Goal: Information Seeking & Learning: Find specific fact

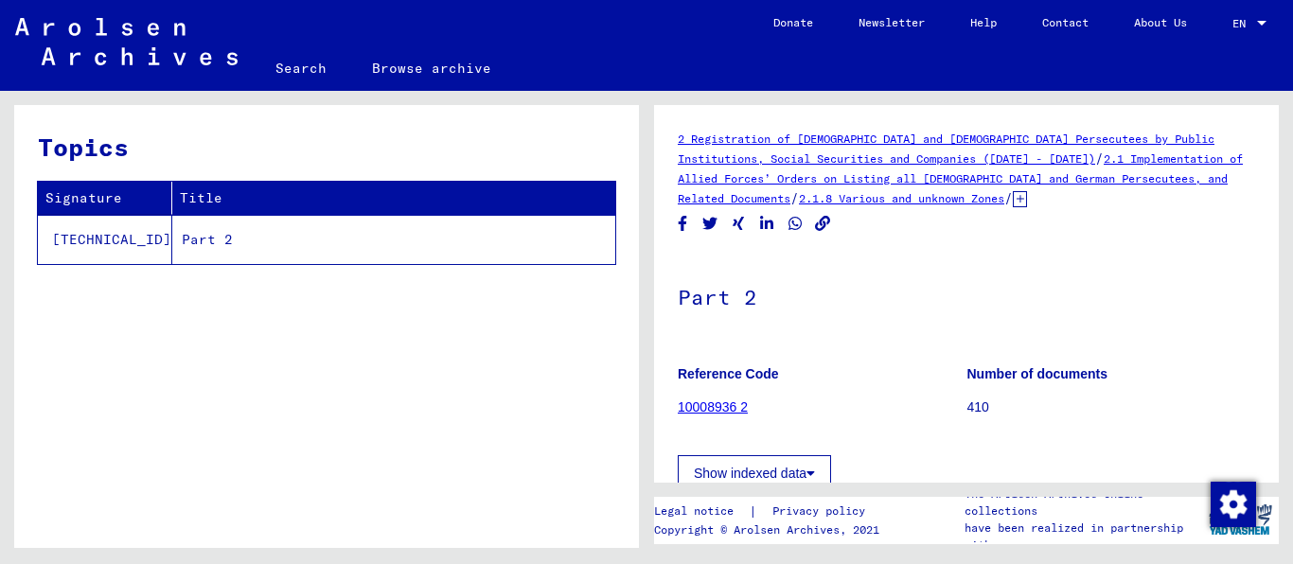
click at [172, 255] on td "Part 2" at bounding box center [393, 239] width 443 height 49
click at [729, 399] on link "10008936 2" at bounding box center [713, 406] width 70 height 15
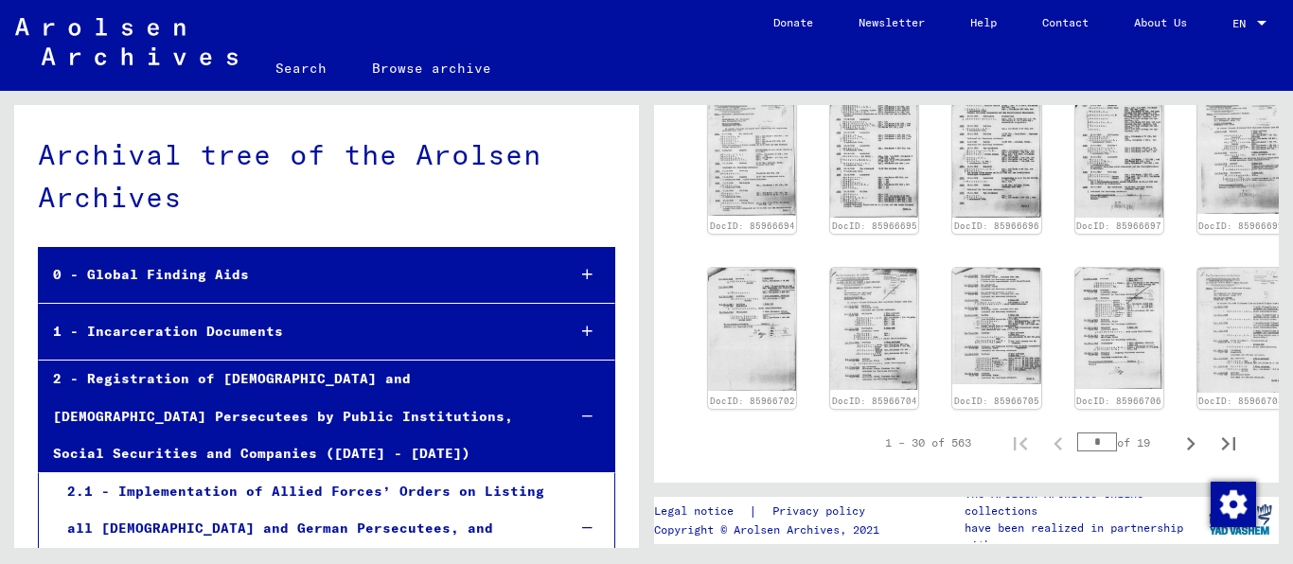
scroll to position [969, 0]
click at [1181, 430] on icon "Next page" at bounding box center [1190, 443] width 26 height 26
type input "*"
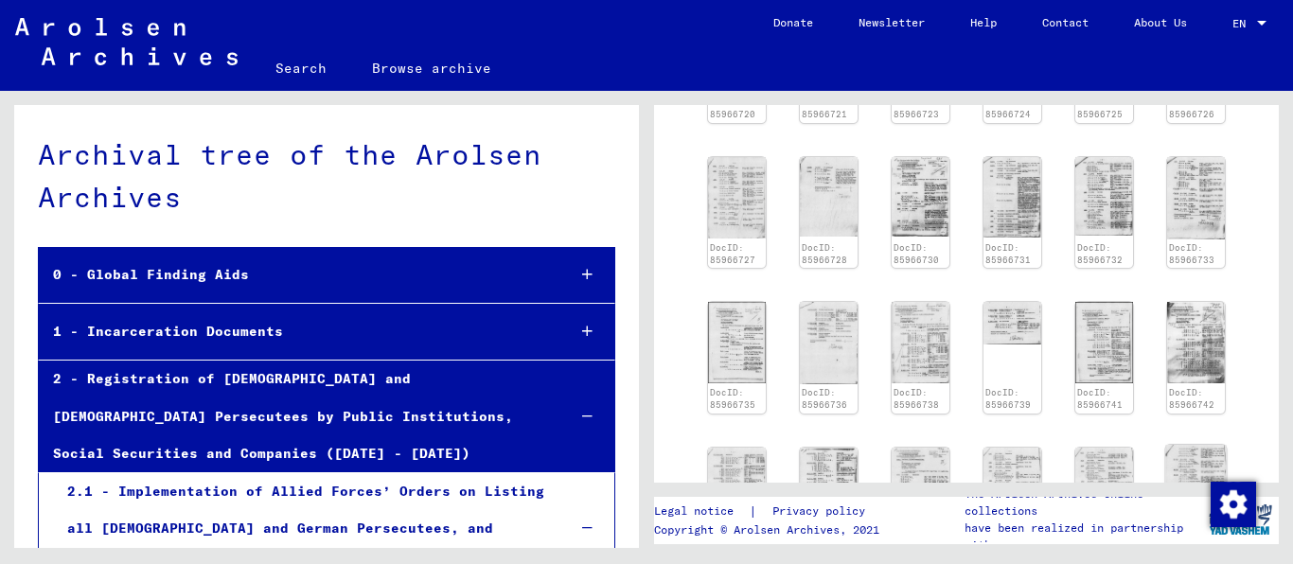
scroll to position [636, 0]
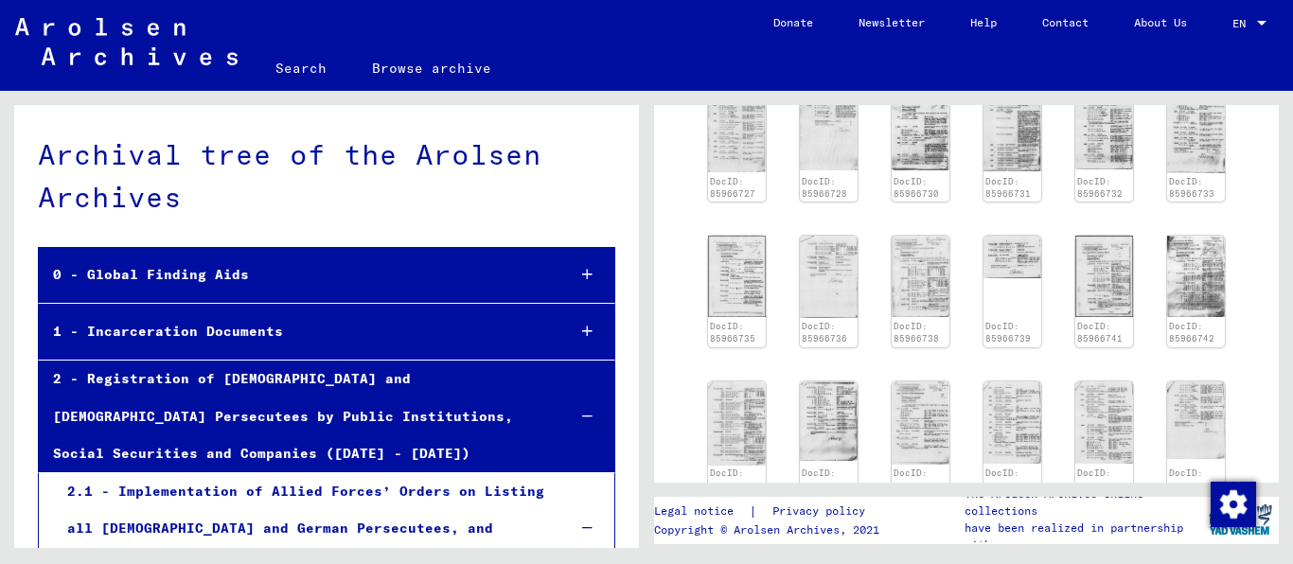
scroll to position [703, 0]
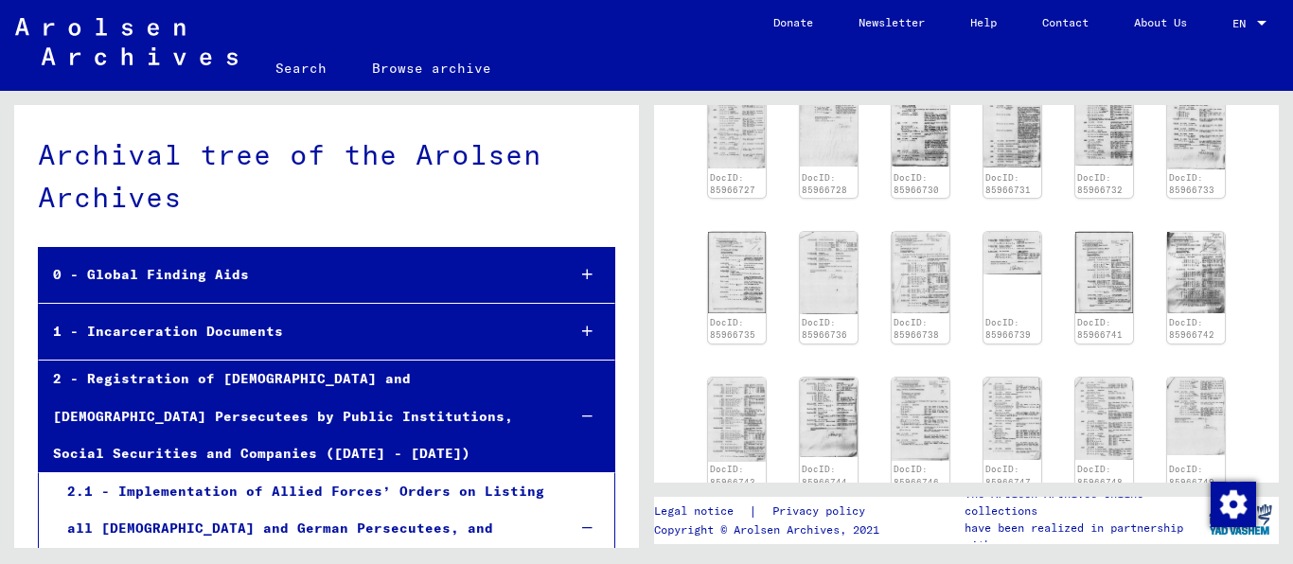
type input "**"
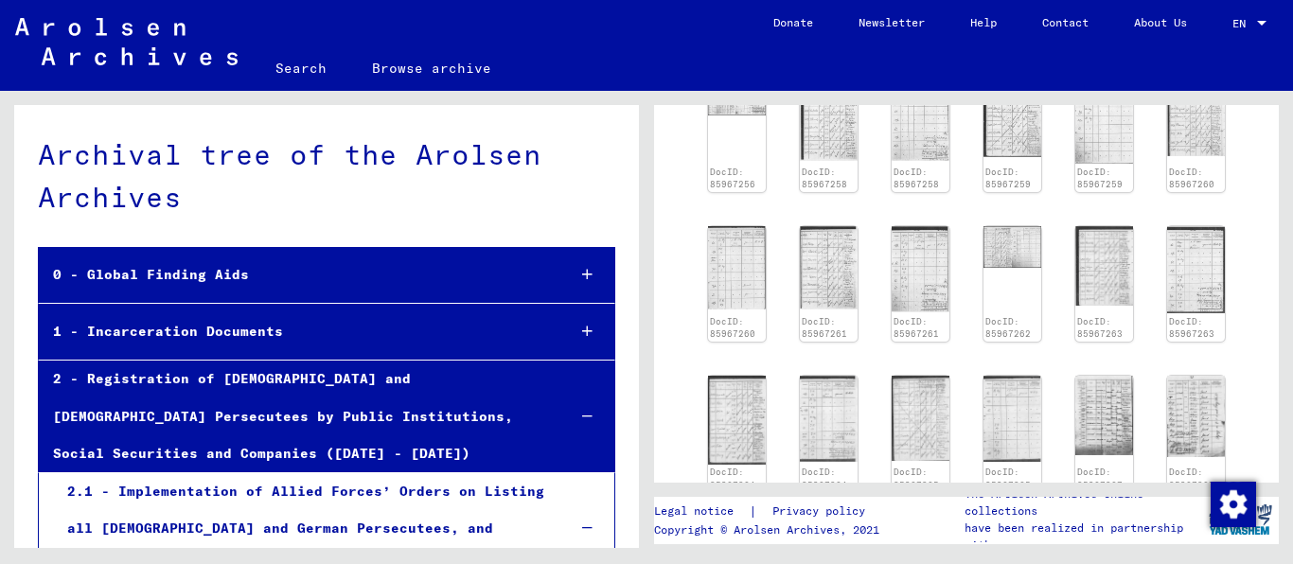
scroll to position [570, 0]
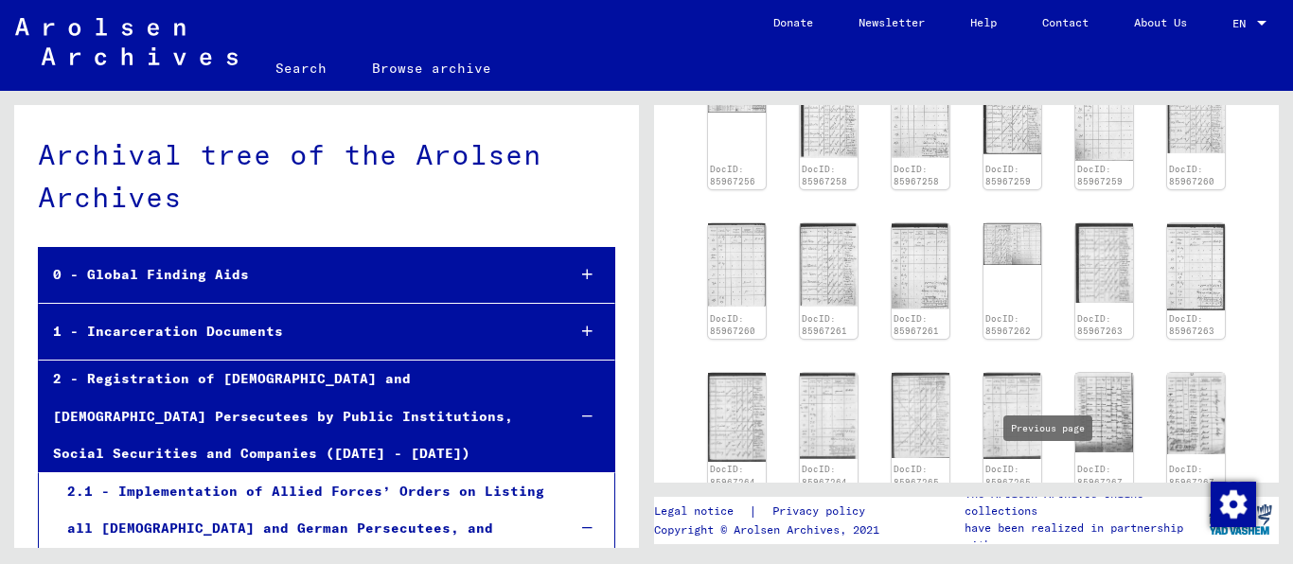
type input "**"
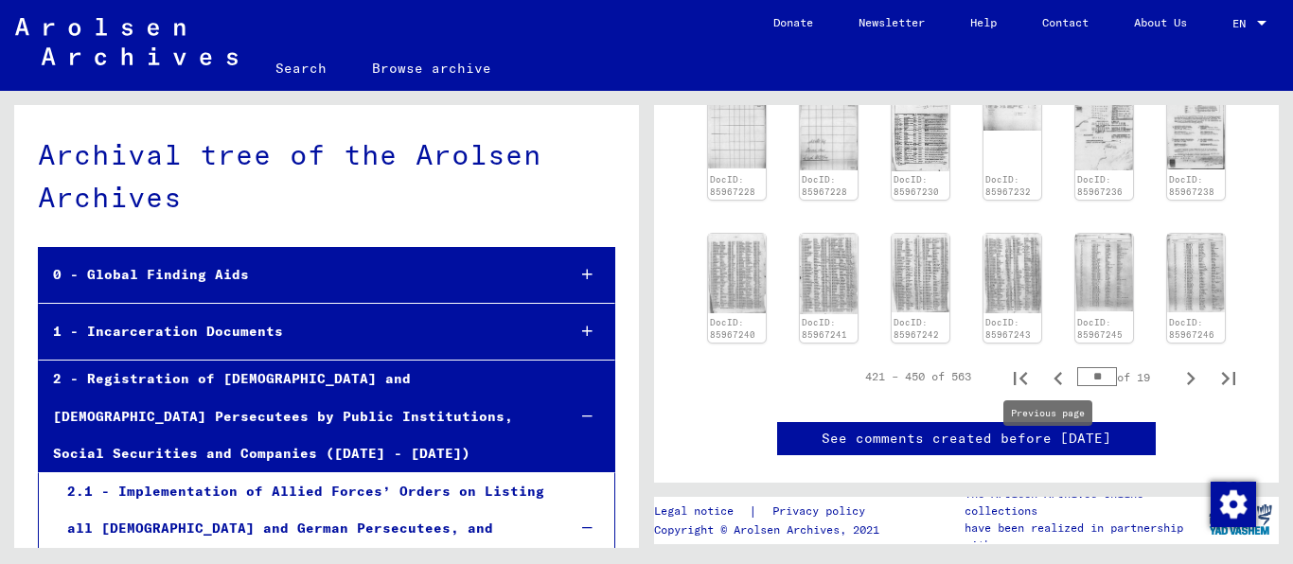
scroll to position [887, 0]
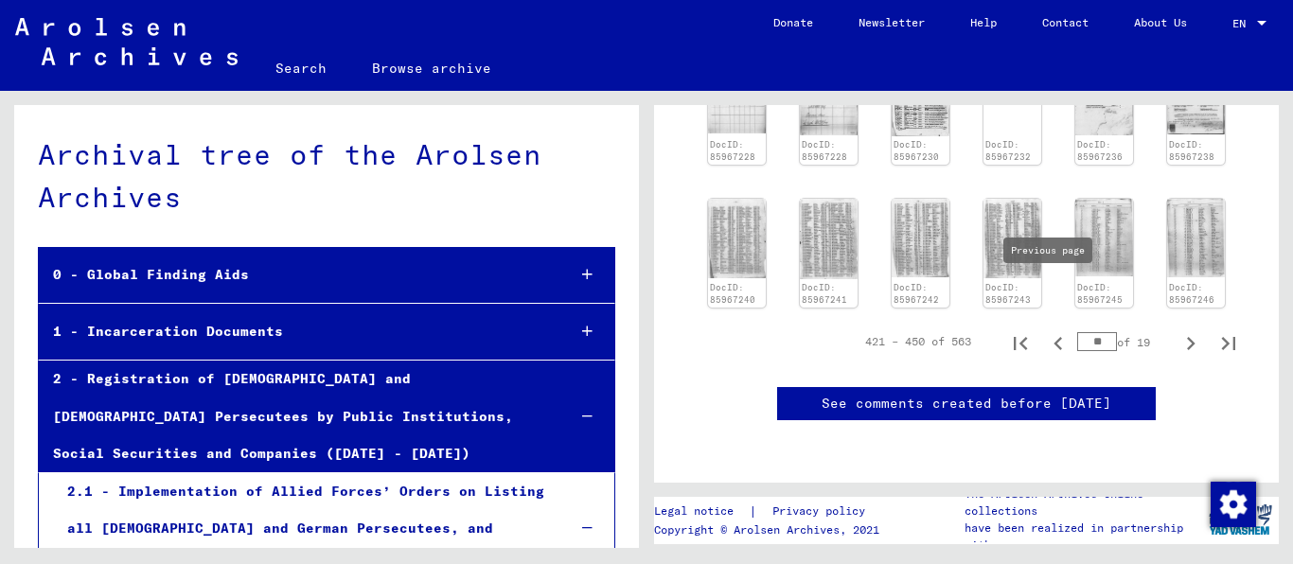
click at [1049, 330] on icon "Previous page" at bounding box center [1058, 343] width 26 height 26
type input "**"
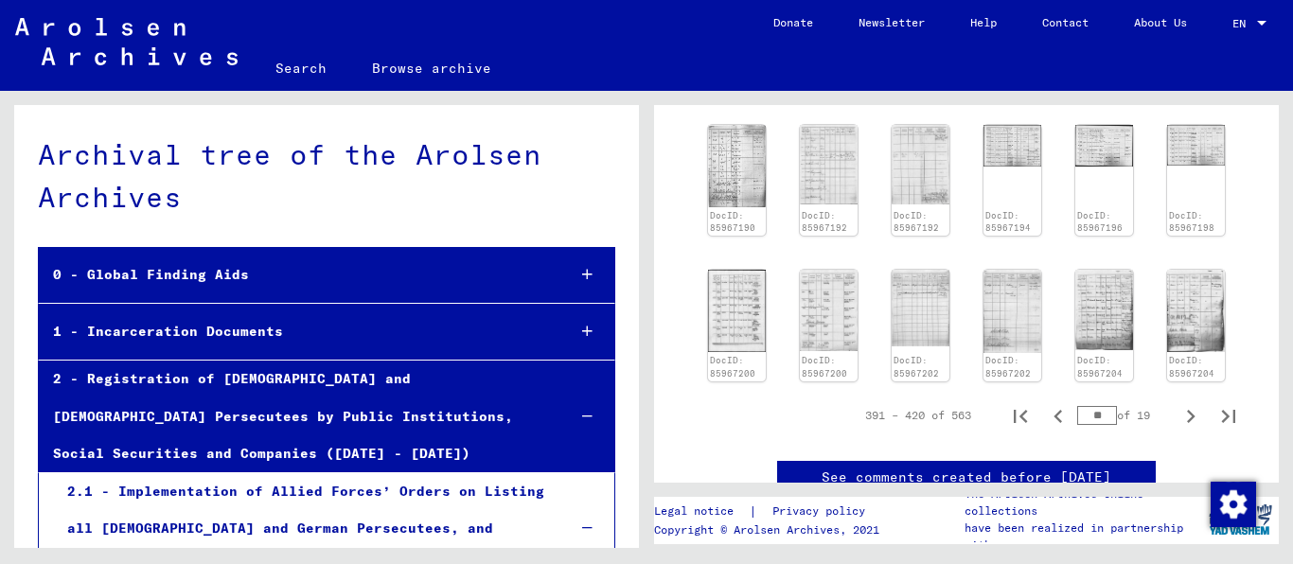
scroll to position [848, 0]
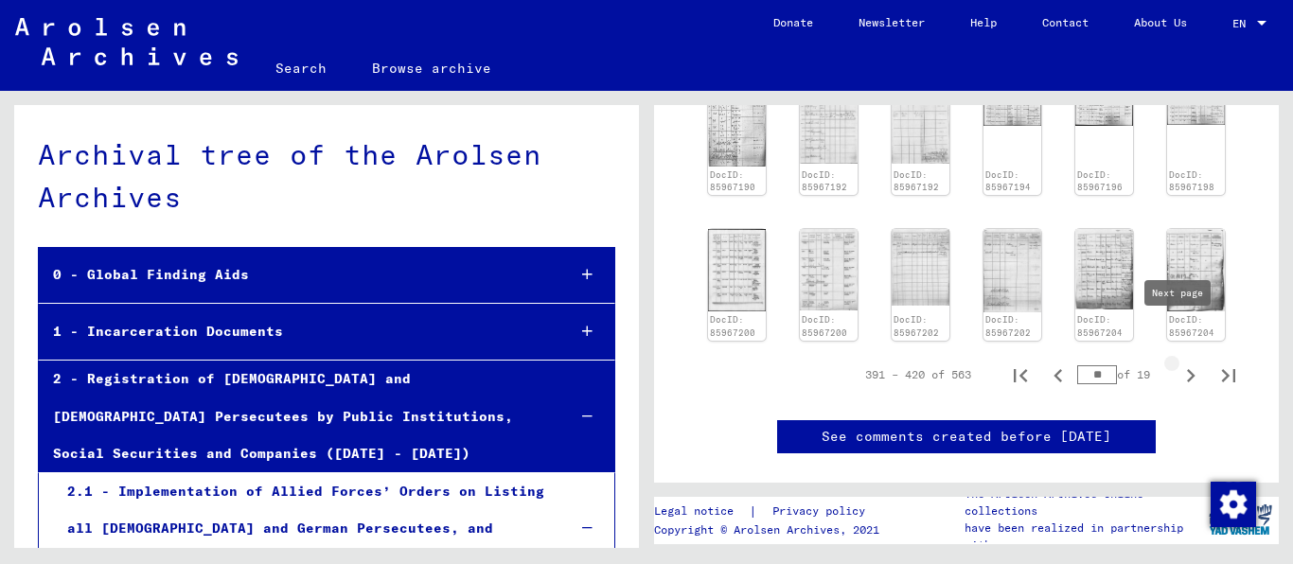
click at [1177, 362] on icon "Next page" at bounding box center [1190, 375] width 26 height 26
type input "**"
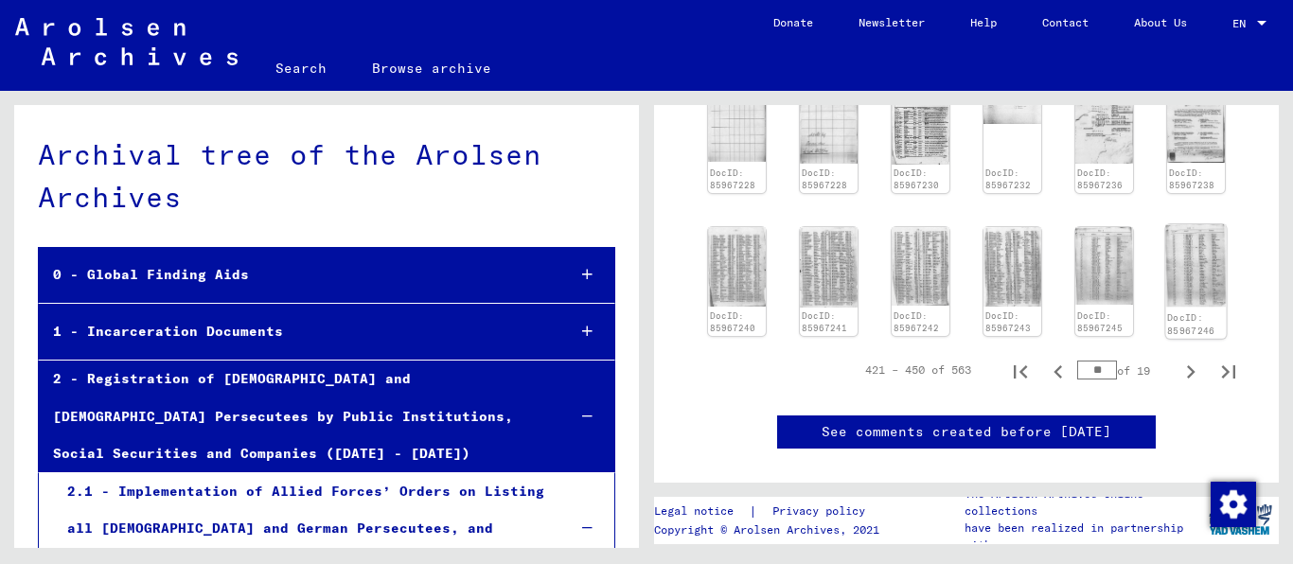
scroll to position [727, 0]
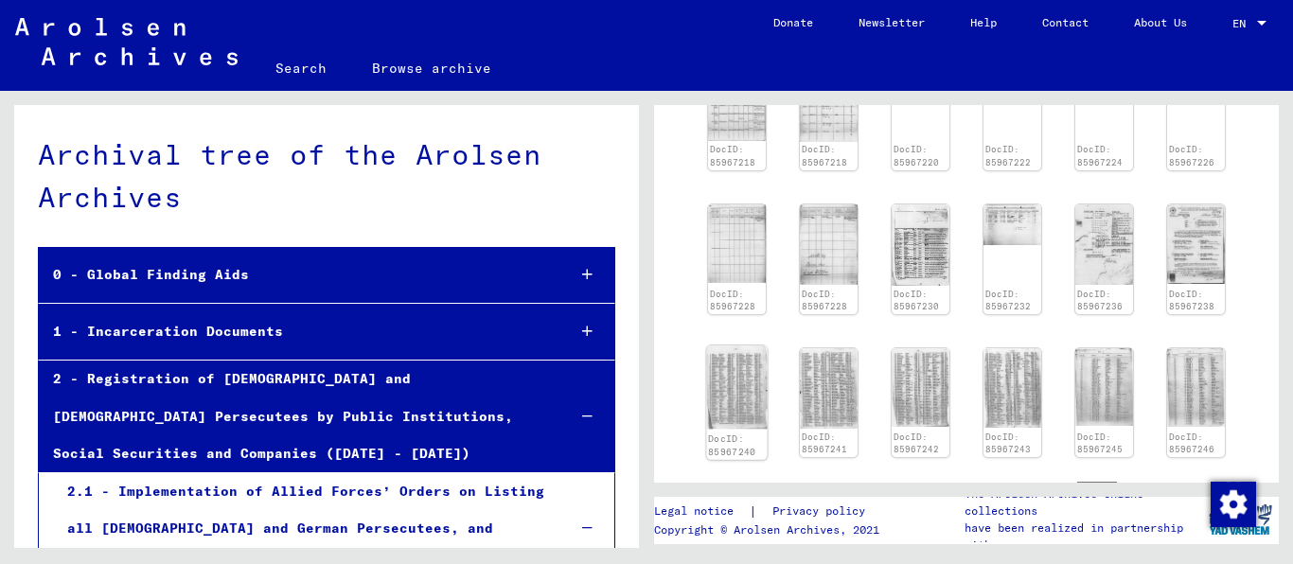
click at [721, 348] on img at bounding box center [736, 386] width 61 height 83
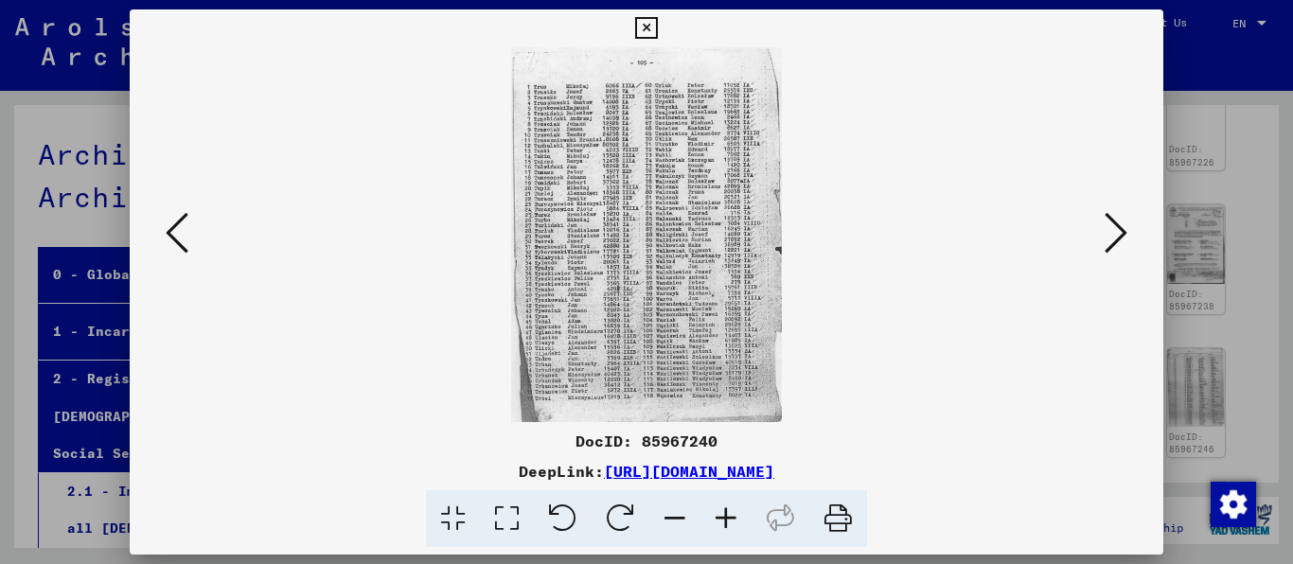
click at [175, 221] on icon at bounding box center [177, 232] width 23 height 45
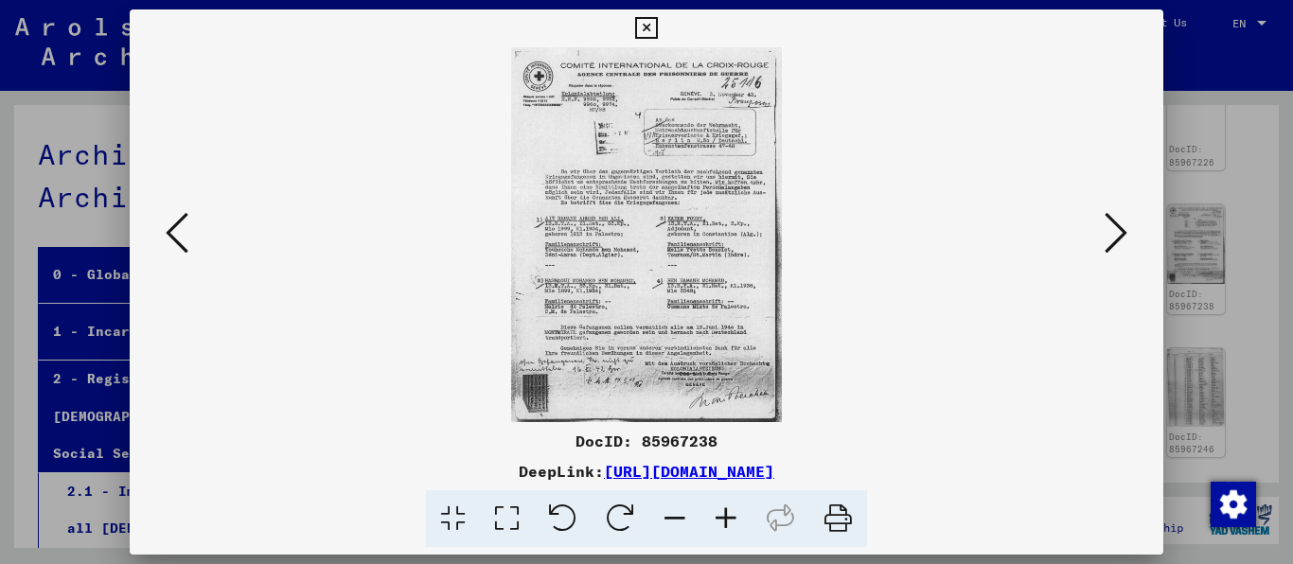
click at [736, 521] on icon at bounding box center [725, 519] width 51 height 58
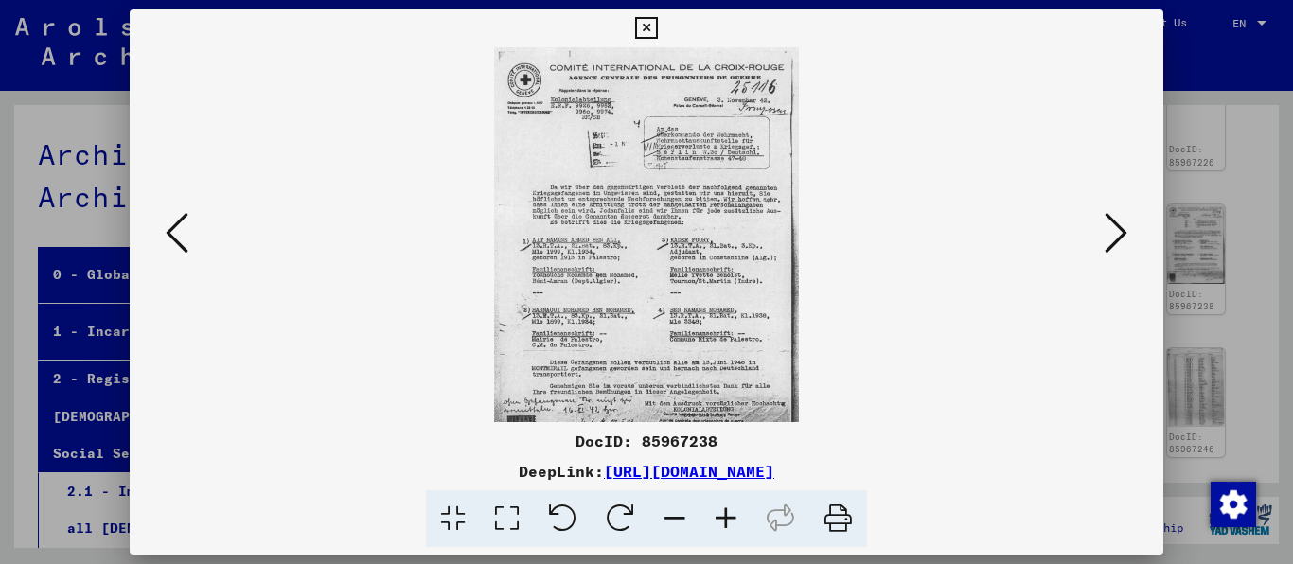
click at [736, 521] on icon at bounding box center [725, 519] width 51 height 58
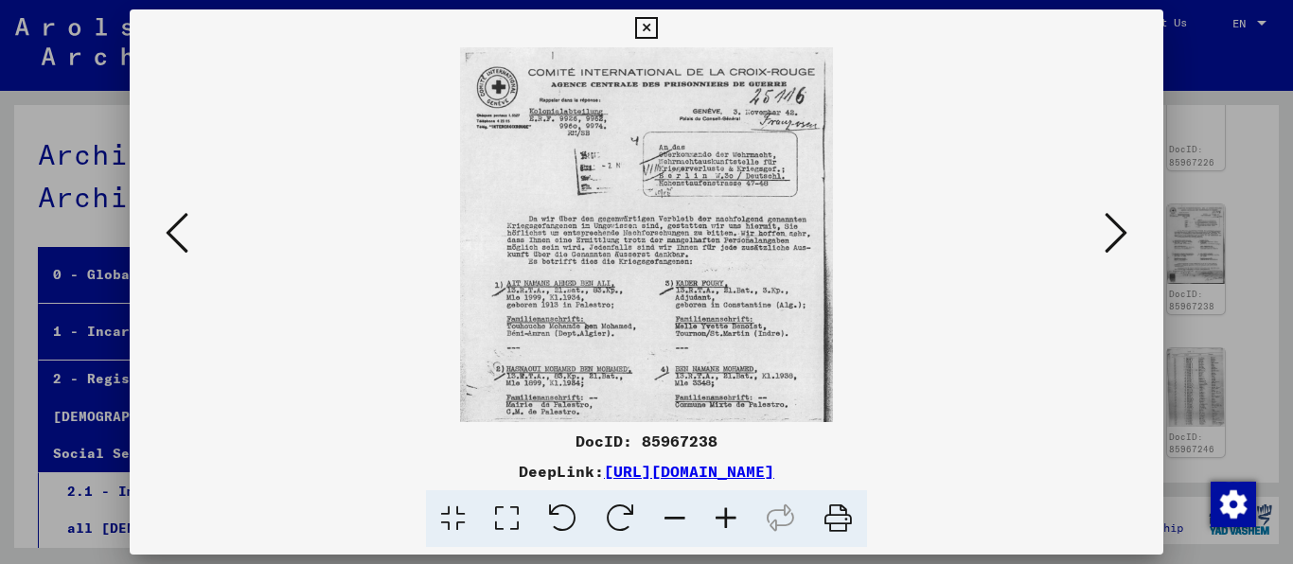
click at [736, 521] on icon at bounding box center [725, 519] width 51 height 58
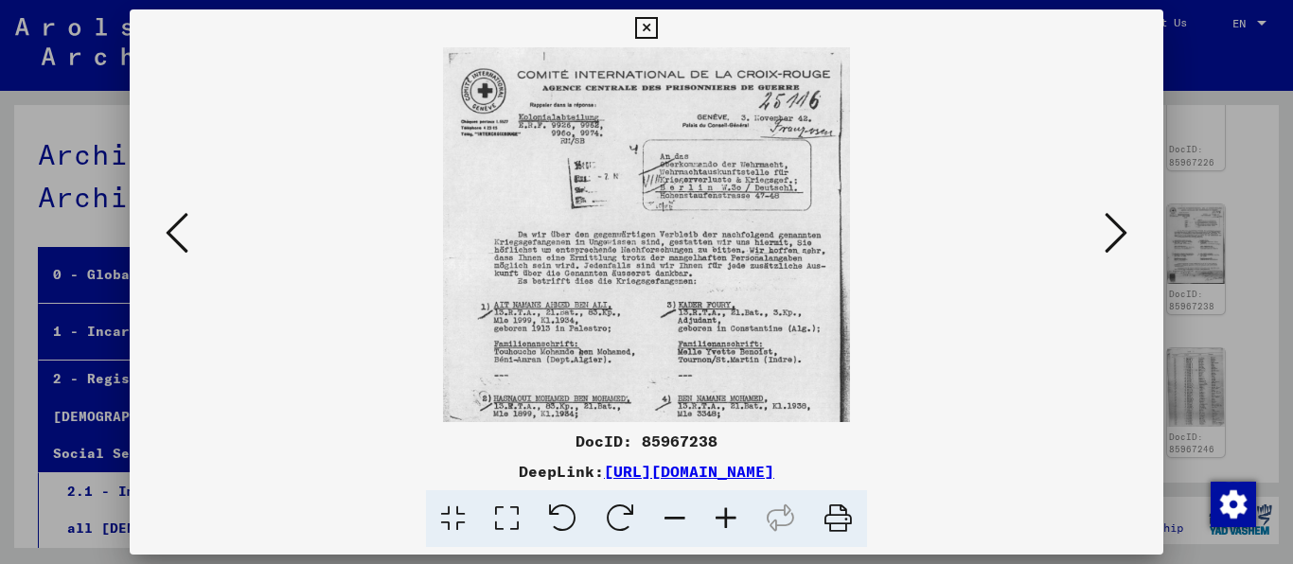
click at [736, 521] on icon at bounding box center [725, 519] width 51 height 58
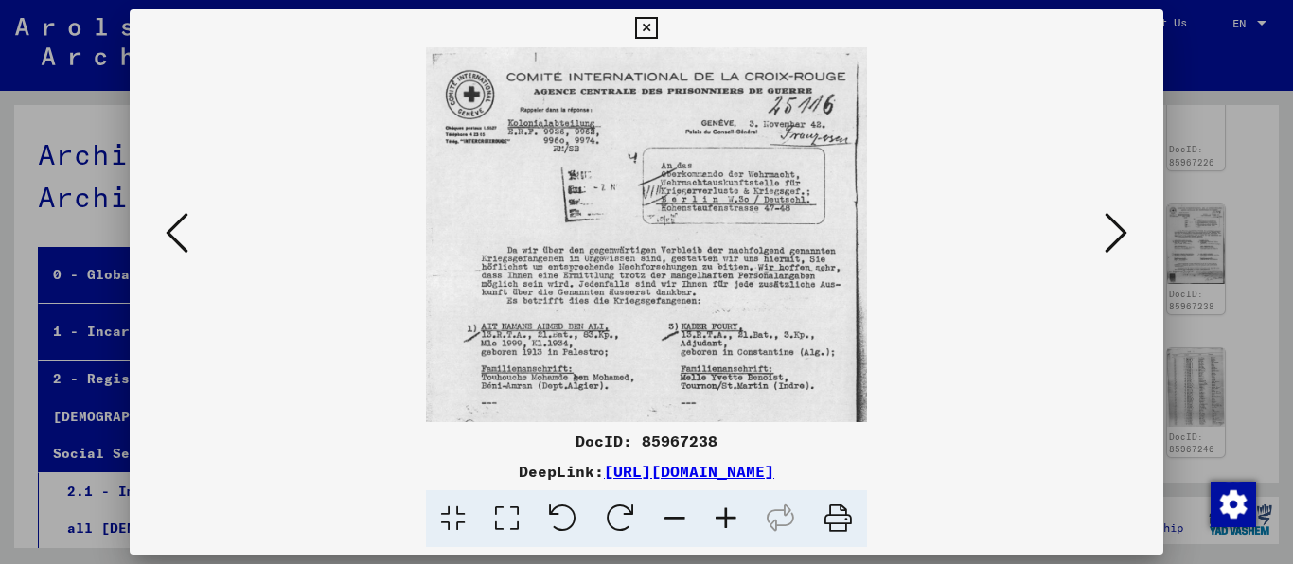
click at [736, 521] on icon at bounding box center [725, 519] width 51 height 58
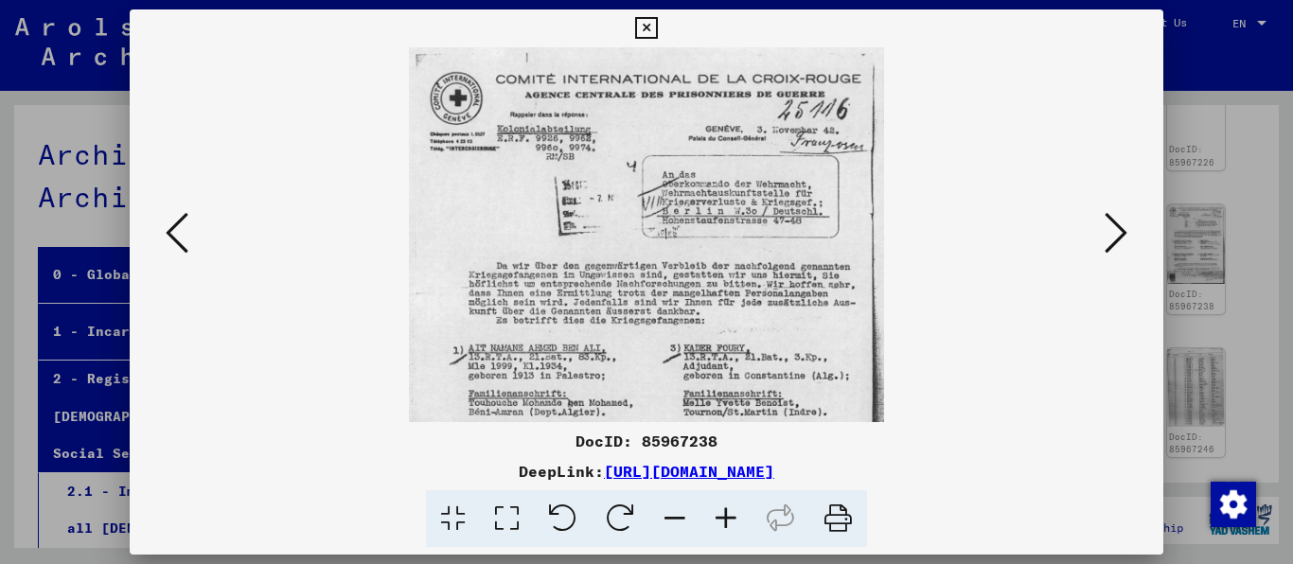
click at [736, 521] on icon at bounding box center [725, 519] width 51 height 58
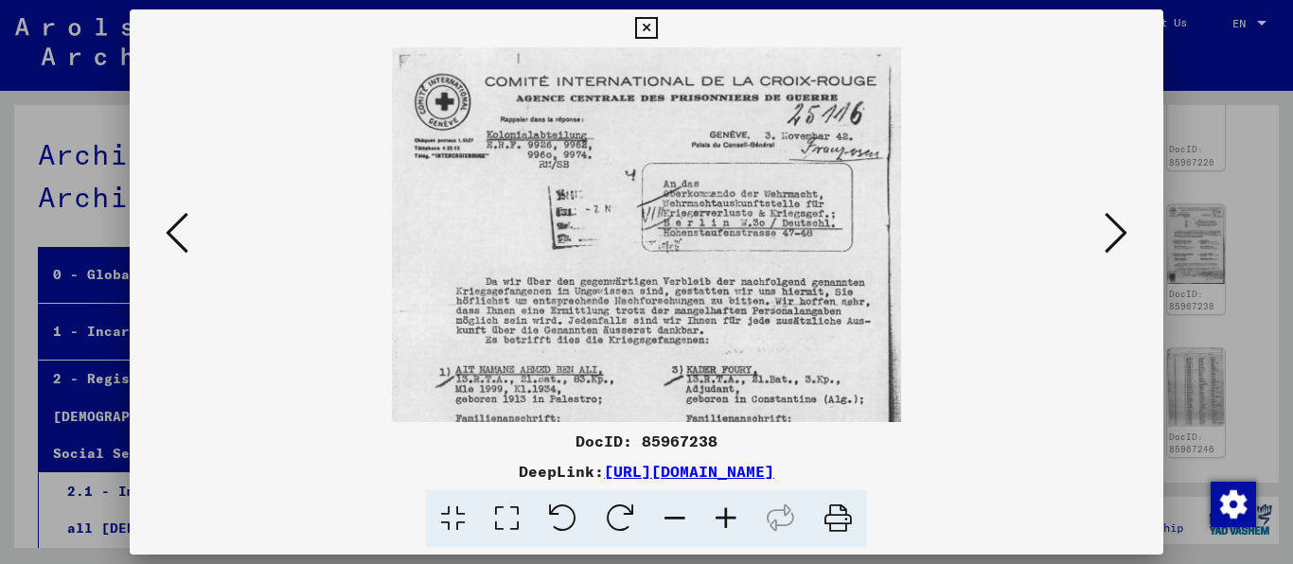
click at [736, 521] on icon at bounding box center [725, 519] width 51 height 58
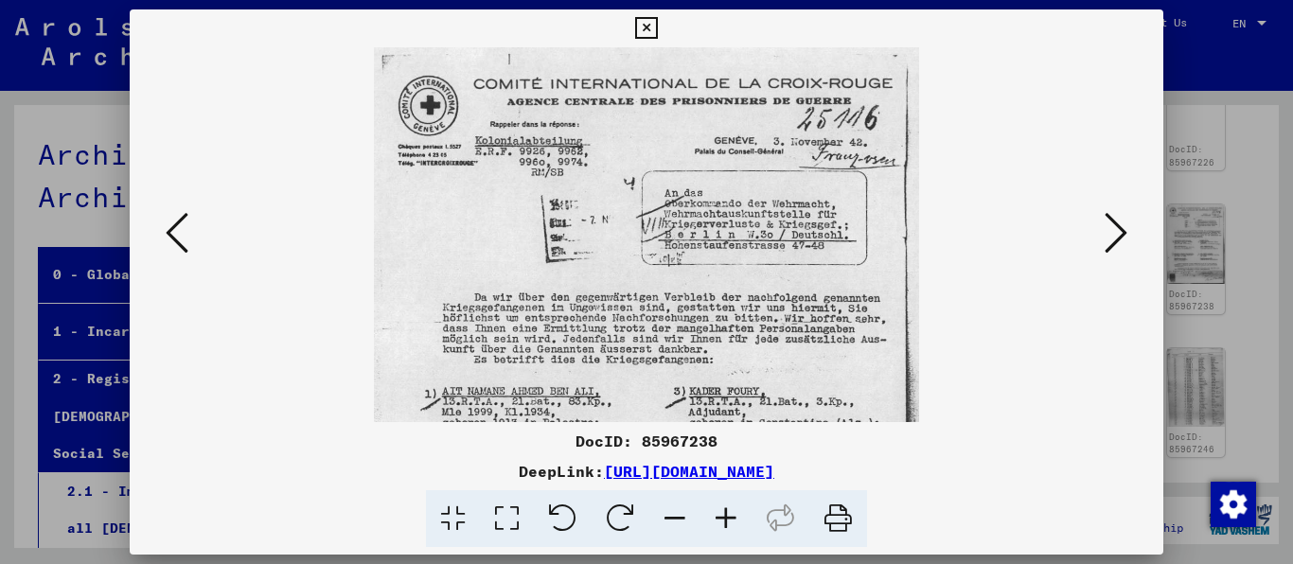
click at [805, 228] on img at bounding box center [646, 423] width 544 height 753
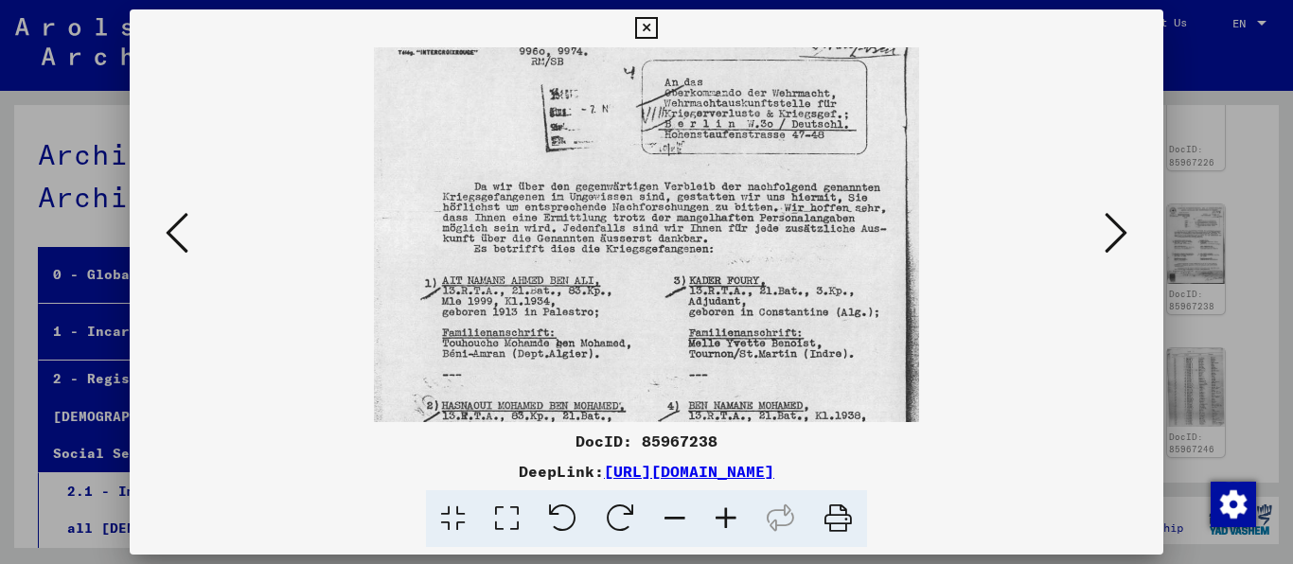
scroll to position [149, 0]
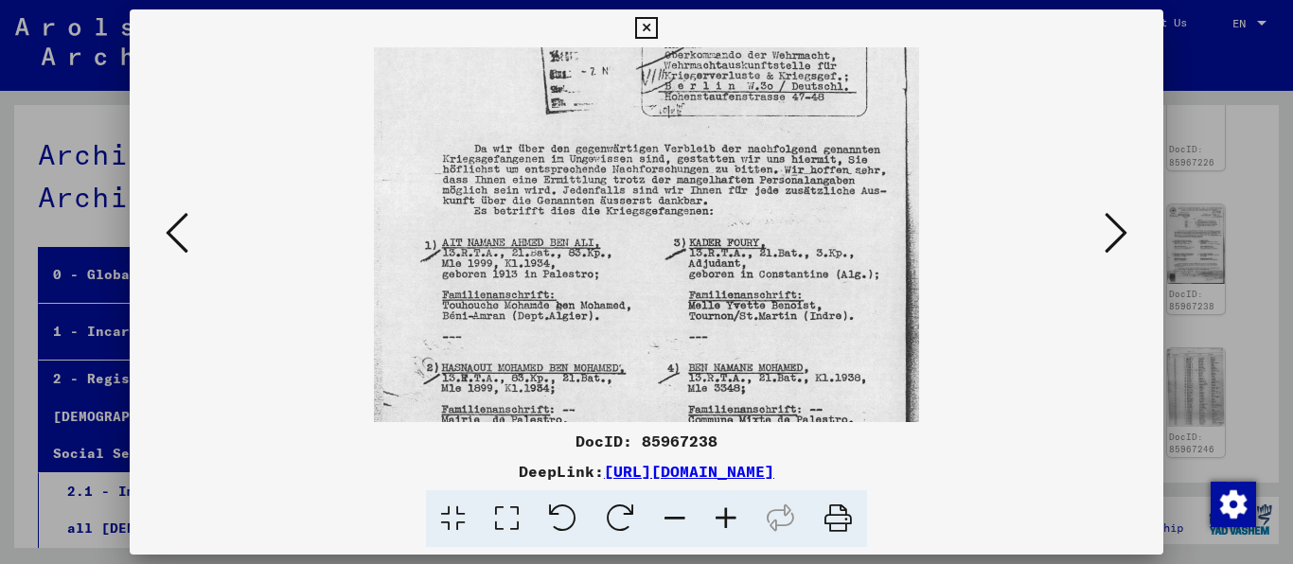
drag, startPoint x: 806, startPoint y: 250, endPoint x: 807, endPoint y: 212, distance: 37.9
click at [807, 212] on img at bounding box center [646, 275] width 544 height 753
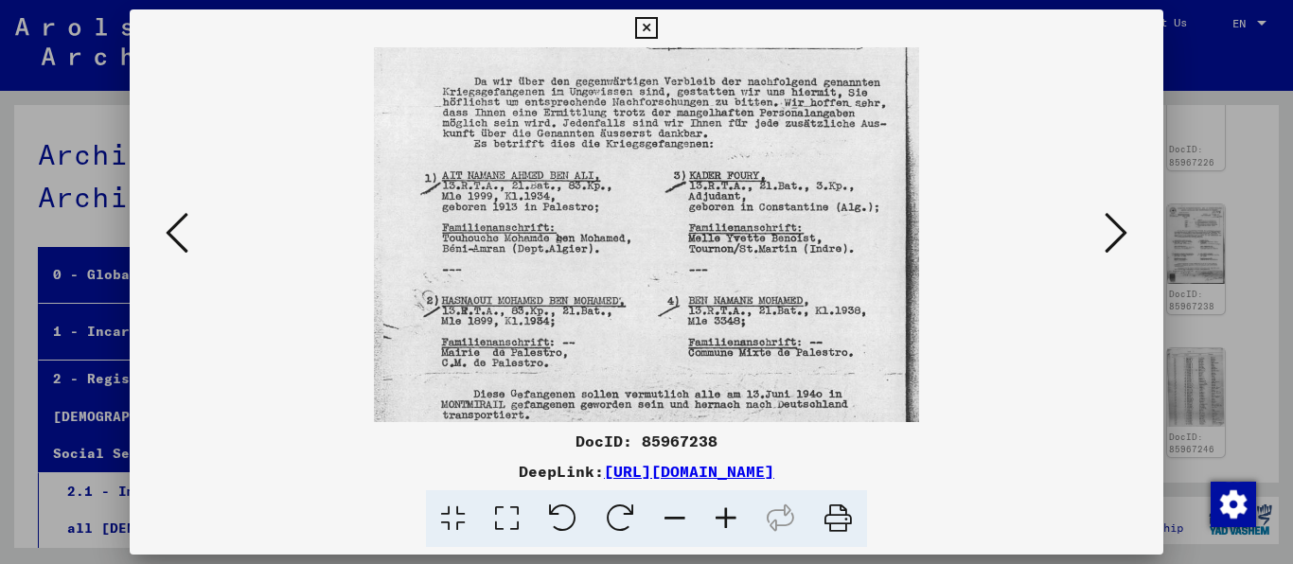
scroll to position [219, 0]
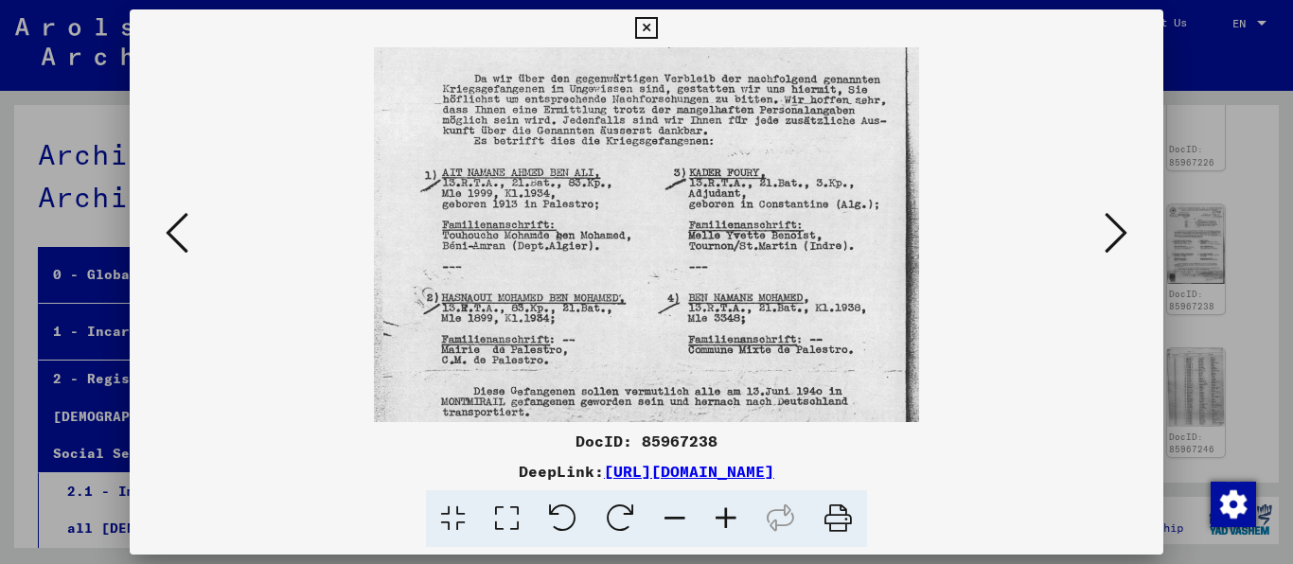
drag, startPoint x: 818, startPoint y: 345, endPoint x: 818, endPoint y: 275, distance: 70.0
click at [818, 275] on img at bounding box center [646, 205] width 544 height 753
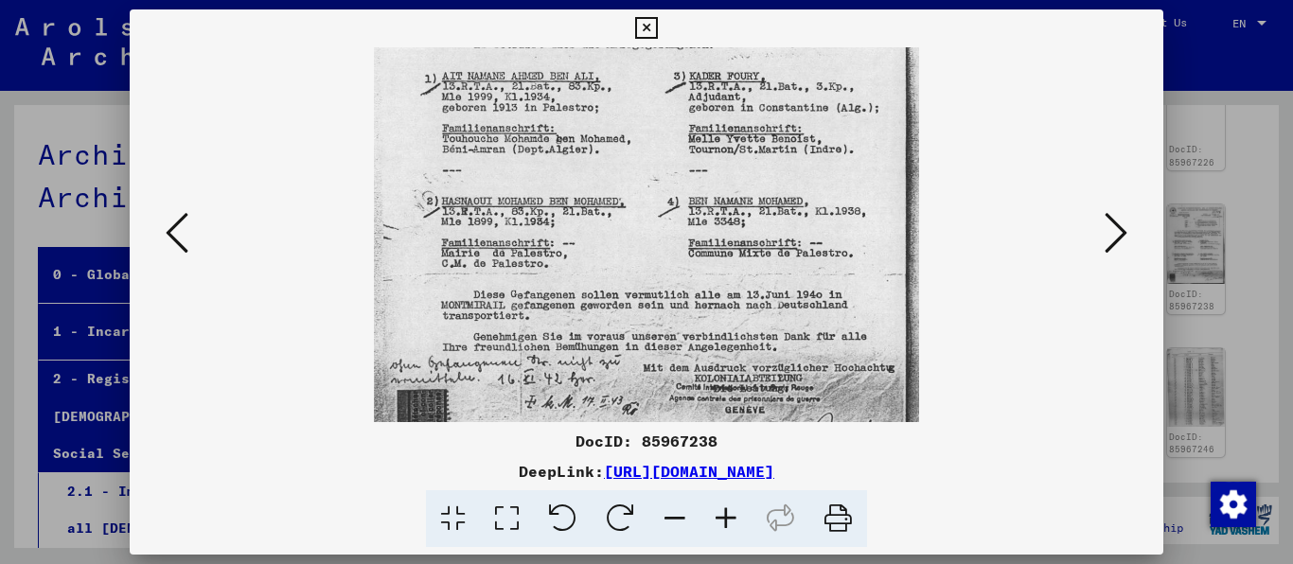
drag, startPoint x: 825, startPoint y: 290, endPoint x: 827, endPoint y: 203, distance: 87.1
click at [827, 203] on img at bounding box center [646, 108] width 544 height 753
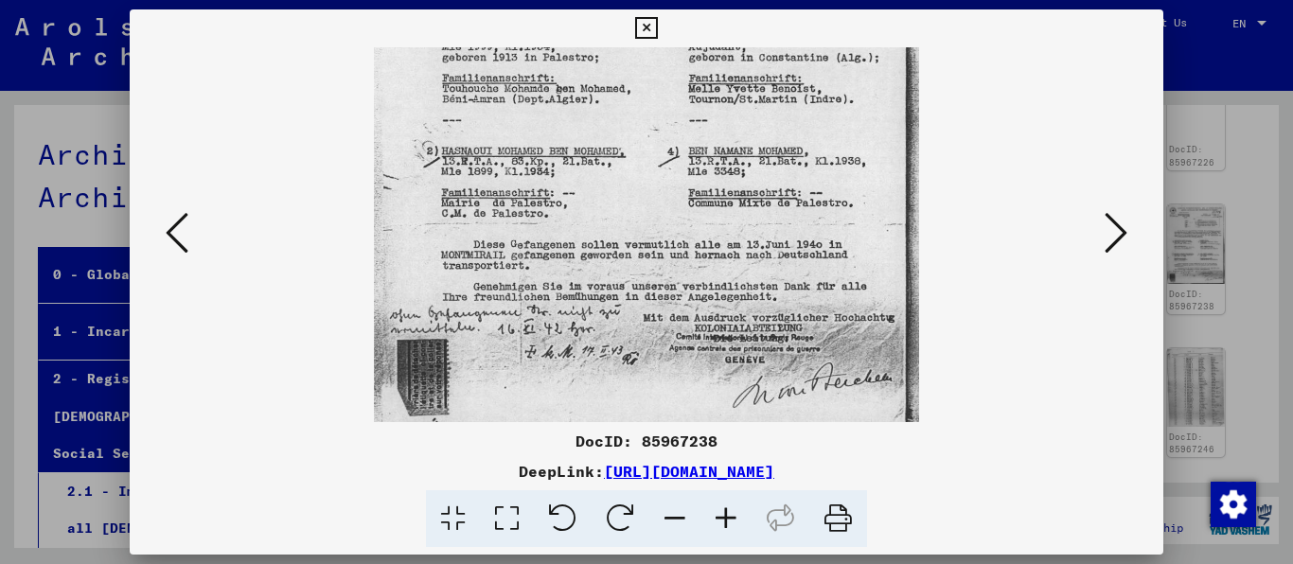
scroll to position [379, 0]
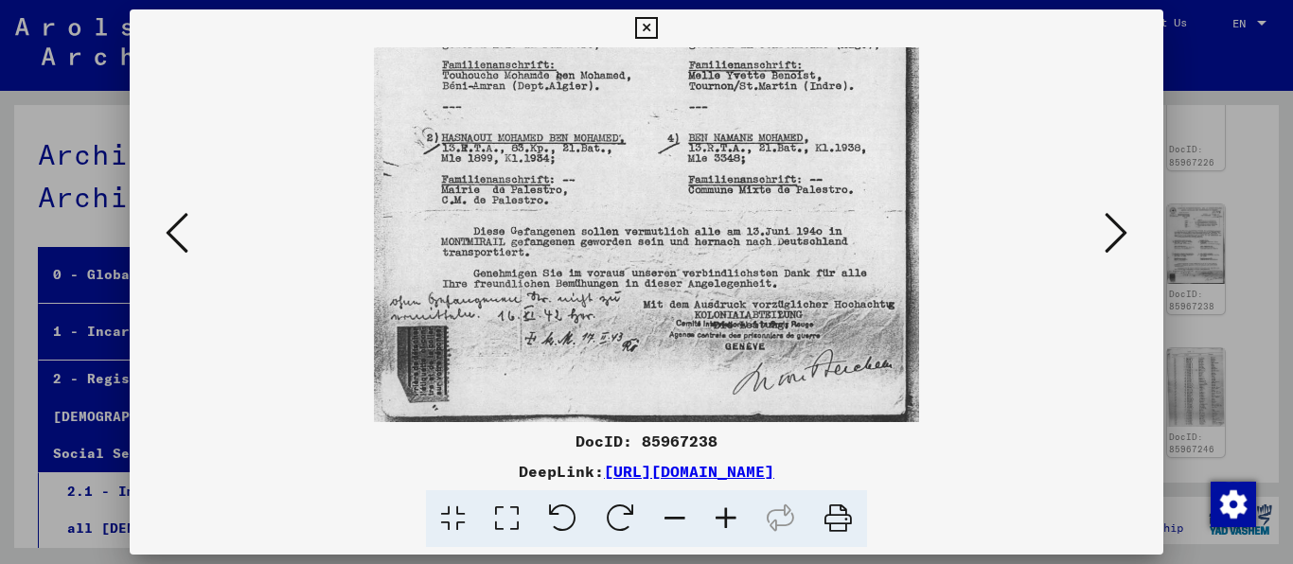
drag, startPoint x: 852, startPoint y: 324, endPoint x: 853, endPoint y: 224, distance: 99.4
click at [853, 224] on img at bounding box center [646, 45] width 544 height 753
click at [1116, 236] on icon at bounding box center [1115, 232] width 23 height 45
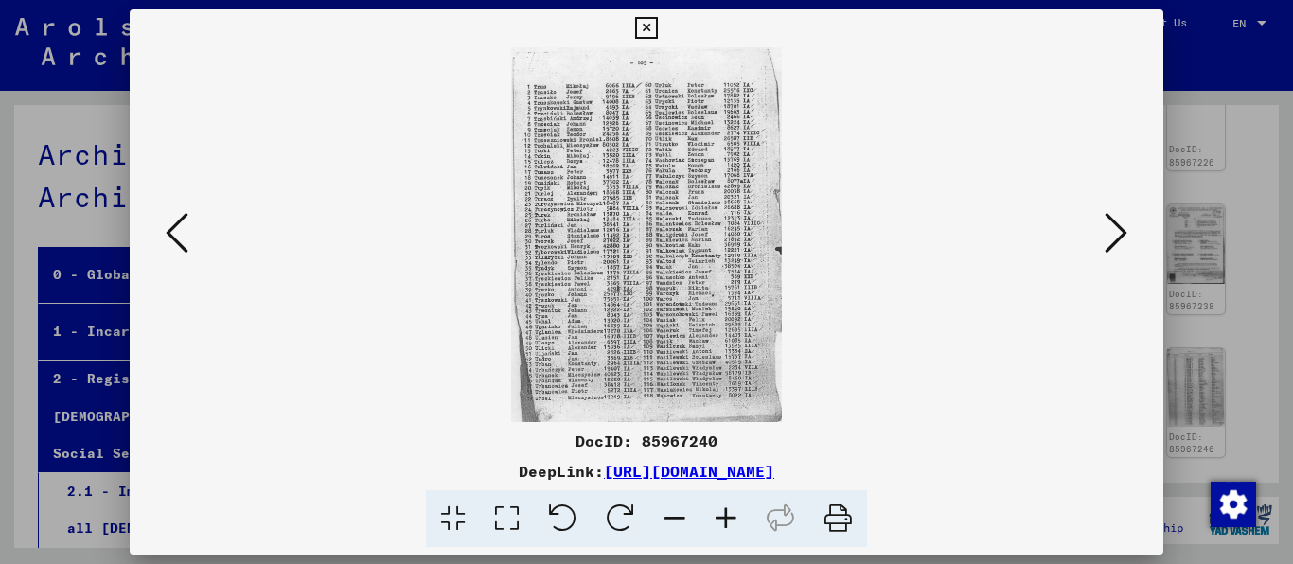
scroll to position [0, 0]
click at [1116, 236] on icon at bounding box center [1115, 232] width 23 height 45
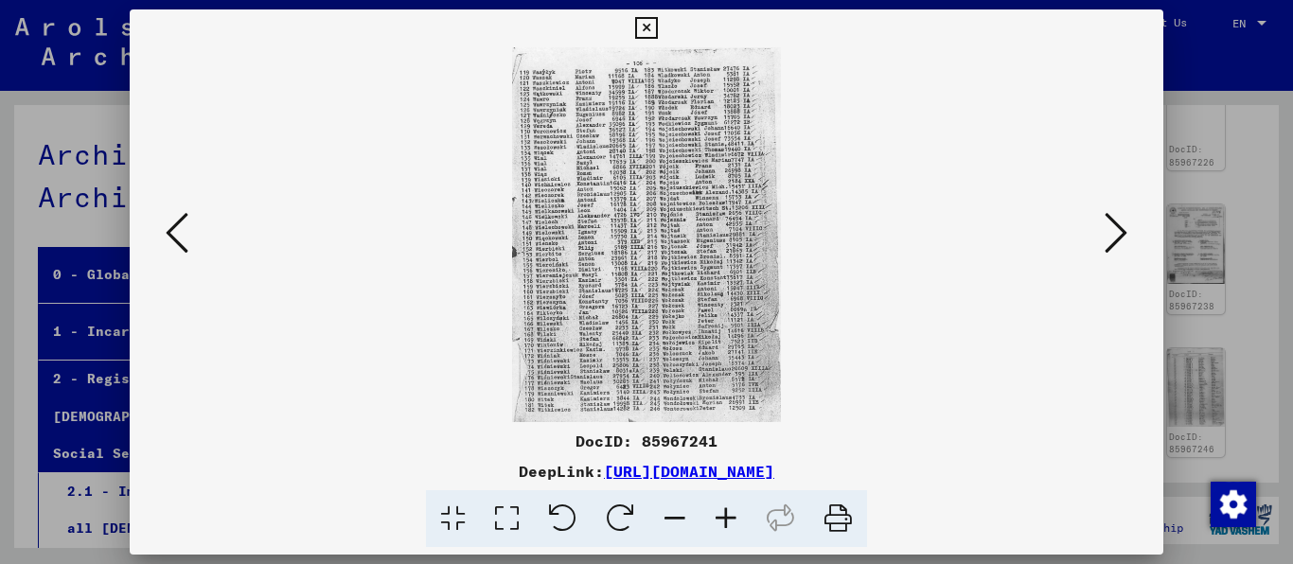
click at [1116, 236] on icon at bounding box center [1115, 232] width 23 height 45
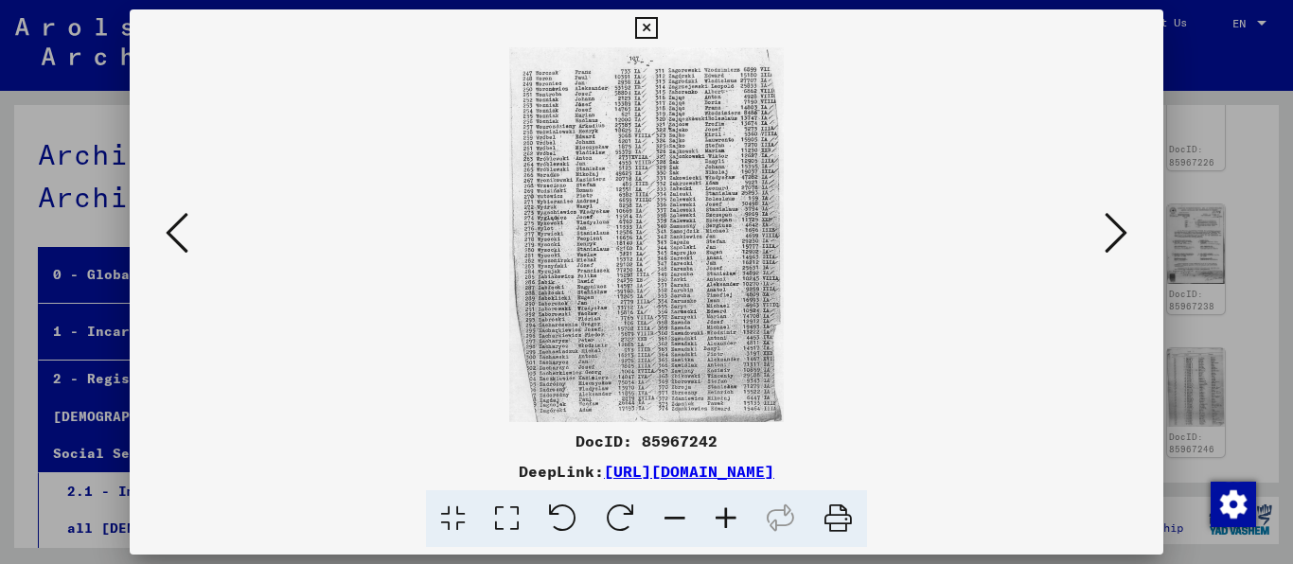
click at [1116, 236] on icon at bounding box center [1115, 232] width 23 height 45
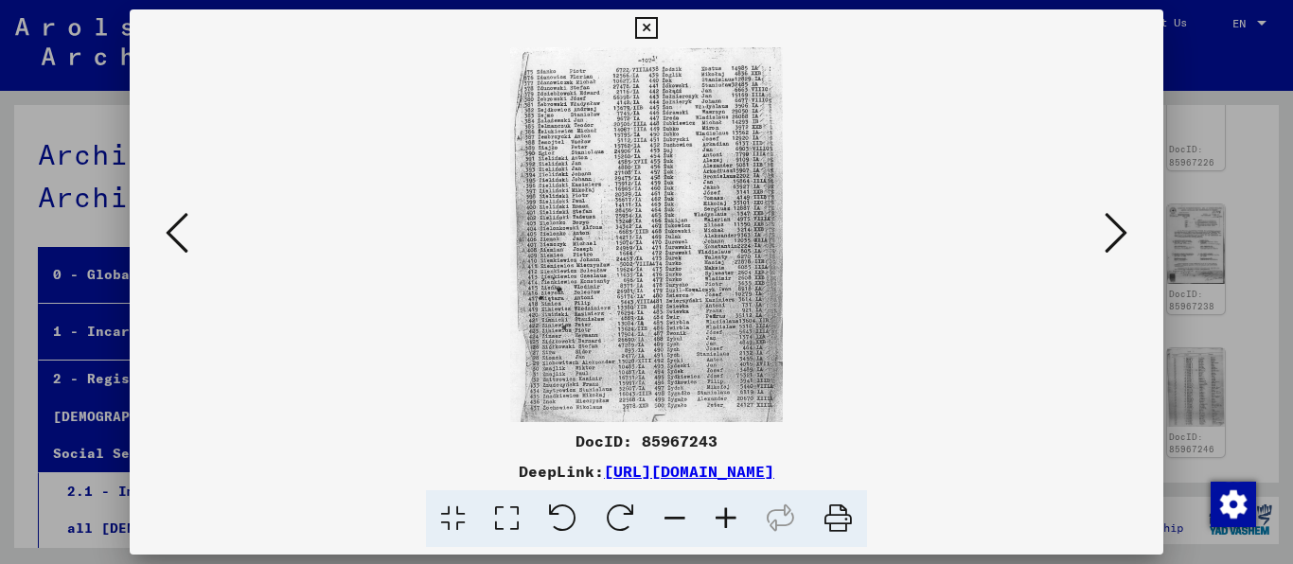
click at [1116, 236] on icon at bounding box center [1115, 232] width 23 height 45
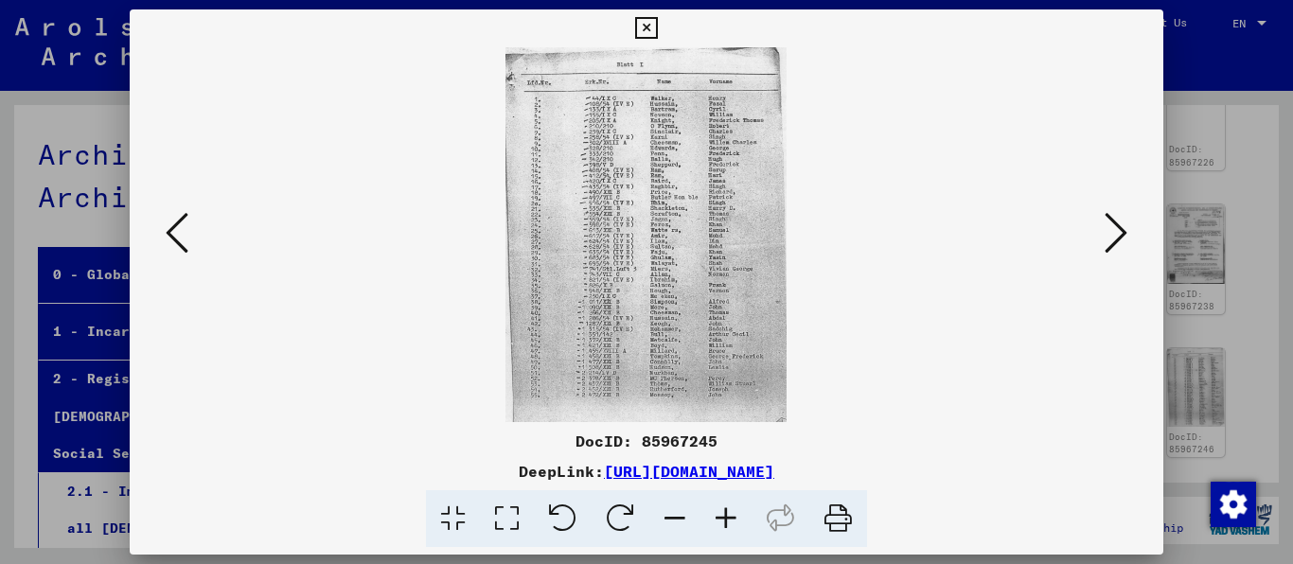
click at [185, 237] on icon at bounding box center [177, 232] width 23 height 45
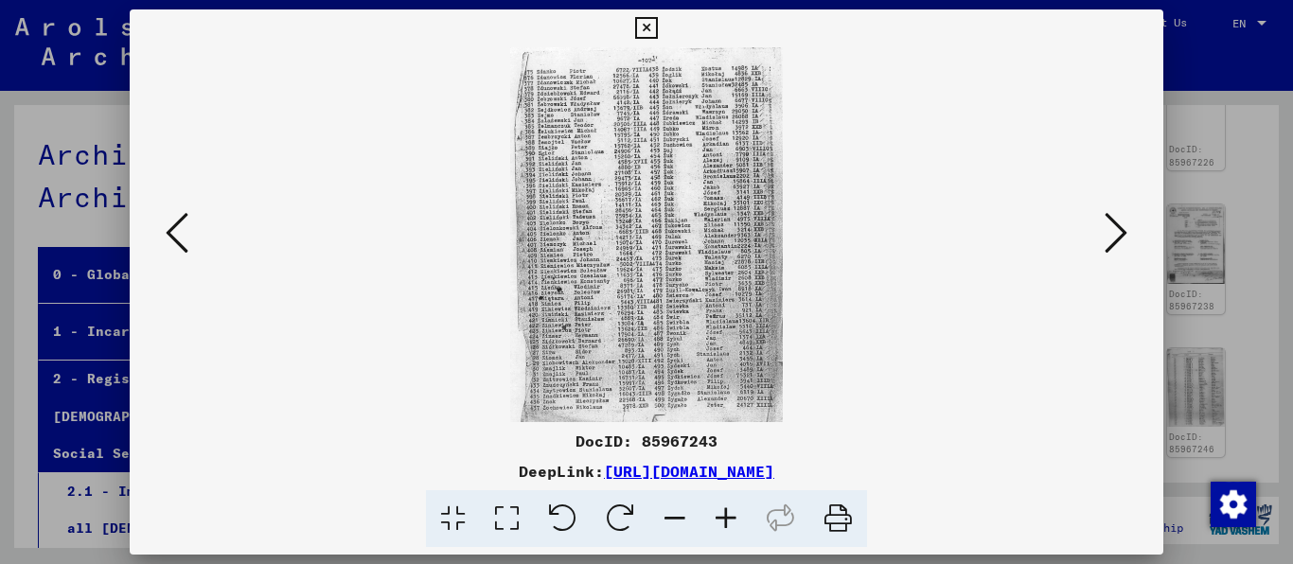
click at [185, 237] on icon at bounding box center [177, 232] width 23 height 45
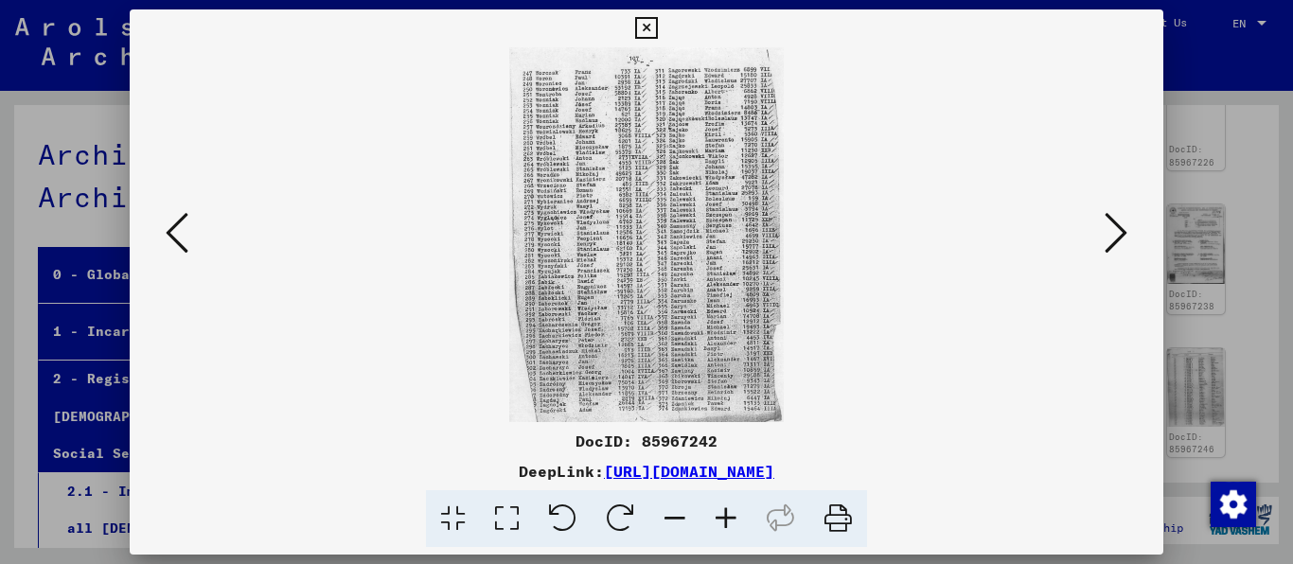
click at [185, 237] on icon at bounding box center [177, 232] width 23 height 45
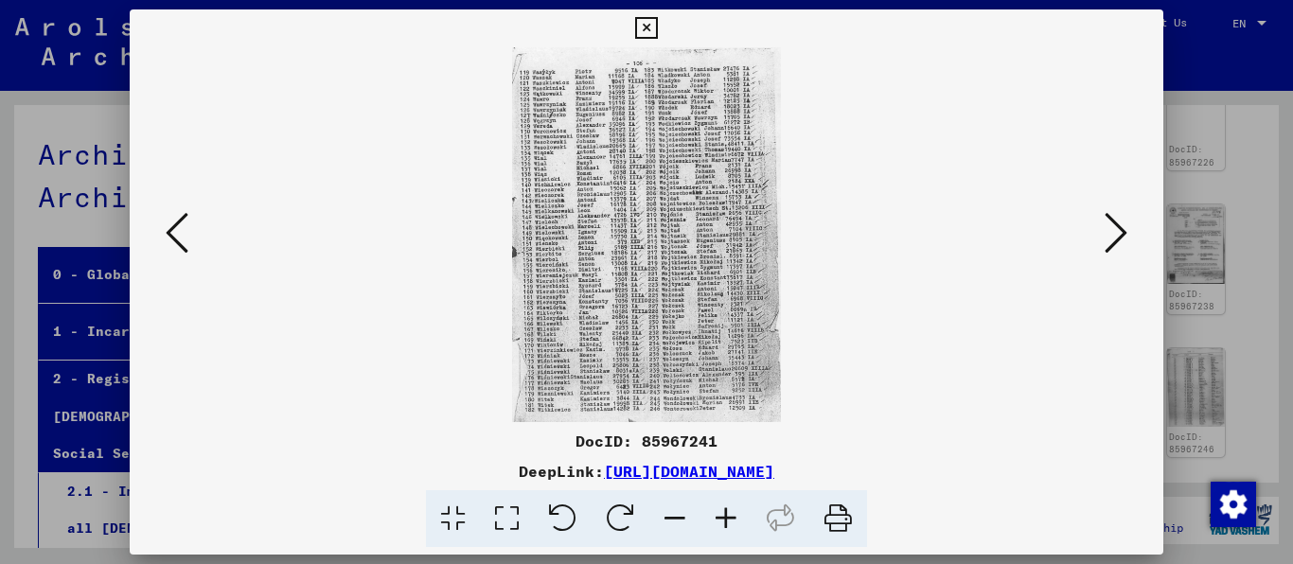
click at [185, 237] on icon at bounding box center [177, 232] width 23 height 45
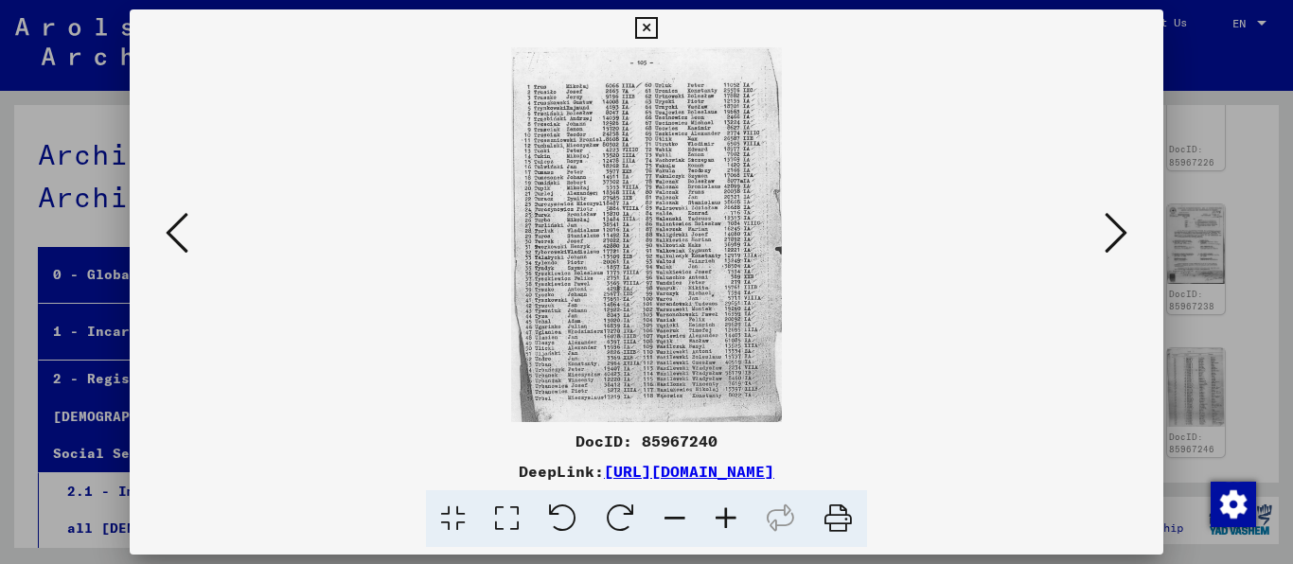
click at [185, 237] on icon at bounding box center [177, 232] width 23 height 45
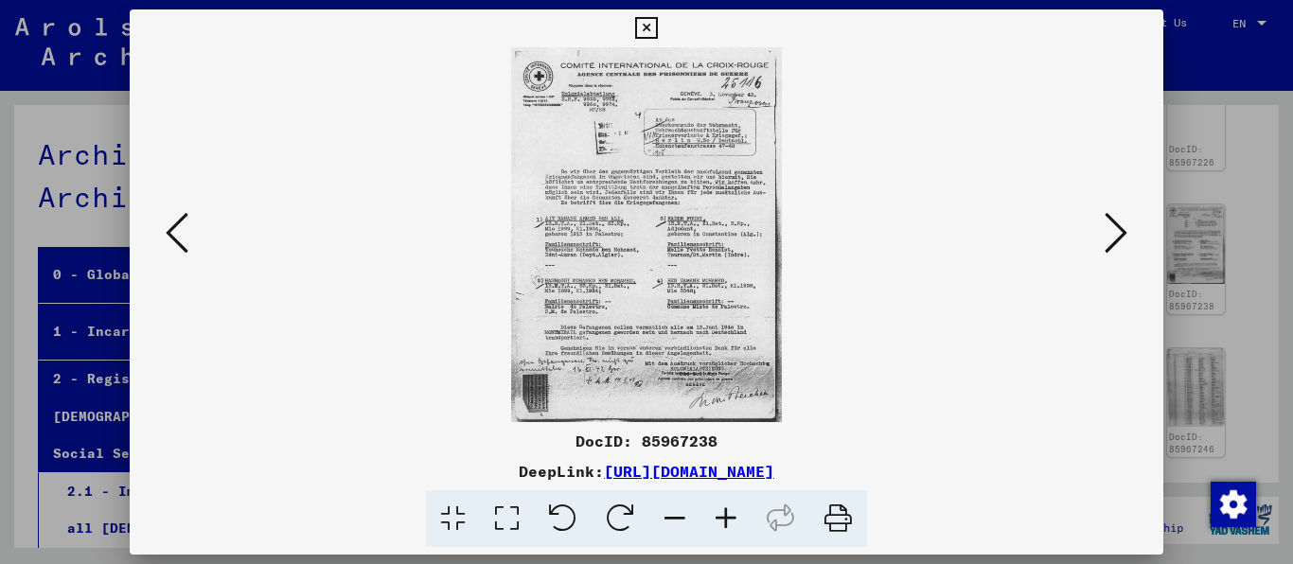
click at [185, 237] on icon at bounding box center [177, 232] width 23 height 45
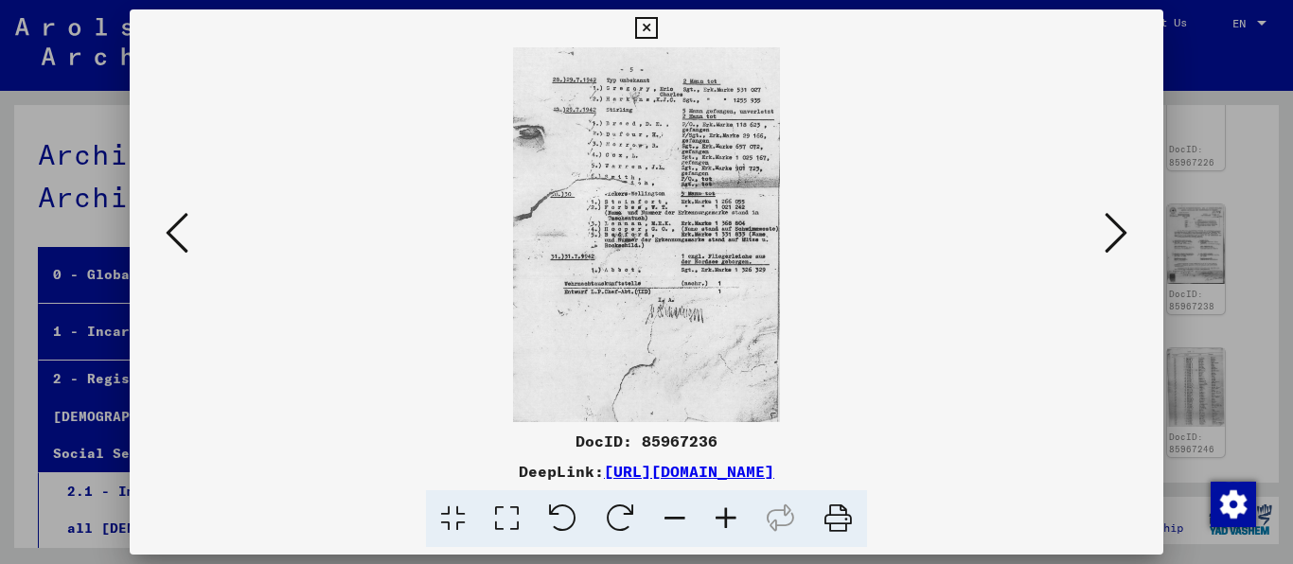
click at [1124, 236] on icon at bounding box center [1115, 232] width 23 height 45
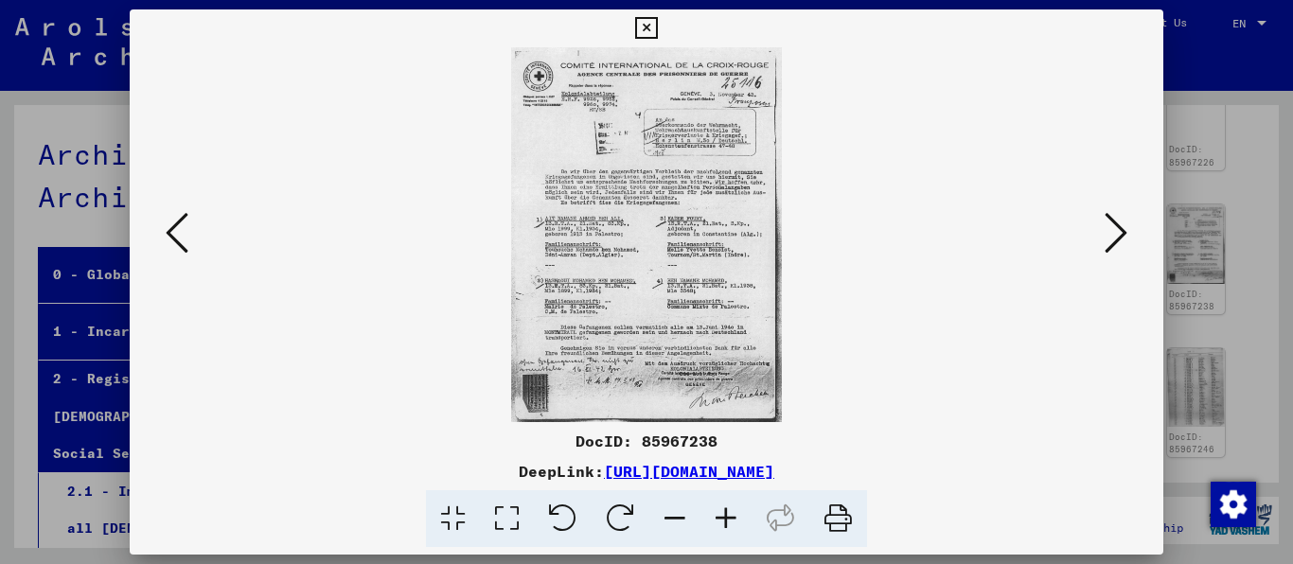
click at [725, 519] on icon at bounding box center [725, 519] width 51 height 58
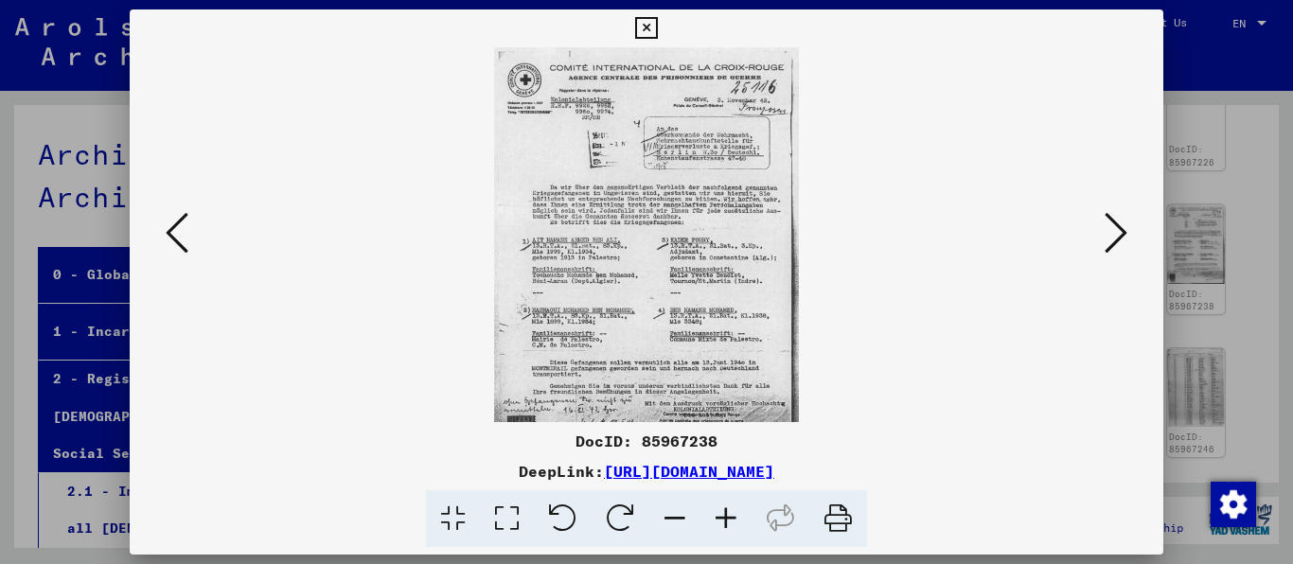
click at [725, 518] on icon at bounding box center [725, 519] width 51 height 58
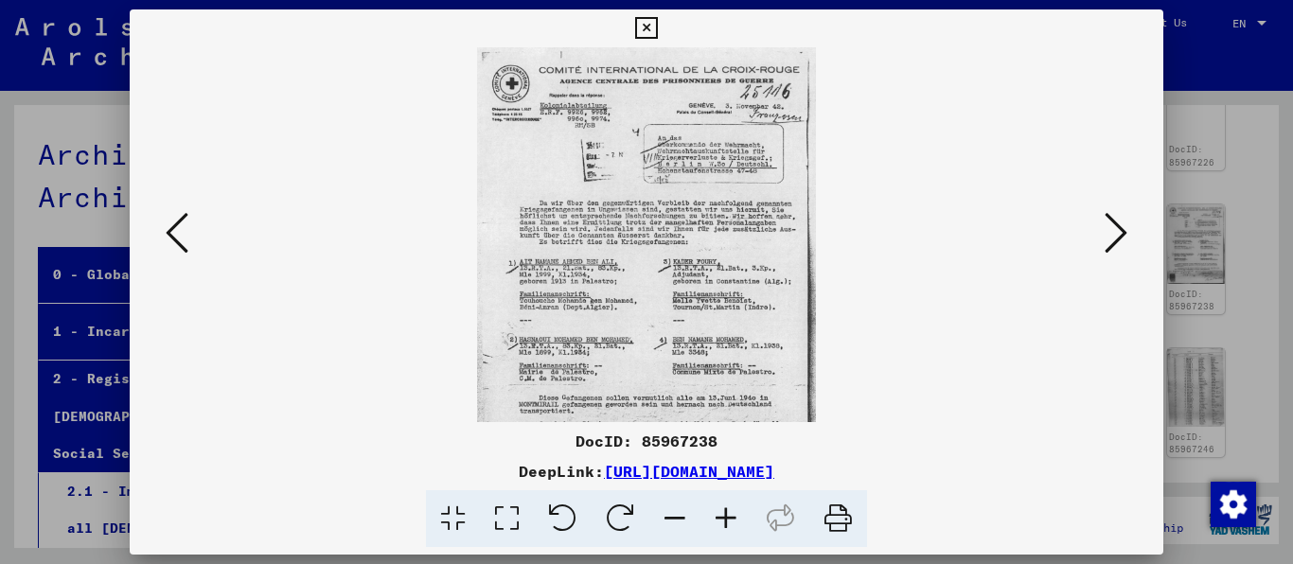
click at [725, 518] on icon at bounding box center [725, 519] width 51 height 58
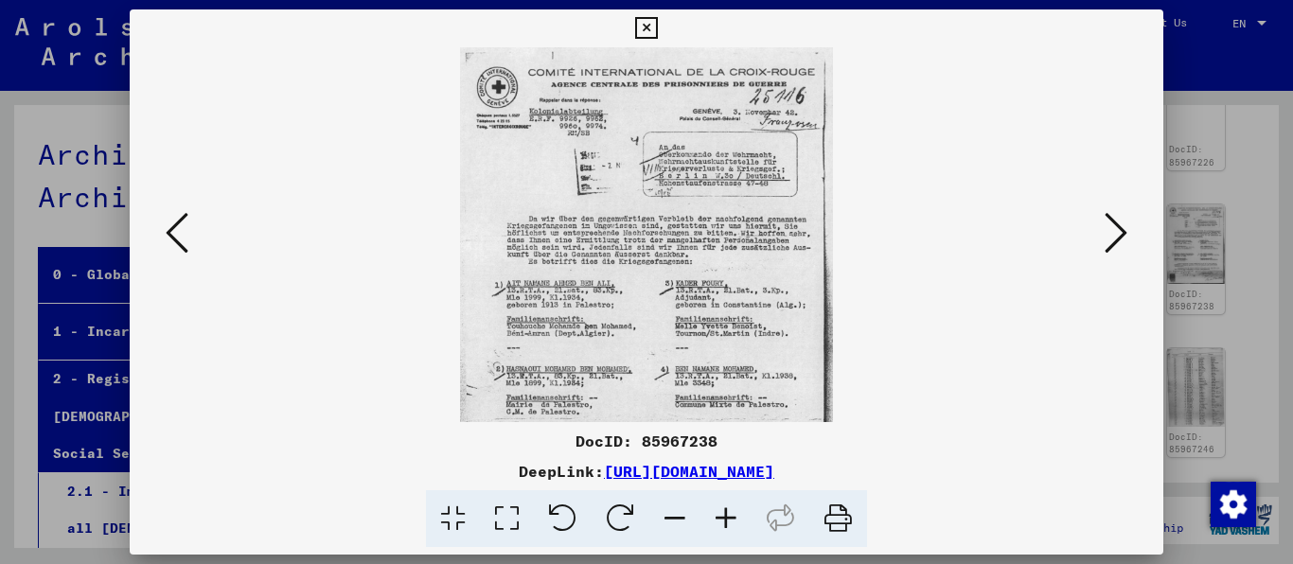
click at [725, 518] on icon at bounding box center [725, 519] width 51 height 58
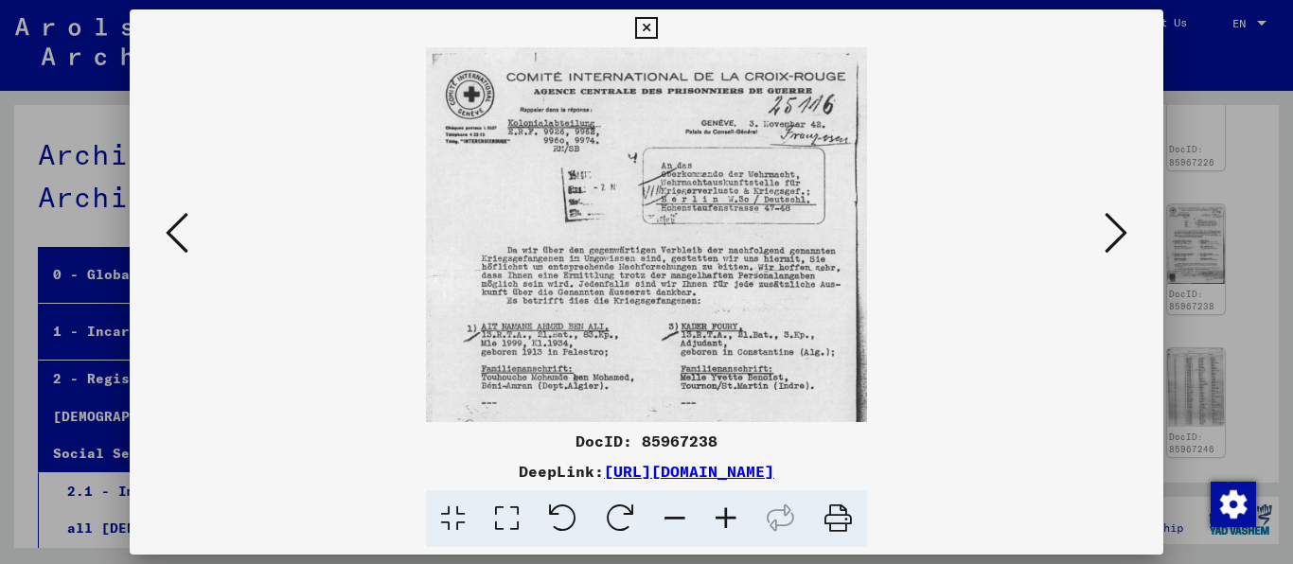
click at [725, 518] on icon at bounding box center [725, 519] width 51 height 58
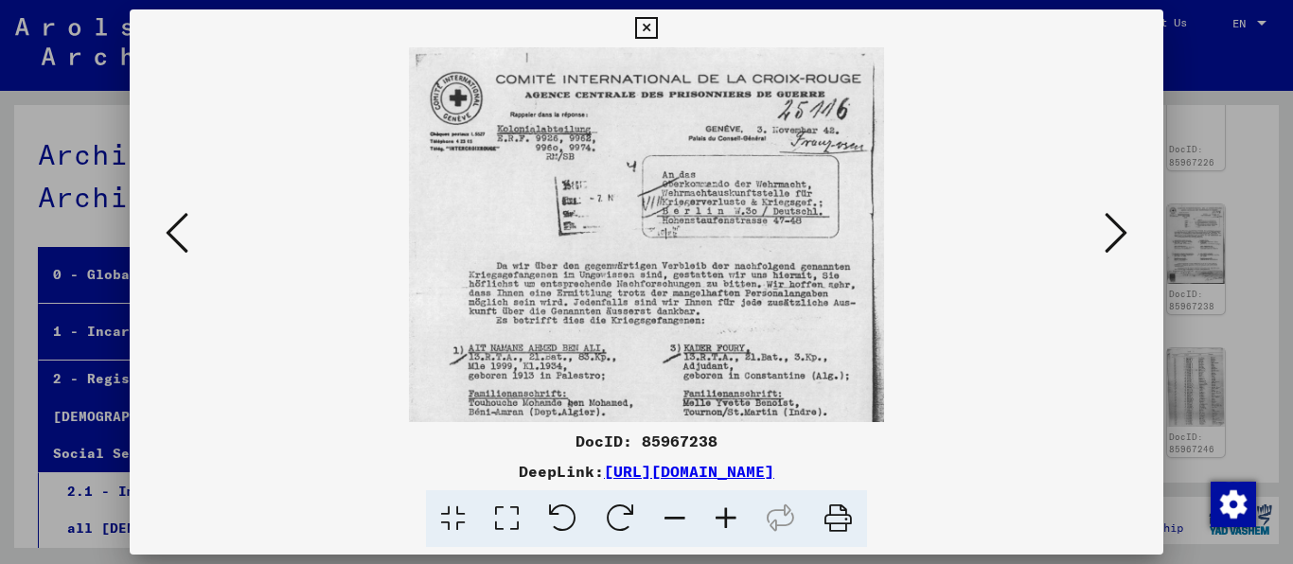
click at [725, 518] on icon at bounding box center [725, 519] width 51 height 58
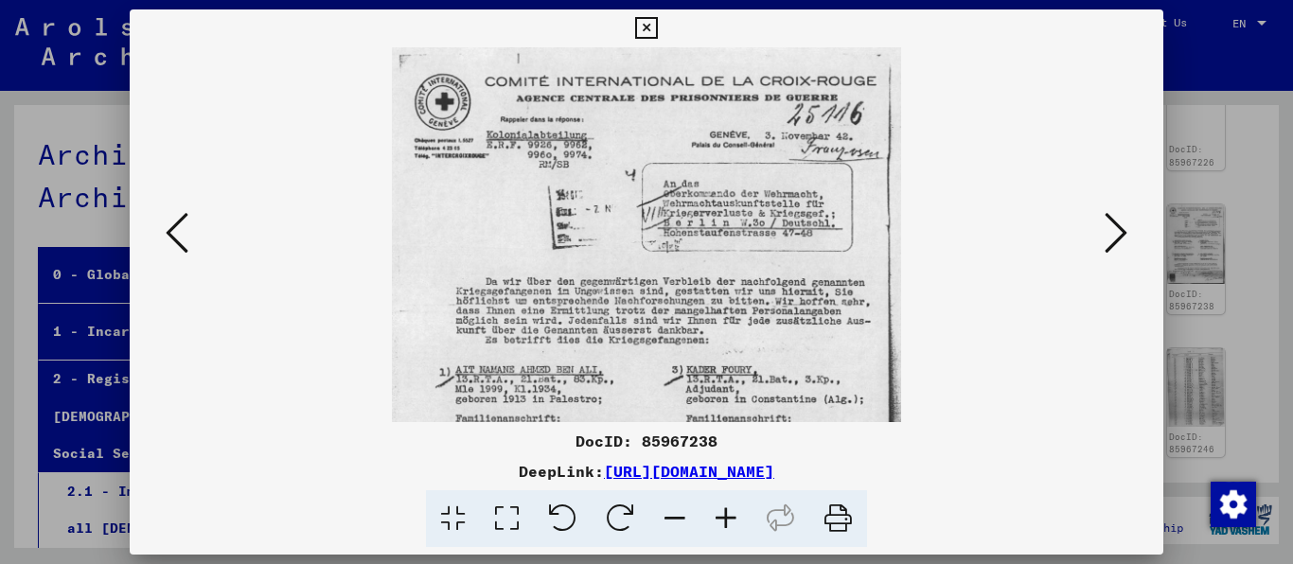
click at [725, 518] on icon at bounding box center [725, 519] width 51 height 58
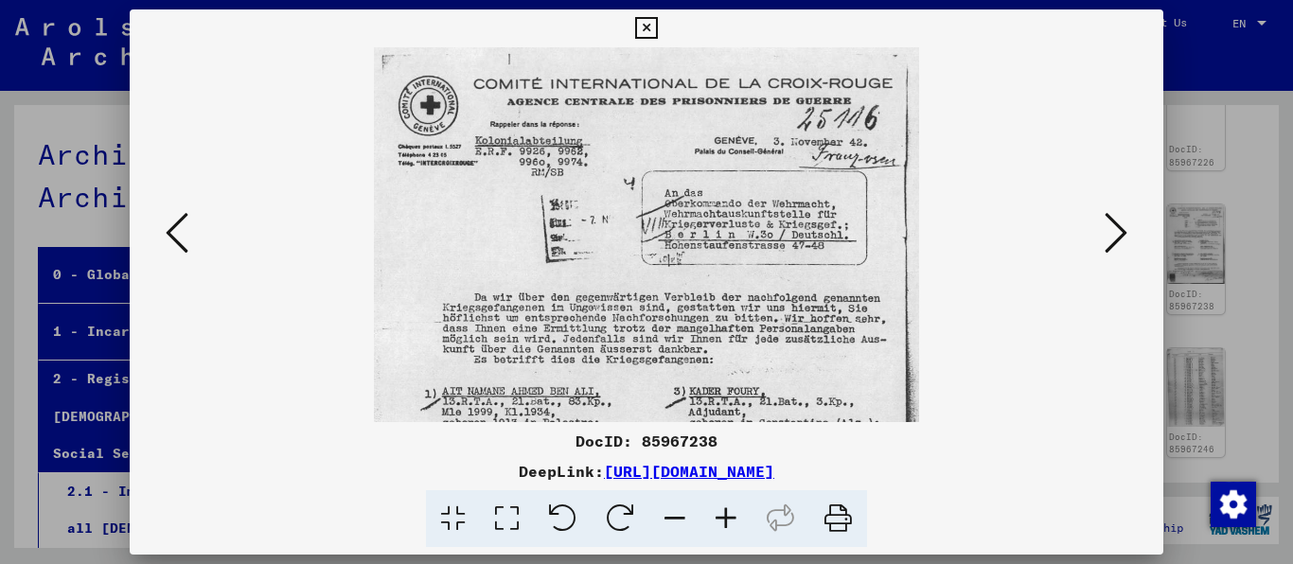
click at [725, 518] on icon at bounding box center [725, 519] width 51 height 58
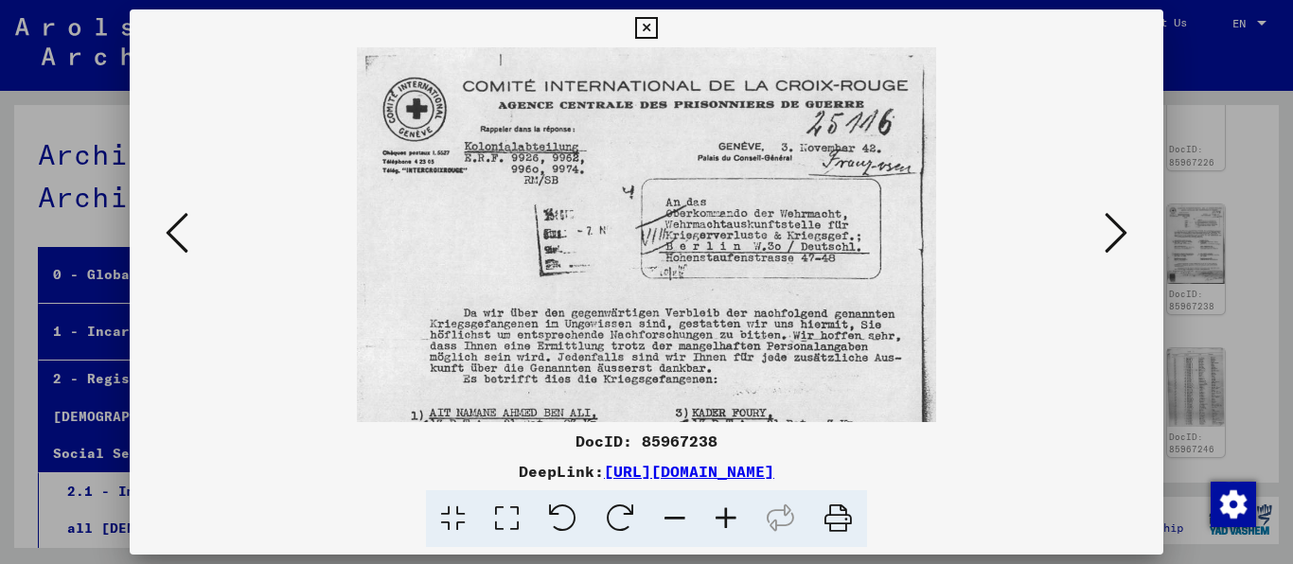
click at [725, 518] on icon at bounding box center [725, 519] width 51 height 58
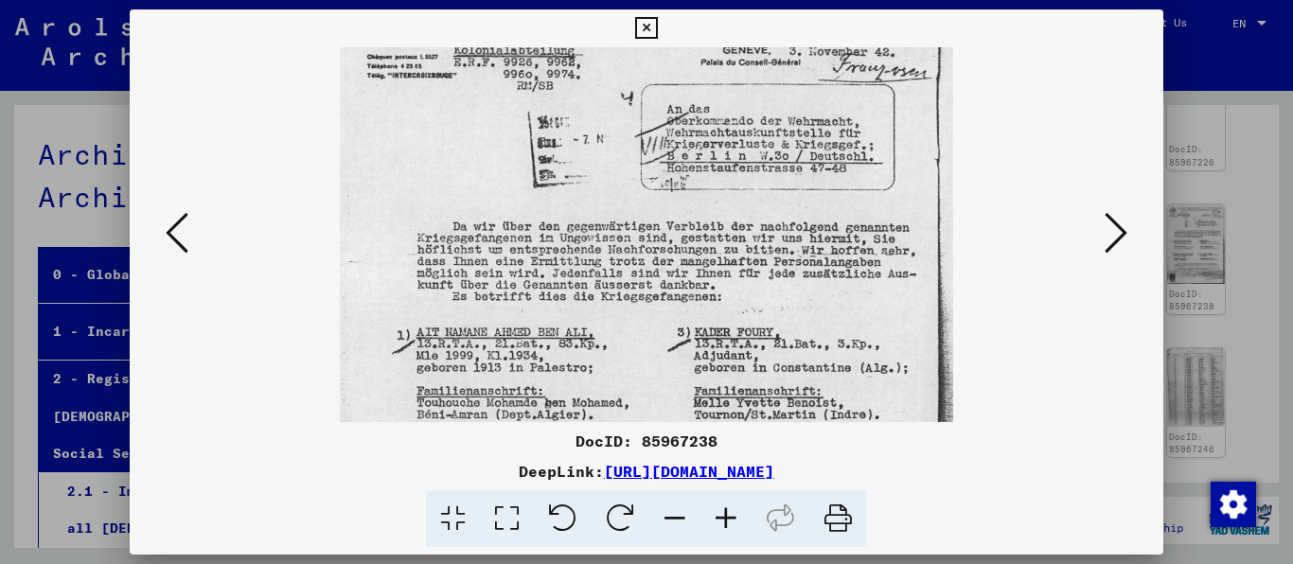
drag, startPoint x: 865, startPoint y: 313, endPoint x: 872, endPoint y: 211, distance: 102.4
click at [872, 211] on img at bounding box center [646, 369] width 612 height 848
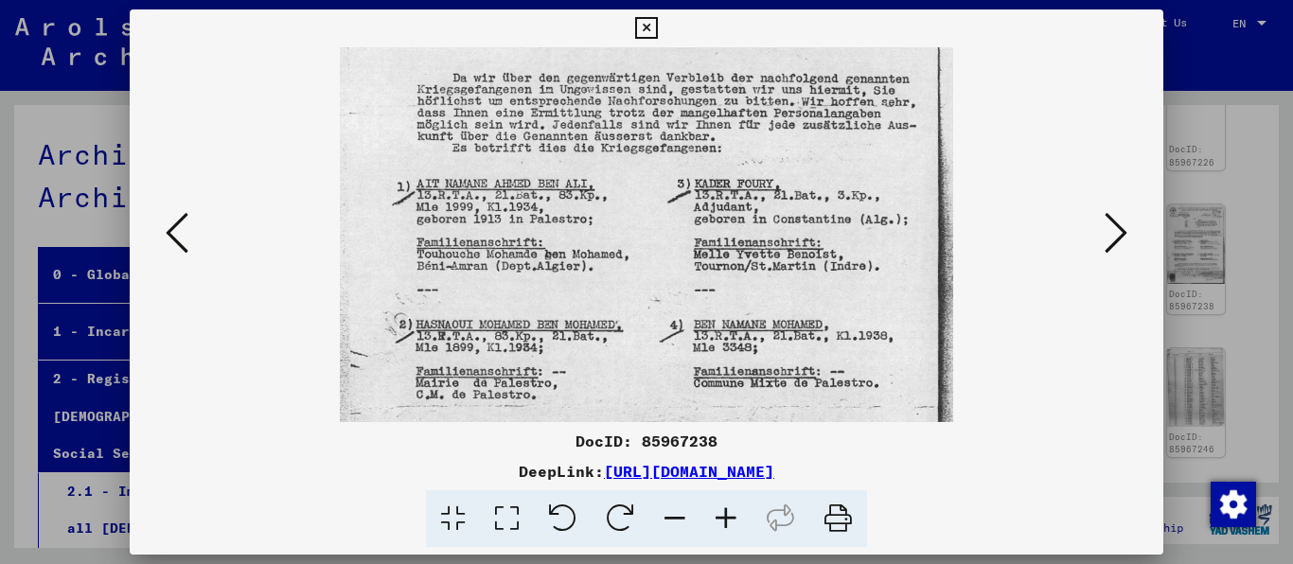
drag, startPoint x: 884, startPoint y: 309, endPoint x: 892, endPoint y: 167, distance: 142.2
click at [892, 167] on img at bounding box center [646, 221] width 612 height 848
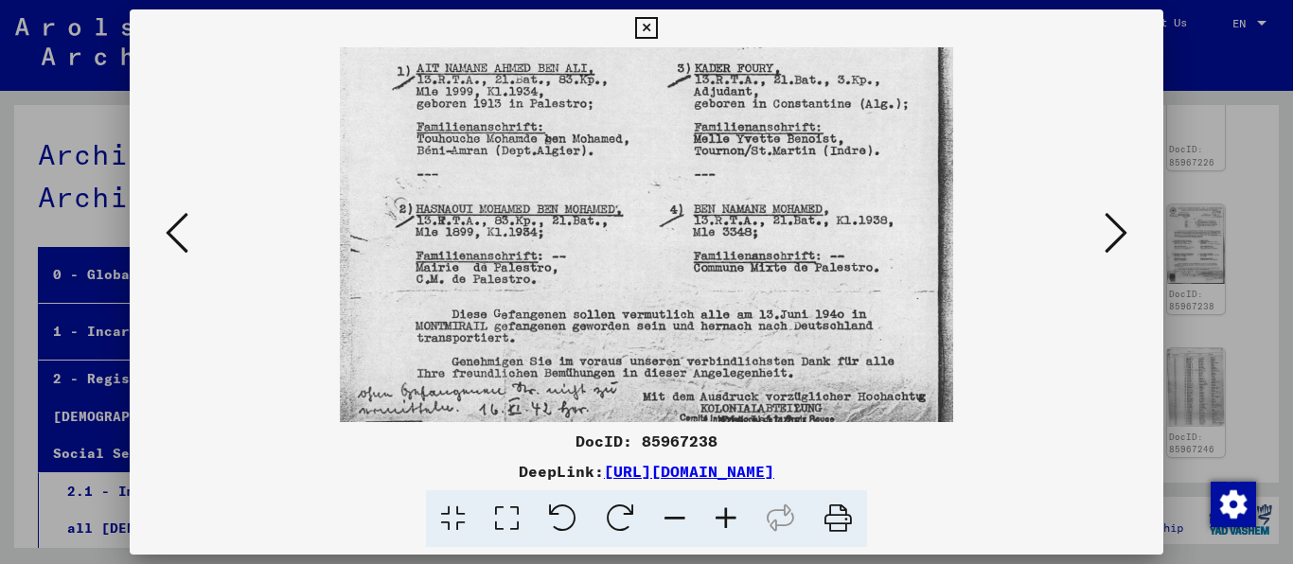
scroll to position [427, 0]
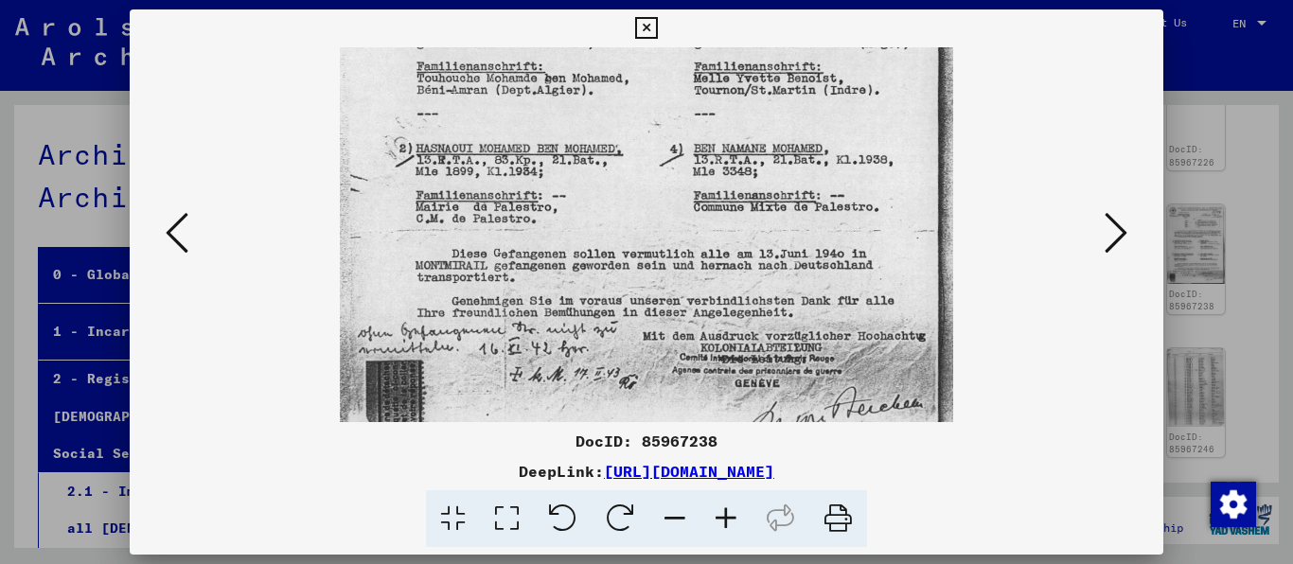
drag, startPoint x: 908, startPoint y: 312, endPoint x: 908, endPoint y: 136, distance: 176.0
click at [908, 136] on img at bounding box center [646, 45] width 612 height 848
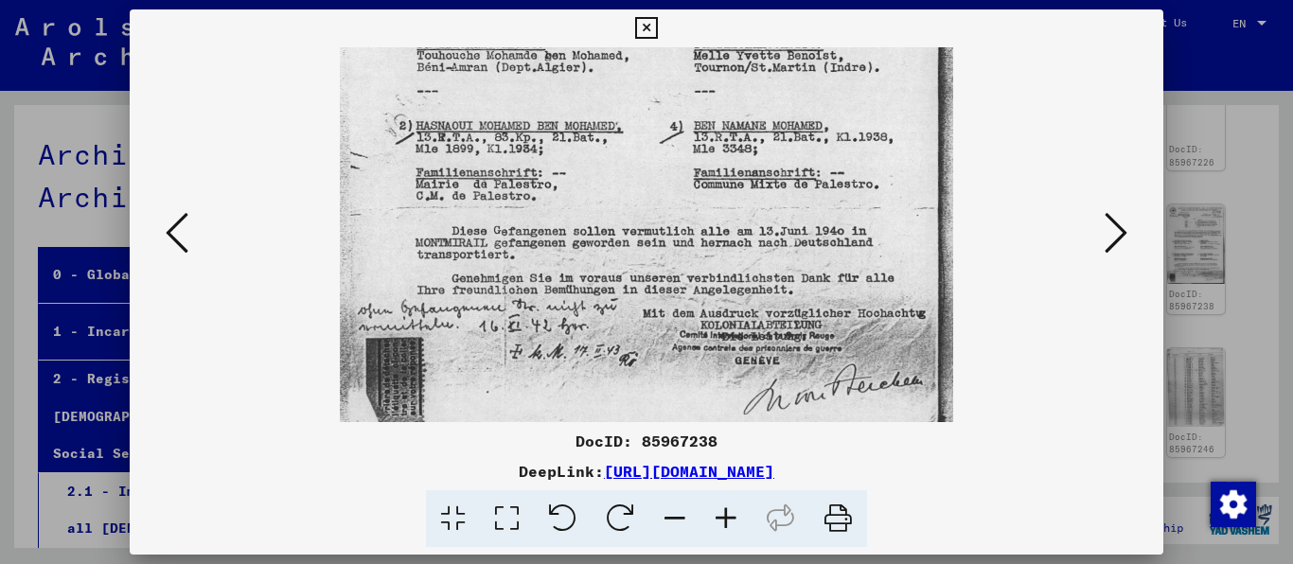
scroll to position [450, 0]
drag, startPoint x: 906, startPoint y: 173, endPoint x: 908, endPoint y: 150, distance: 23.7
click at [908, 150] on img at bounding box center [646, 21] width 612 height 848
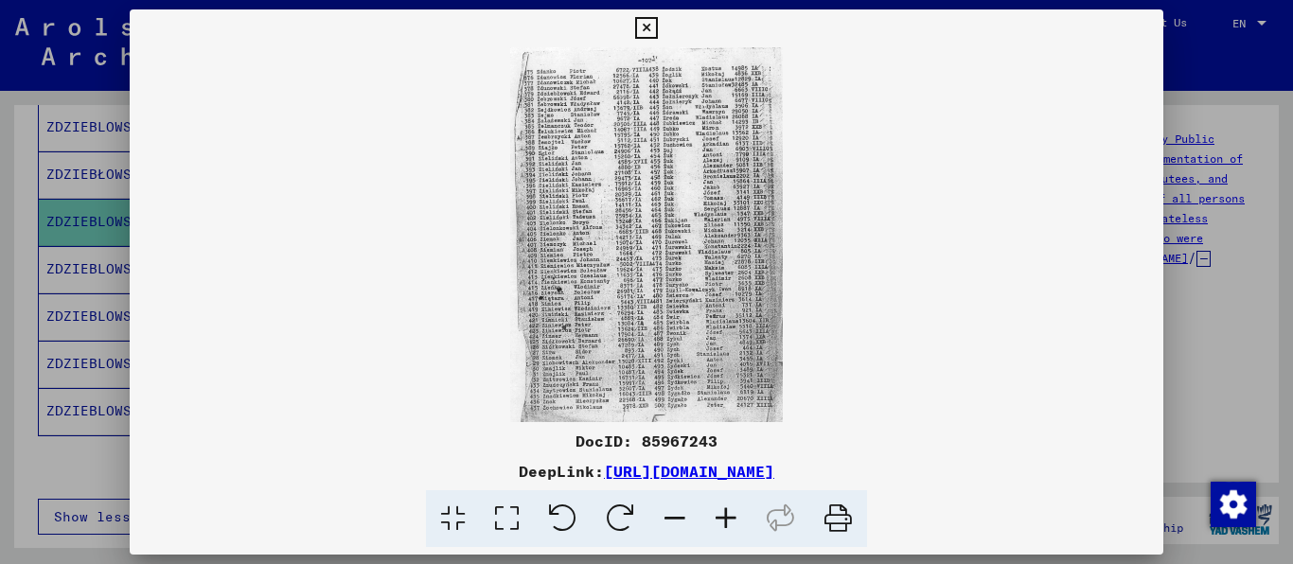
scroll to position [363, 0]
click at [657, 21] on icon at bounding box center [646, 28] width 22 height 23
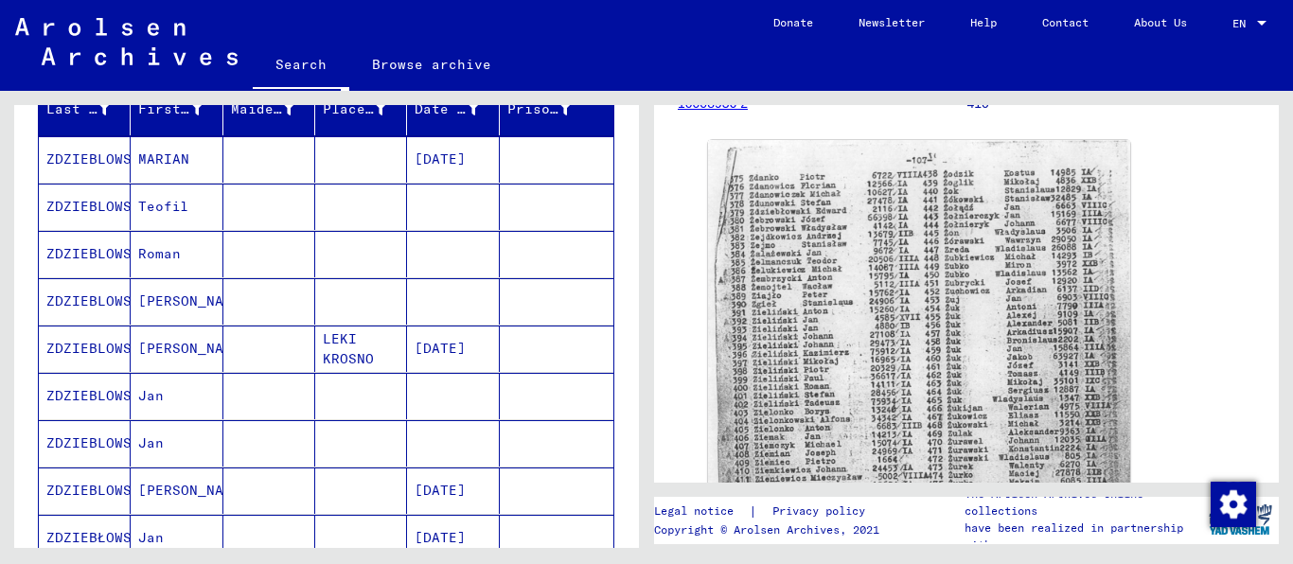
scroll to position [0, 0]
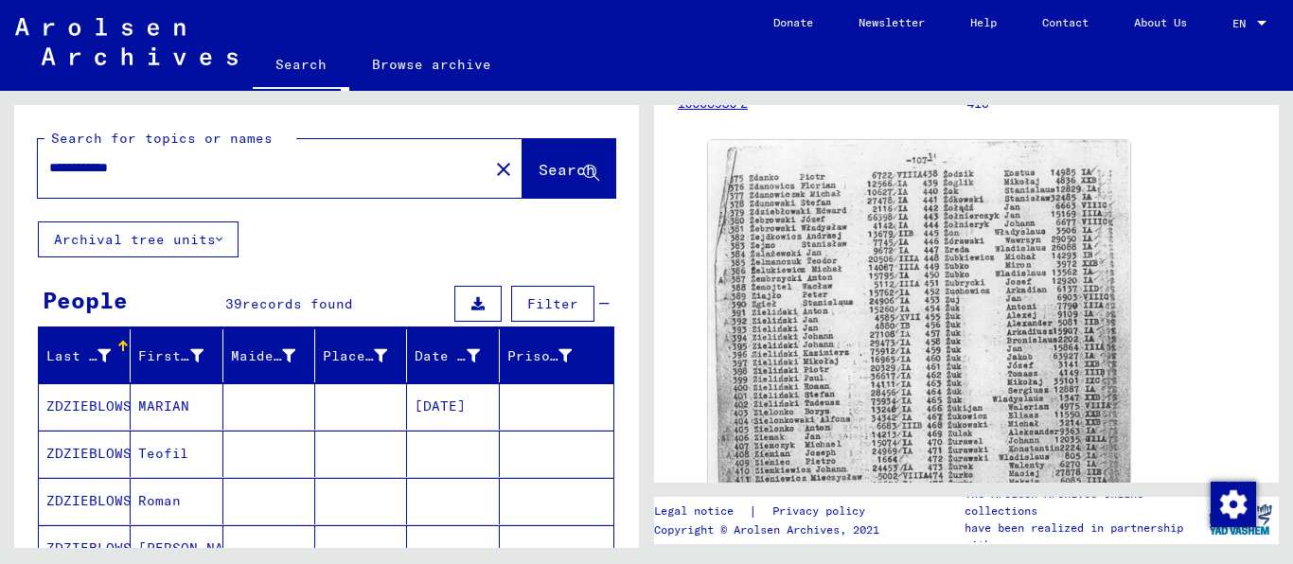
click at [225, 178] on input "**********" at bounding box center [263, 168] width 428 height 20
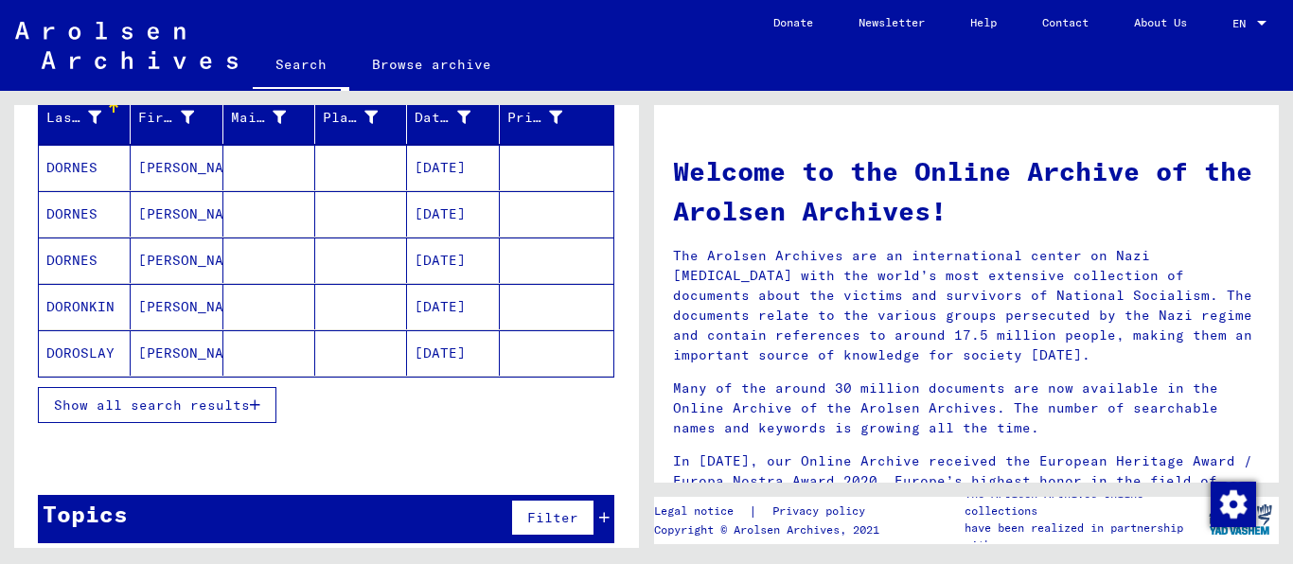
scroll to position [261, 0]
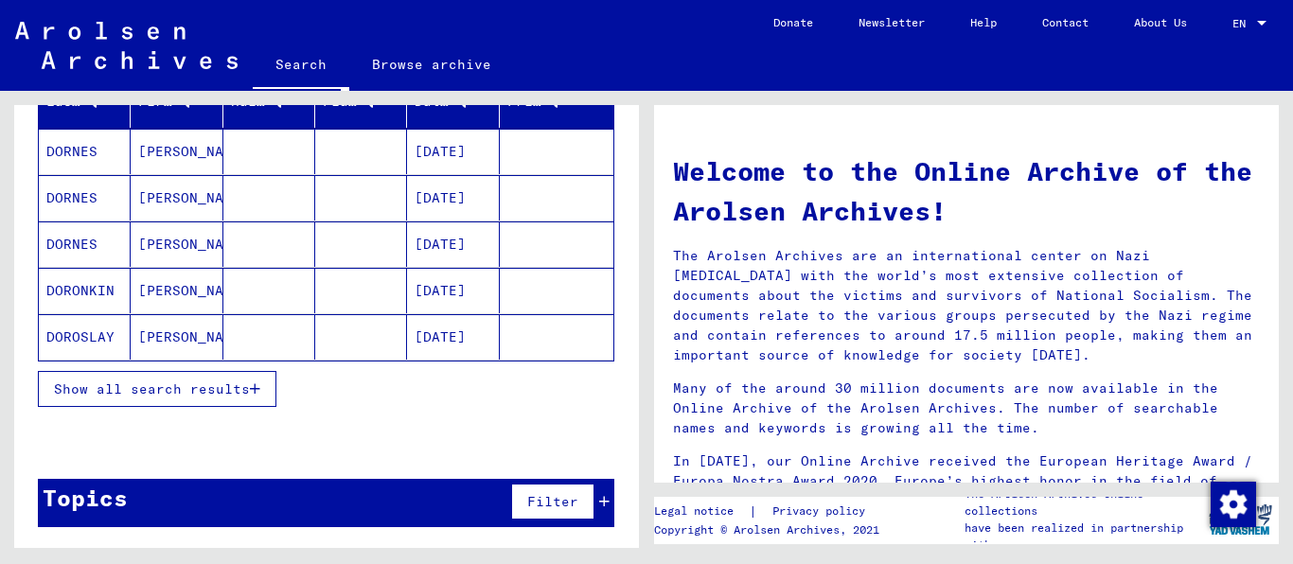
click at [250, 396] on icon "button" at bounding box center [255, 388] width 10 height 13
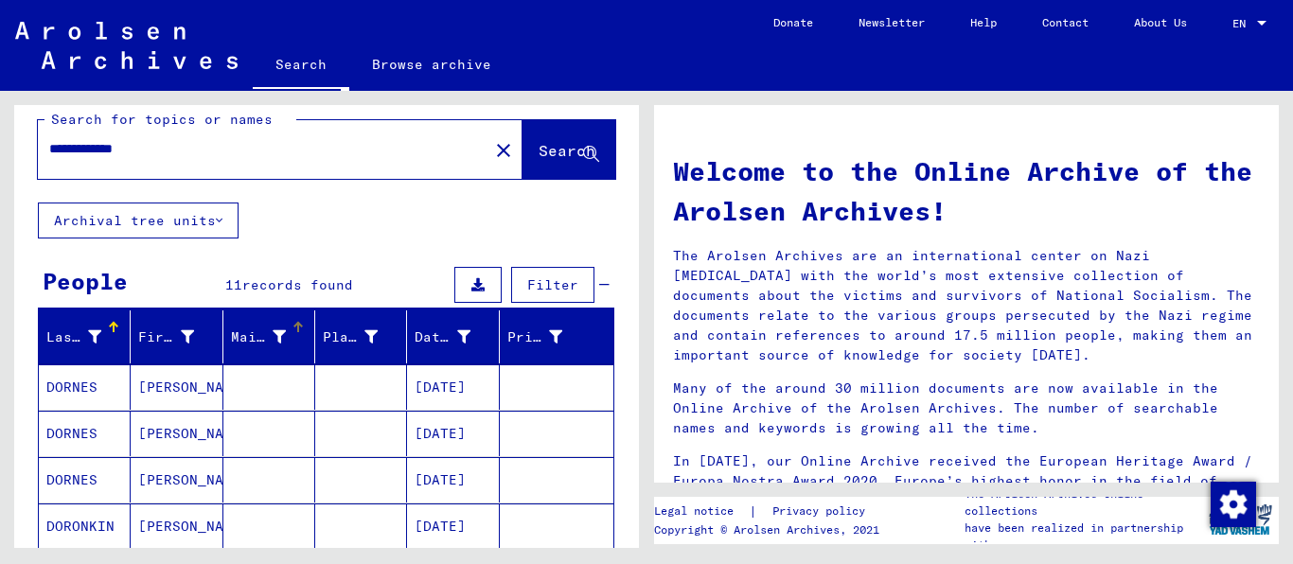
scroll to position [0, 0]
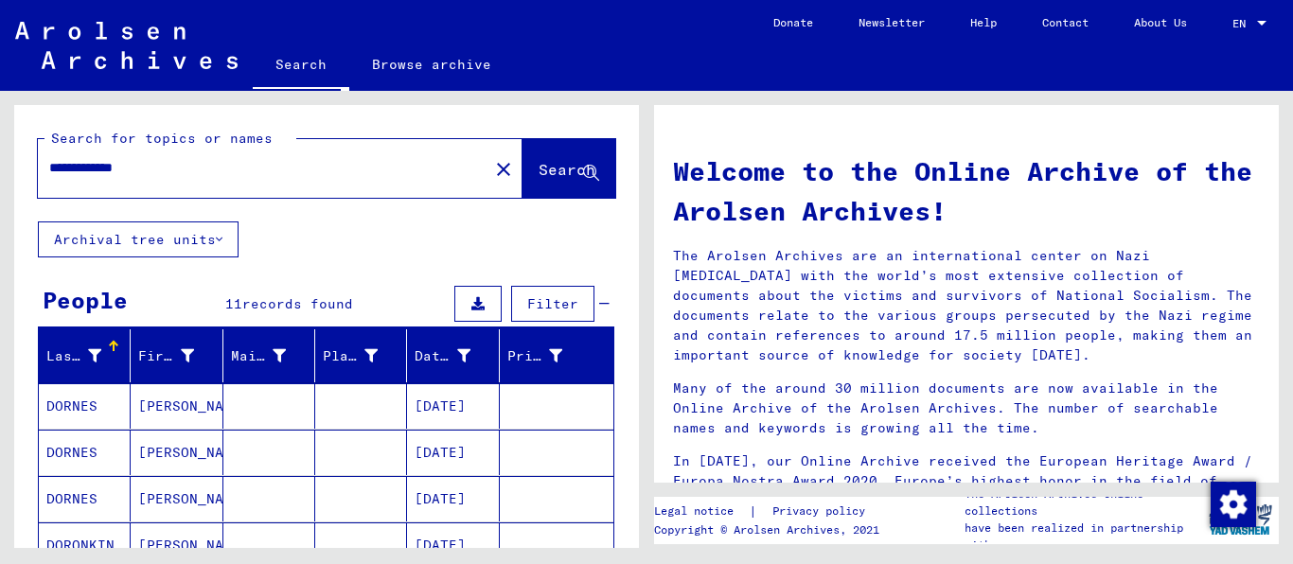
click at [187, 178] on input "**********" at bounding box center [257, 168] width 416 height 20
click at [287, 178] on input "**********" at bounding box center [257, 168] width 416 height 20
type input "******"
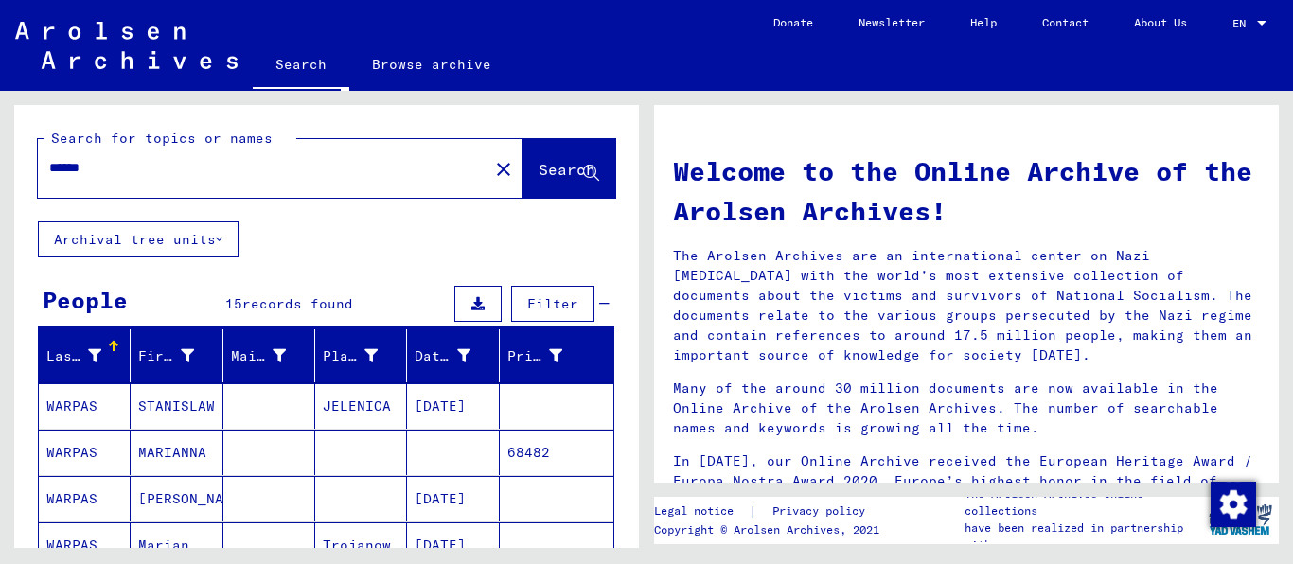
scroll to position [121, 0]
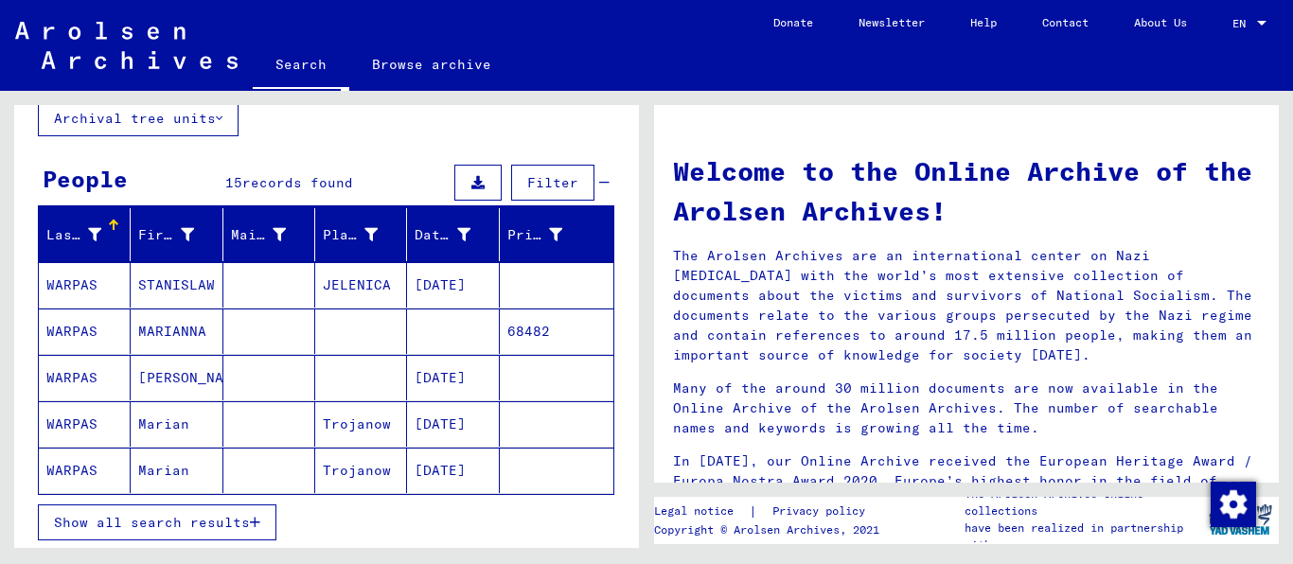
click at [177, 531] on span "Show all search results" at bounding box center [152, 522] width 196 height 17
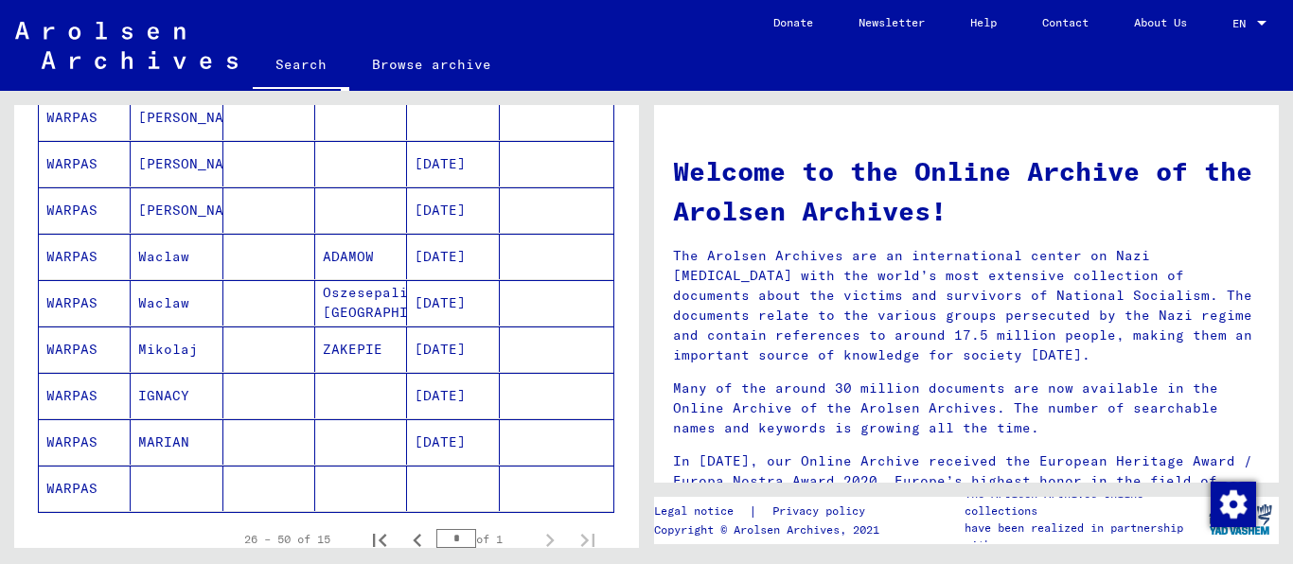
scroll to position [606, 0]
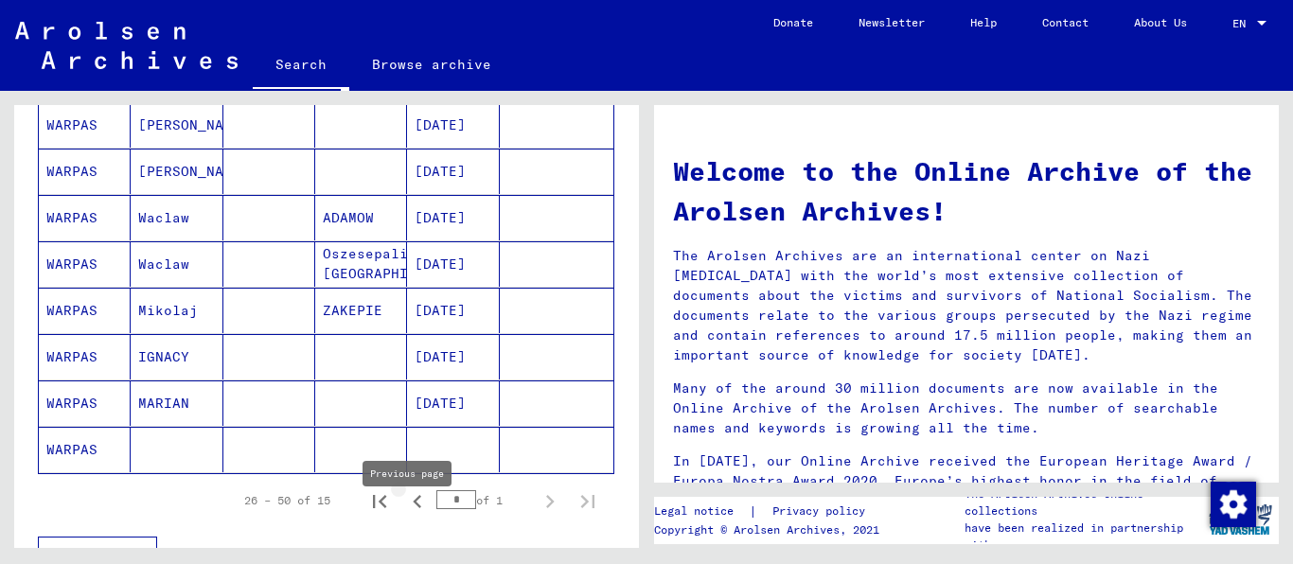
click at [404, 515] on icon "Previous page" at bounding box center [417, 501] width 26 height 26
type input "*"
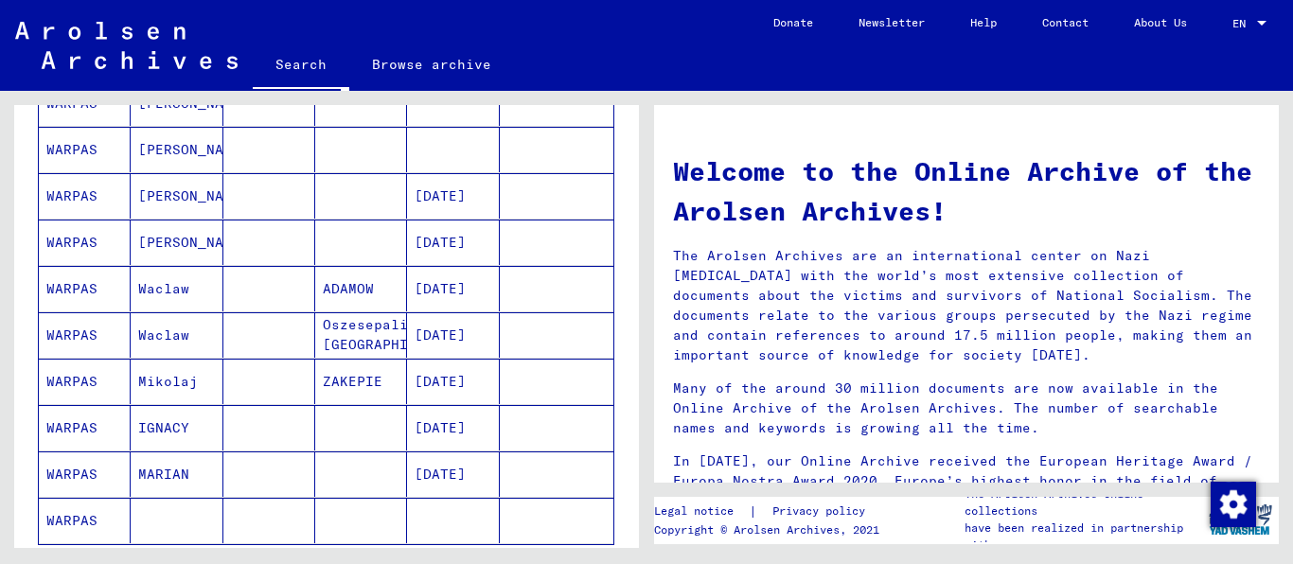
scroll to position [485, 0]
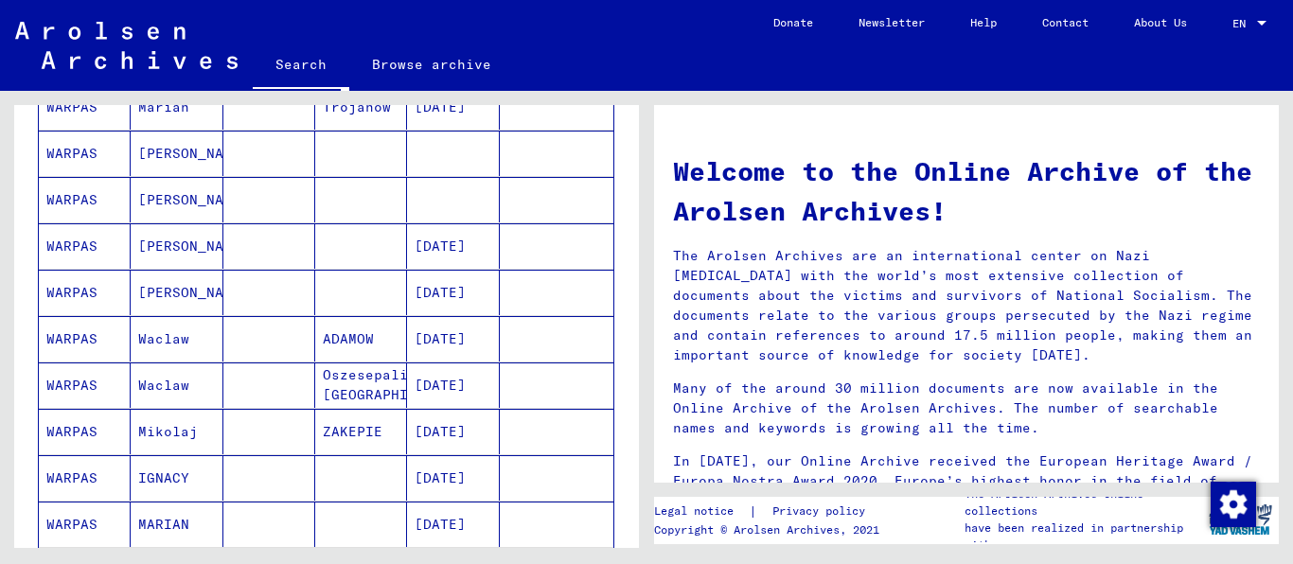
click at [72, 314] on mat-cell "WARPAS" at bounding box center [85, 292] width 92 height 45
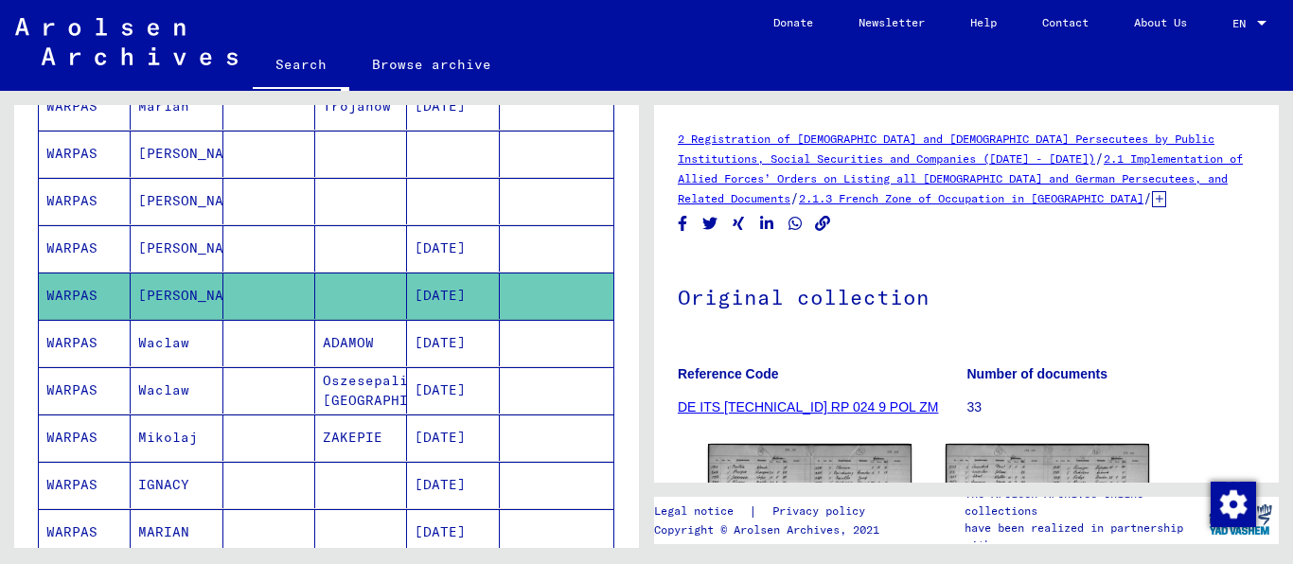
click at [1166, 191] on icon at bounding box center [1159, 199] width 14 height 16
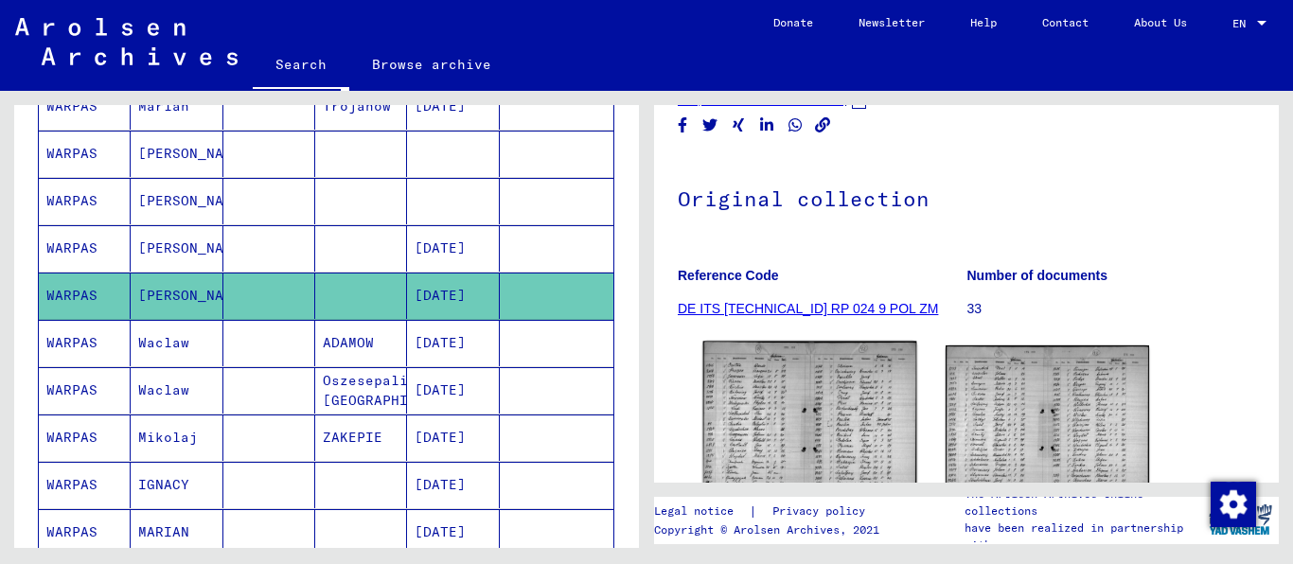
scroll to position [242, 0]
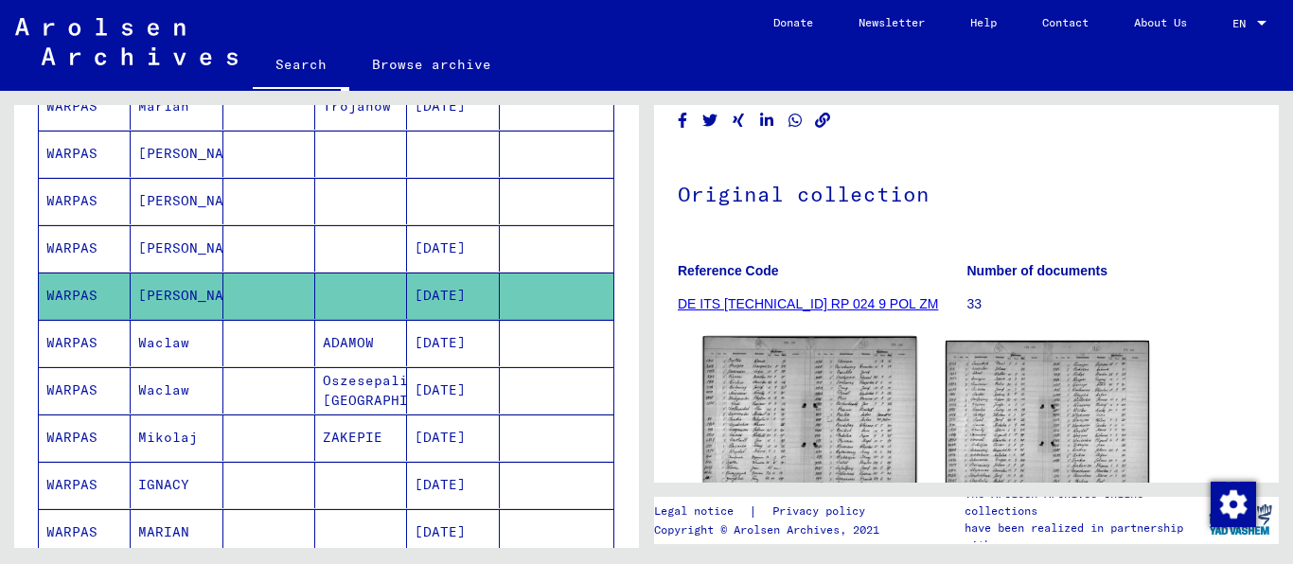
click at [804, 337] on img at bounding box center [810, 420] width 214 height 167
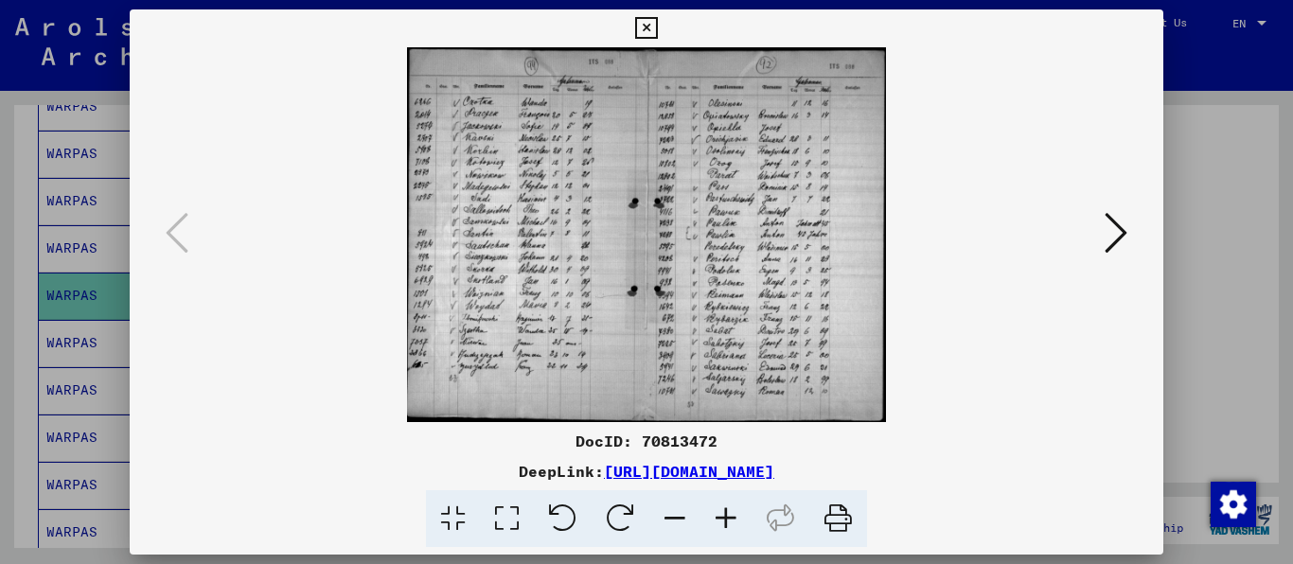
click at [732, 511] on icon at bounding box center [725, 519] width 51 height 58
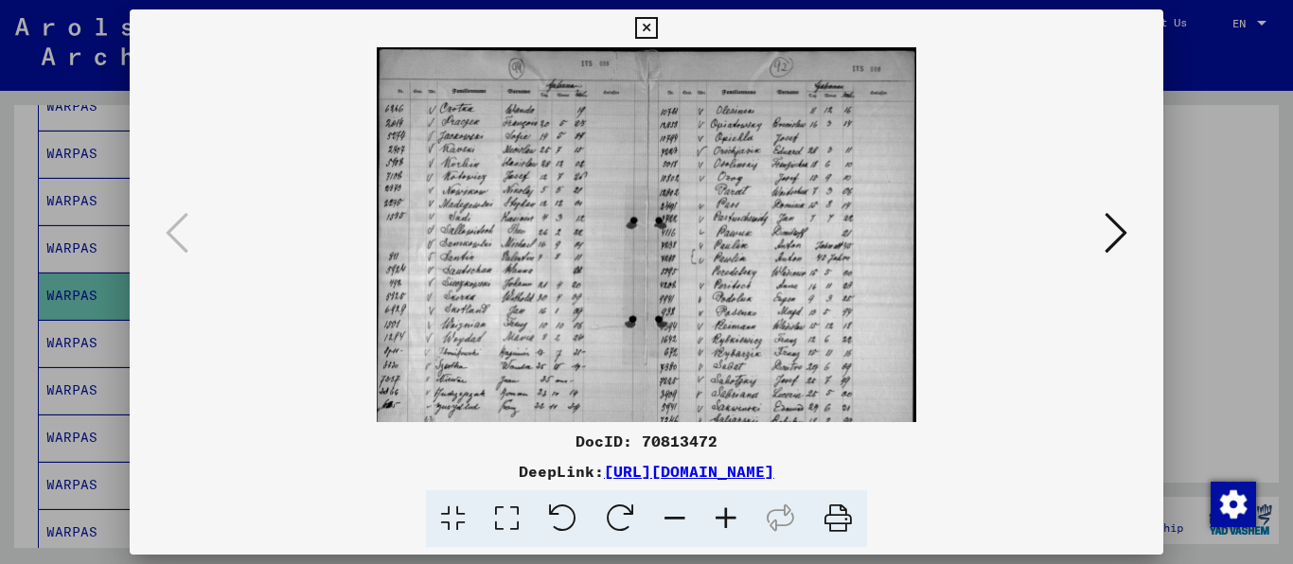
click at [732, 511] on icon at bounding box center [725, 519] width 51 height 58
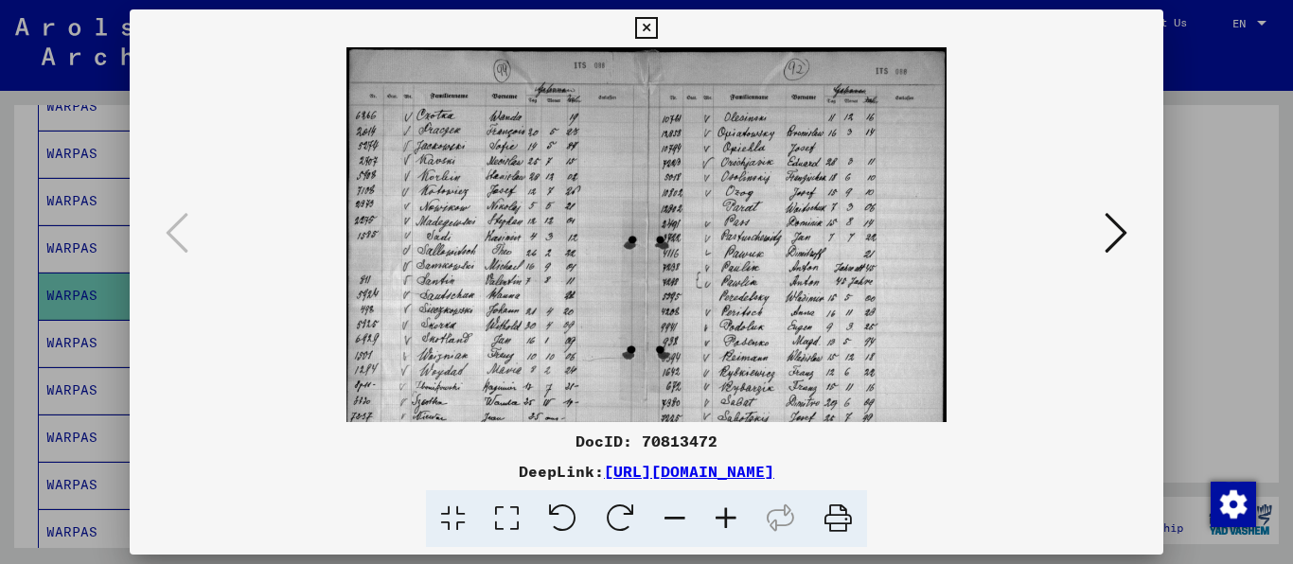
click at [732, 511] on icon at bounding box center [725, 519] width 51 height 58
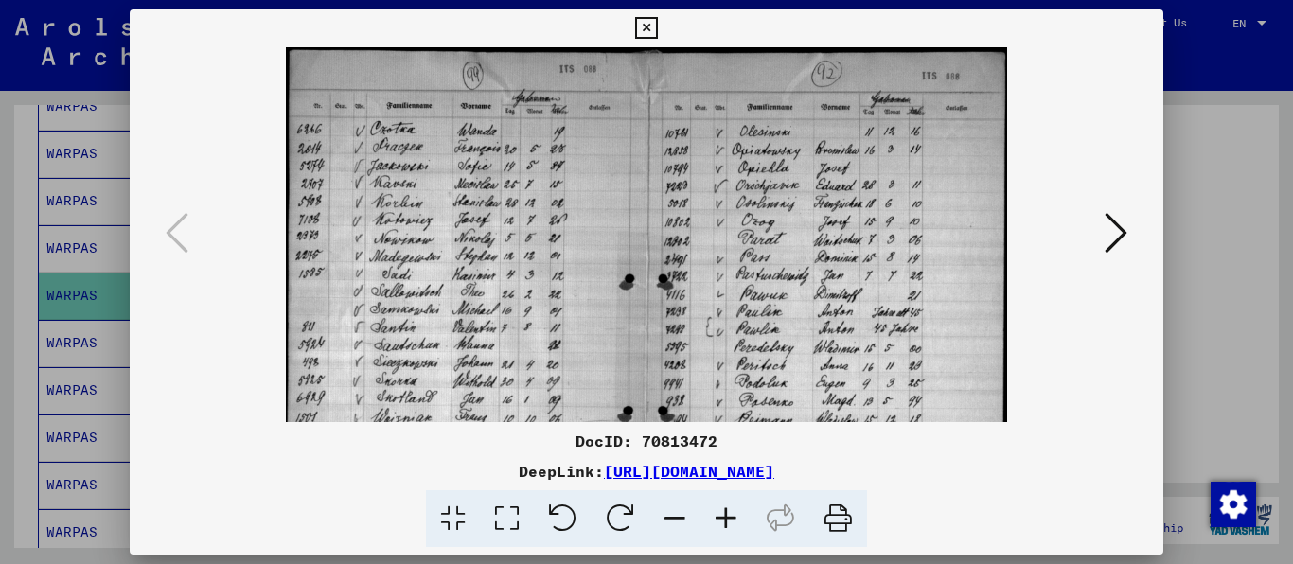
click at [732, 511] on icon at bounding box center [725, 519] width 51 height 58
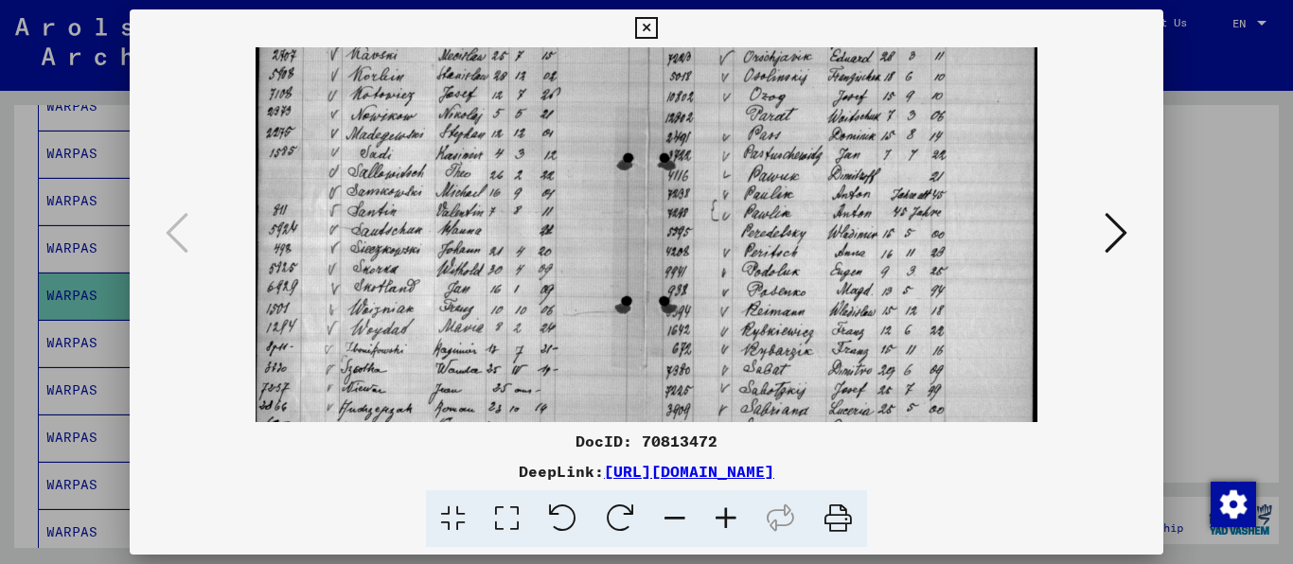
drag, startPoint x: 542, startPoint y: 282, endPoint x: 562, endPoint y: 141, distance: 142.4
click at [562, 141] on img at bounding box center [647, 212] width 783 height 611
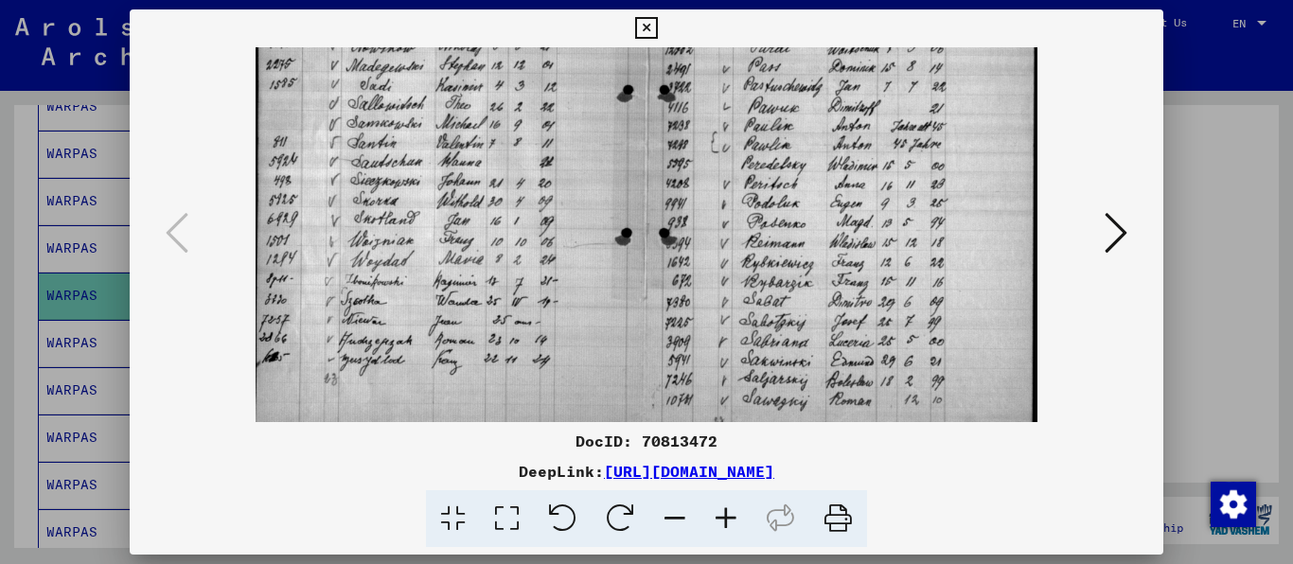
scroll to position [210, 0]
click at [595, 190] on img at bounding box center [647, 142] width 783 height 611
click at [1120, 225] on icon at bounding box center [1115, 232] width 23 height 45
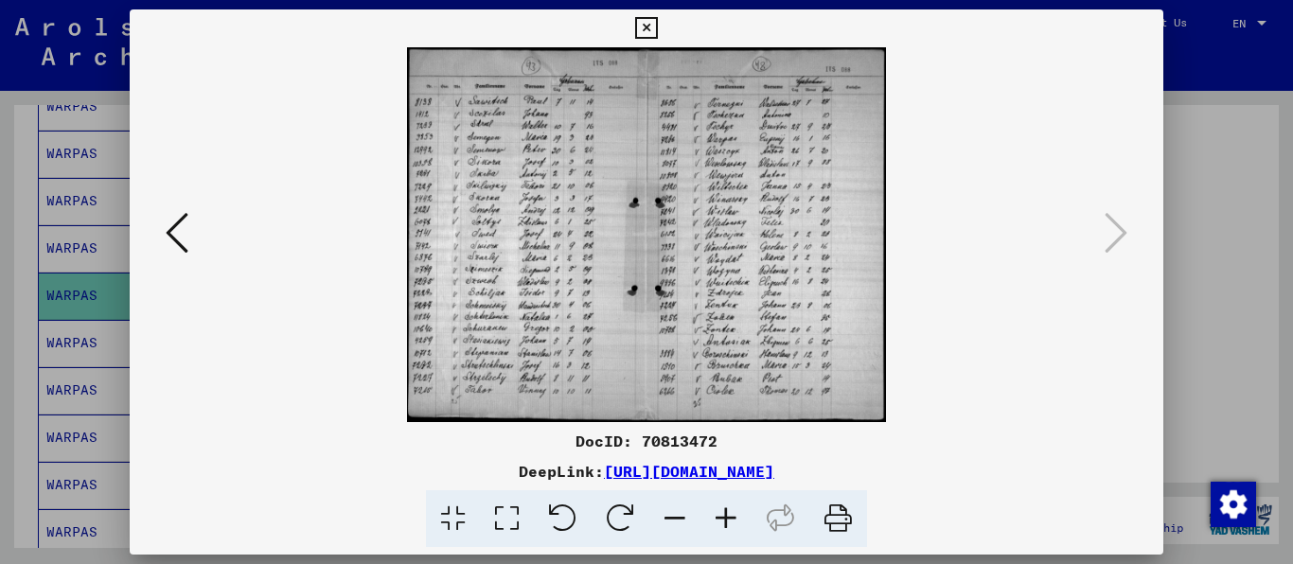
click at [730, 518] on icon at bounding box center [725, 519] width 51 height 58
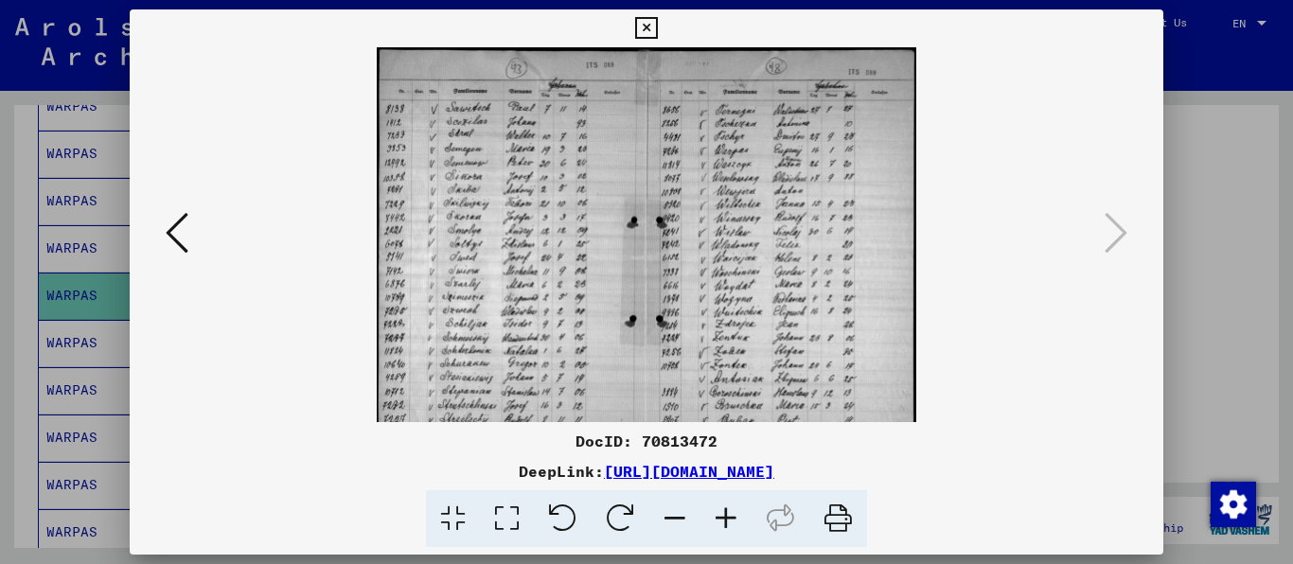
click at [730, 517] on icon at bounding box center [725, 519] width 51 height 58
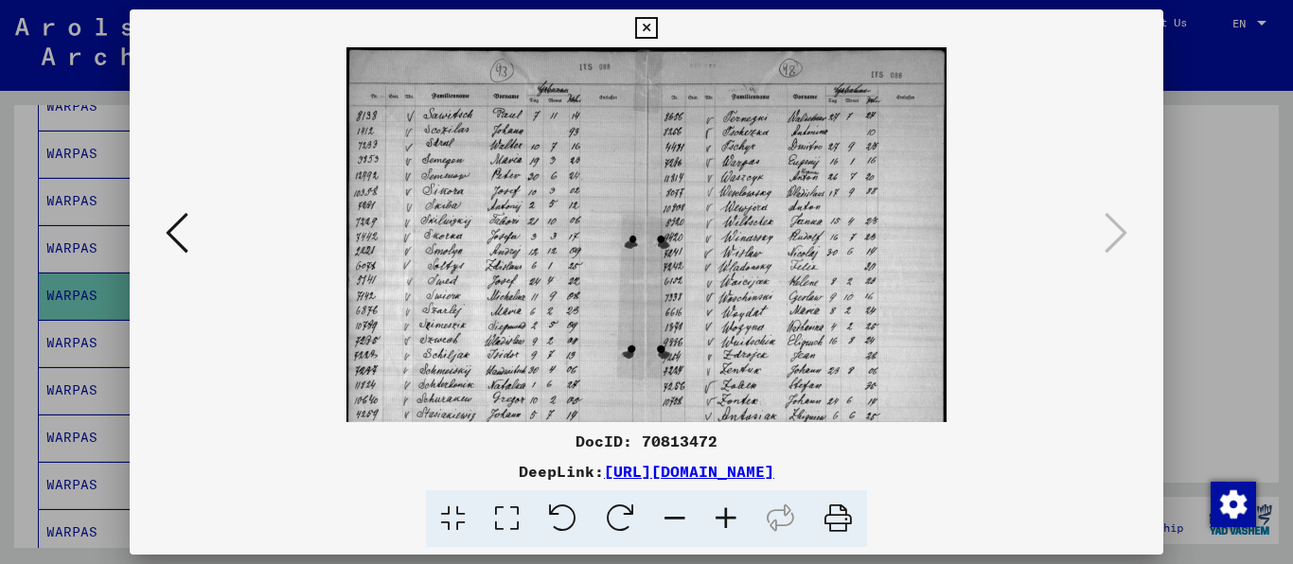
click at [730, 517] on icon at bounding box center [725, 519] width 51 height 58
click at [730, 516] on icon at bounding box center [725, 519] width 51 height 58
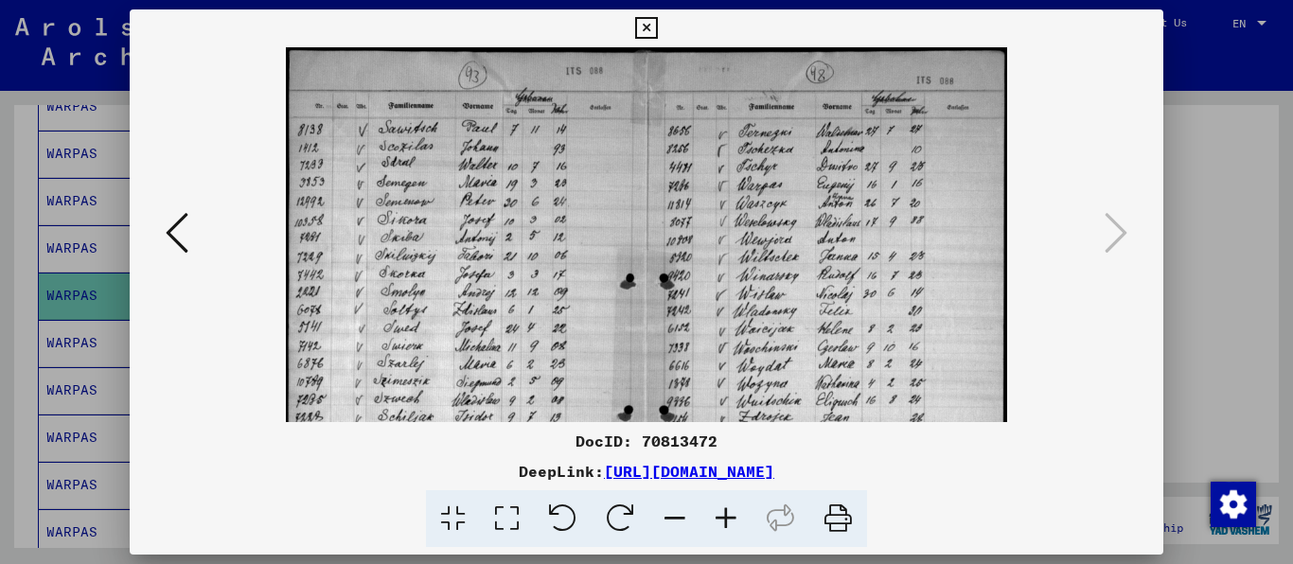
click at [730, 516] on icon at bounding box center [725, 519] width 51 height 58
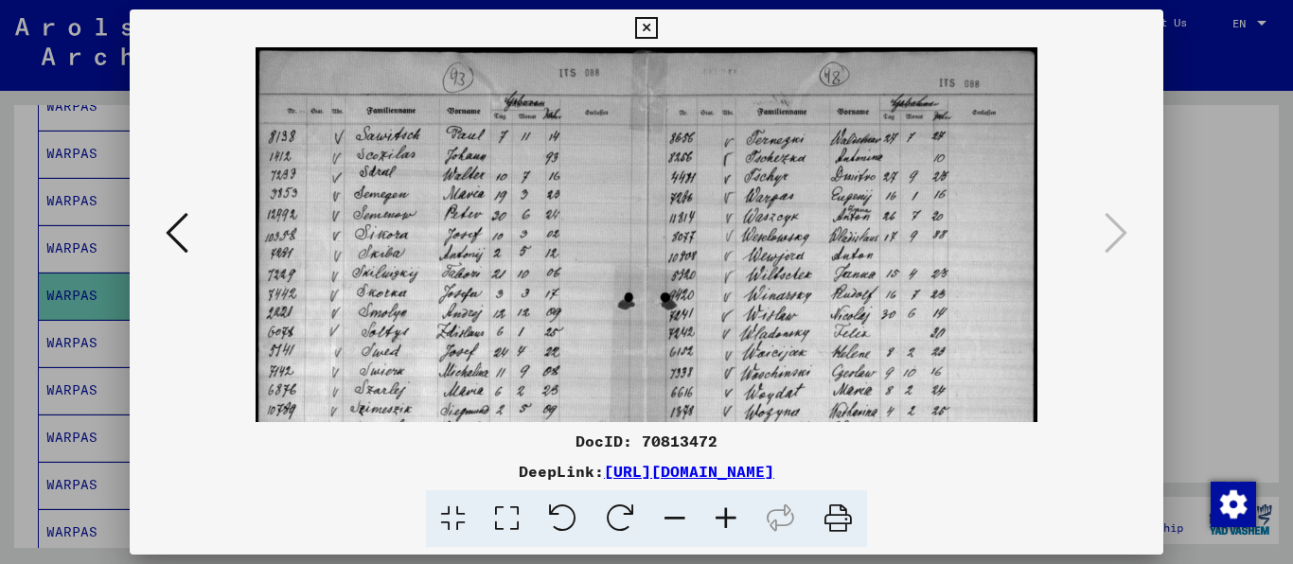
click at [730, 516] on icon at bounding box center [725, 519] width 51 height 58
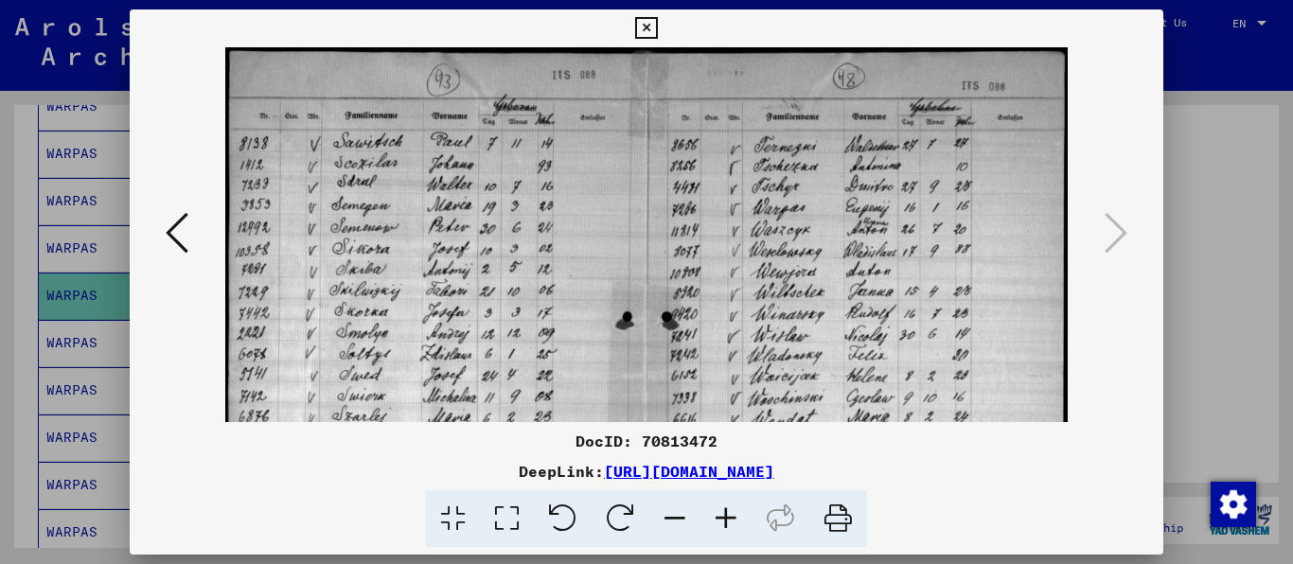
click at [730, 516] on icon at bounding box center [725, 519] width 51 height 58
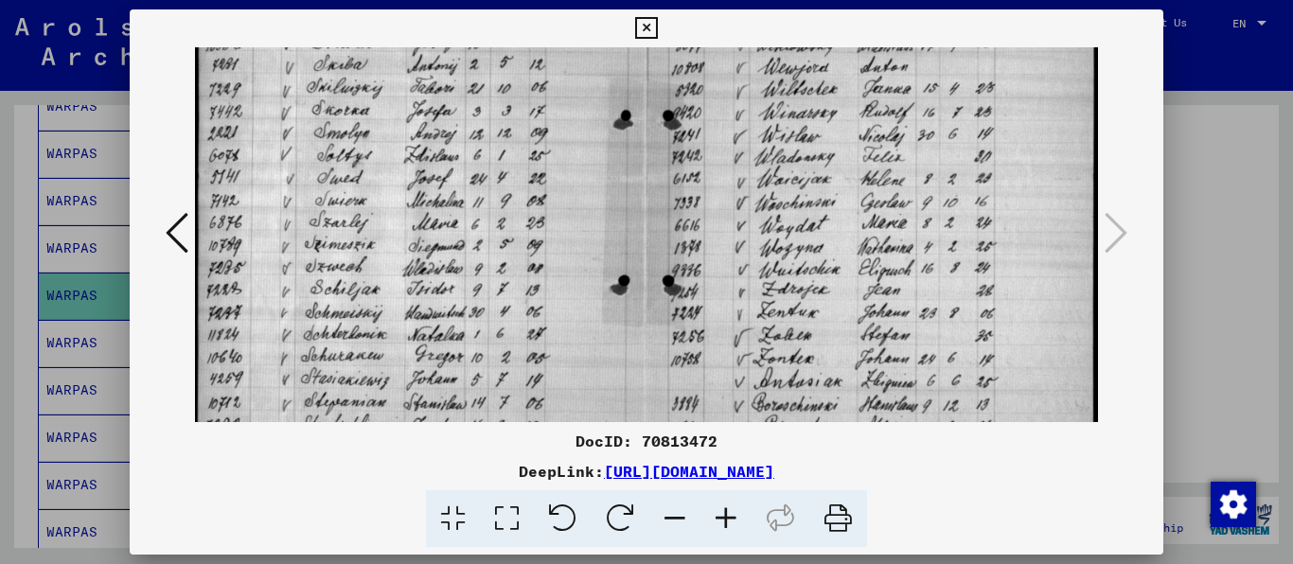
drag, startPoint x: 669, startPoint y: 342, endPoint x: 692, endPoint y: 148, distance: 195.3
click at [692, 148] on img at bounding box center [647, 180] width 904 height 706
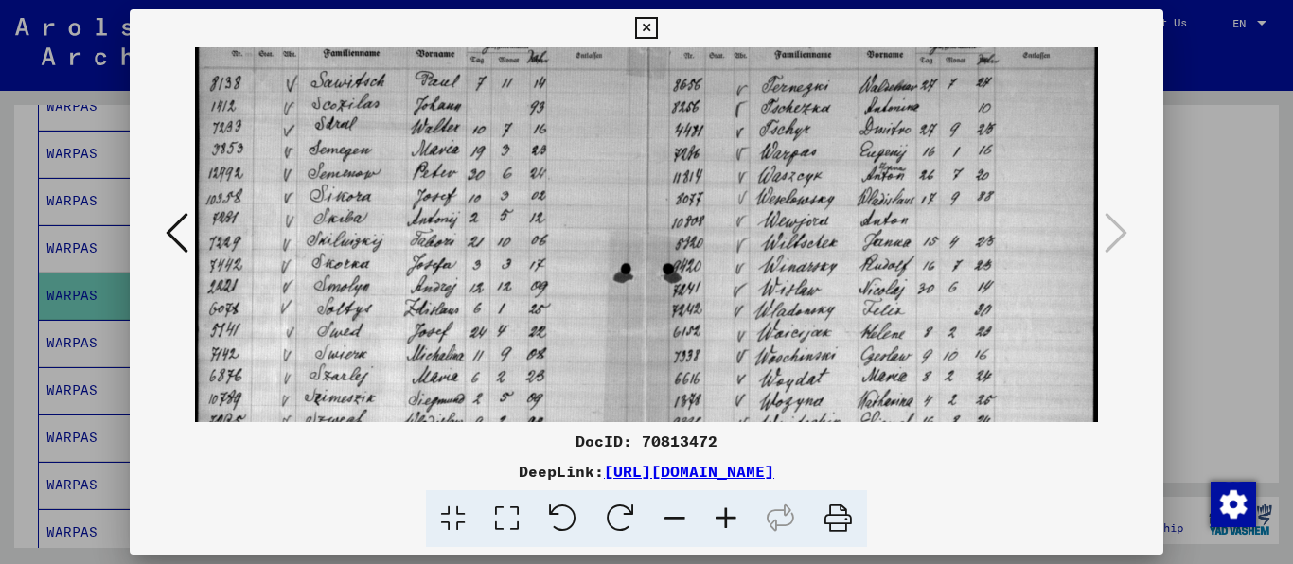
scroll to position [59, 0]
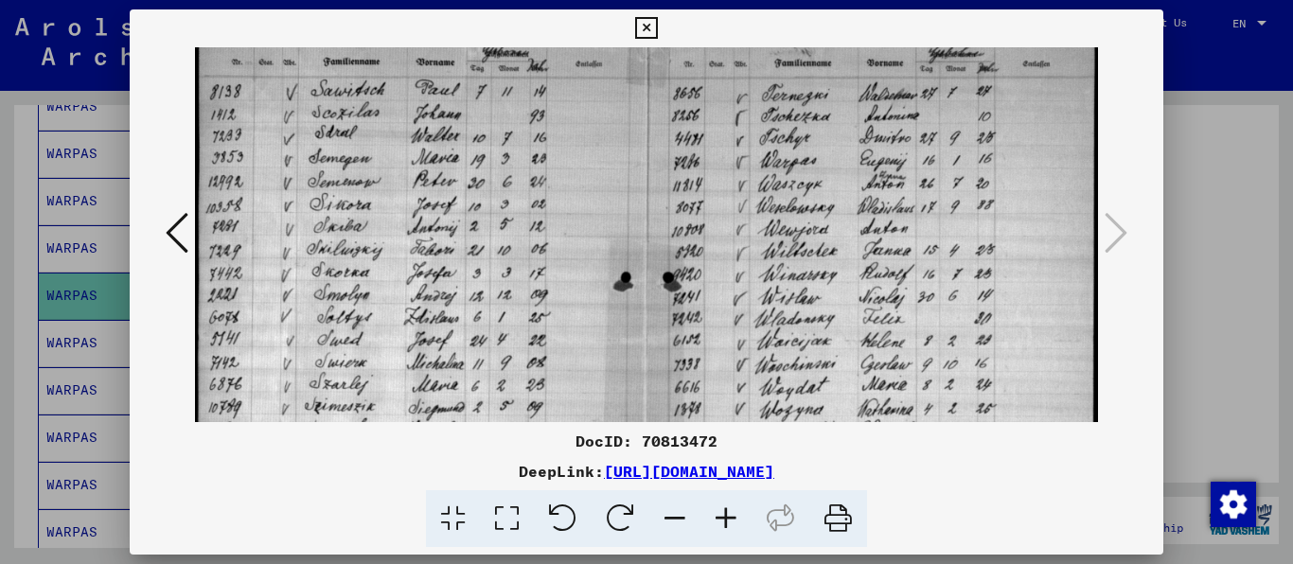
drag, startPoint x: 709, startPoint y: 303, endPoint x: 711, endPoint y: 437, distance: 134.4
click at [711, 437] on div "DocID: 70813472 DeepLink: [URL][DOMAIN_NAME]" at bounding box center [647, 278] width 1034 height 538
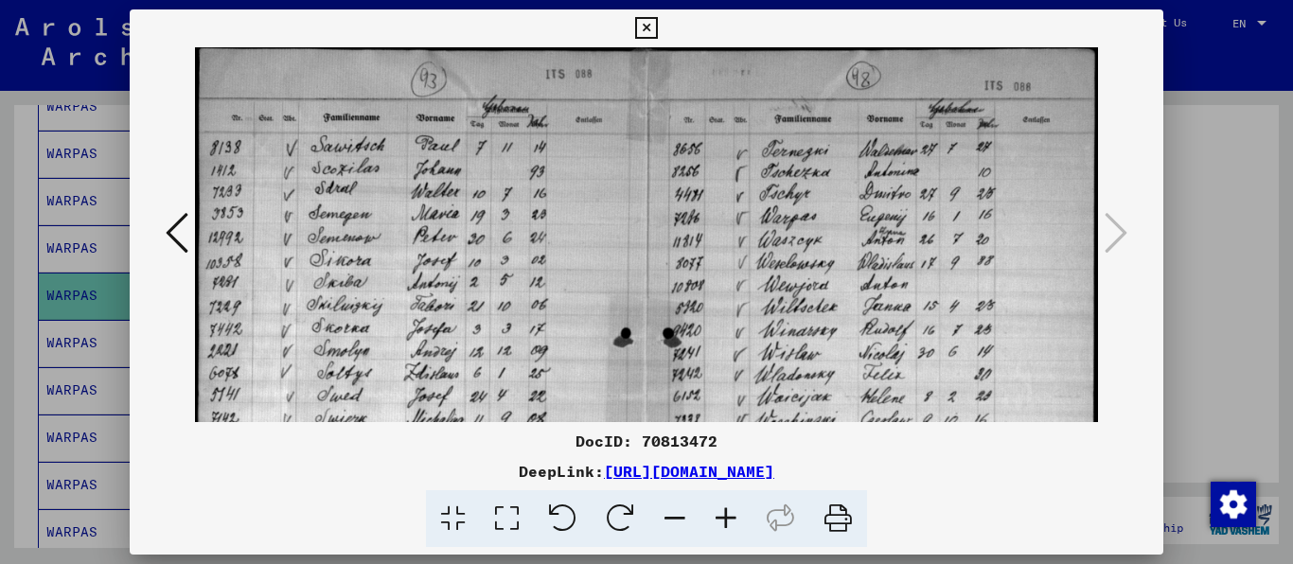
scroll to position [2, 4]
drag, startPoint x: 984, startPoint y: 170, endPoint x: 964, endPoint y: 227, distance: 60.2
click at [964, 227] on img at bounding box center [647, 398] width 904 height 706
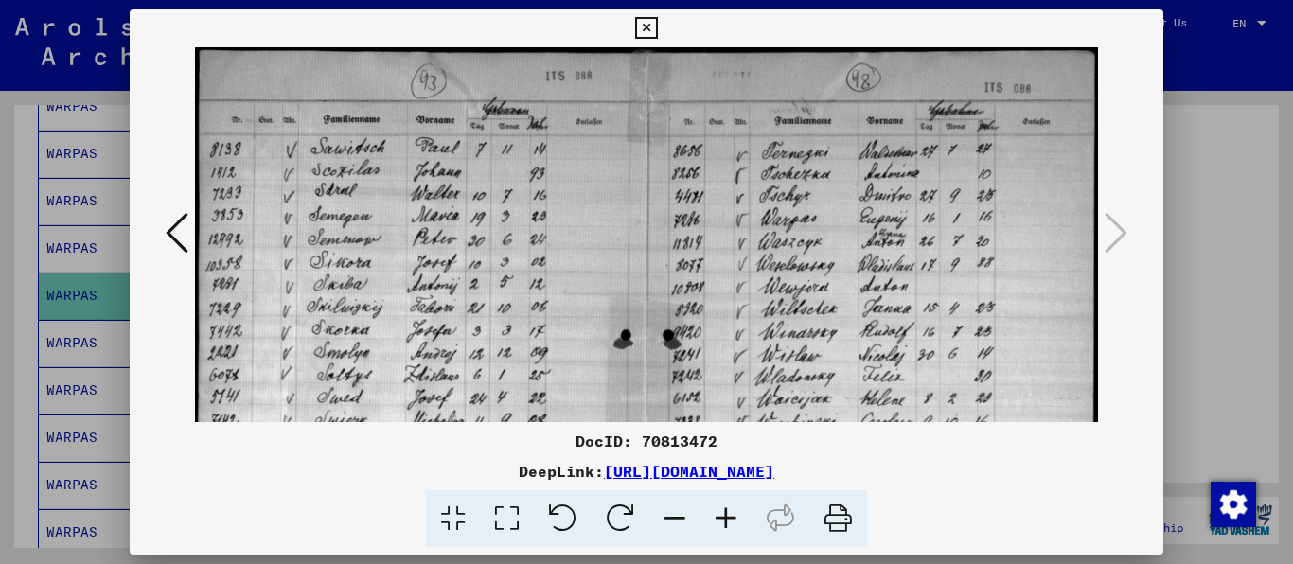
scroll to position [0, 0]
drag, startPoint x: 687, startPoint y: 224, endPoint x: 698, endPoint y: 227, distance: 11.7
click at [698, 227] on img at bounding box center [647, 400] width 904 height 706
click at [185, 239] on icon at bounding box center [177, 232] width 23 height 45
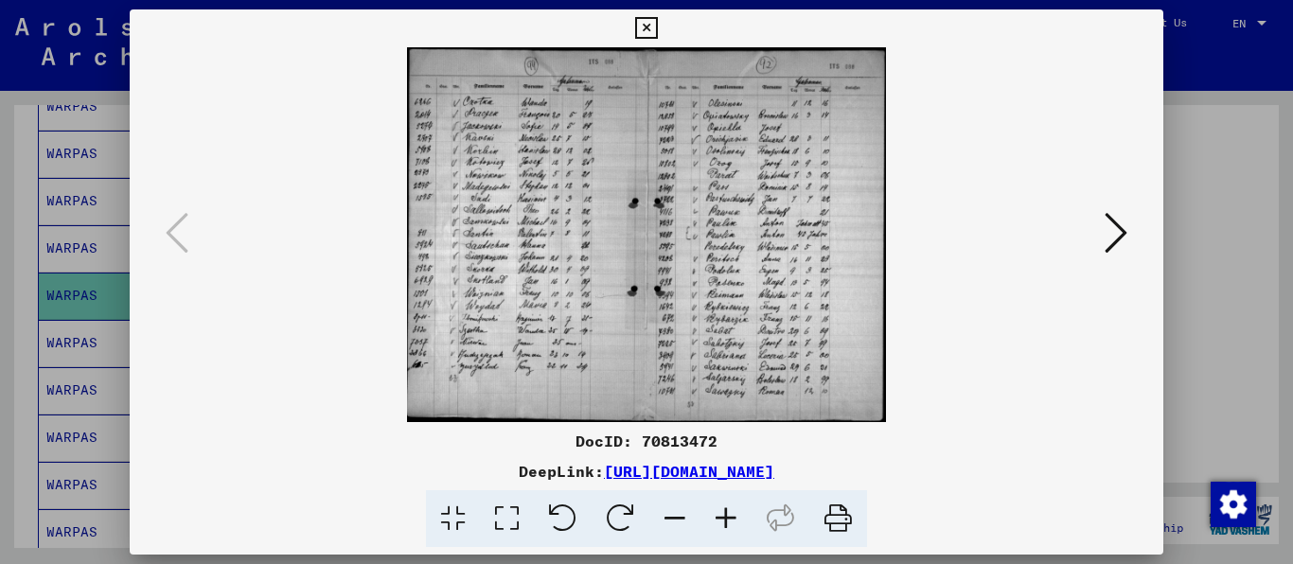
click at [748, 520] on icon at bounding box center [725, 519] width 51 height 58
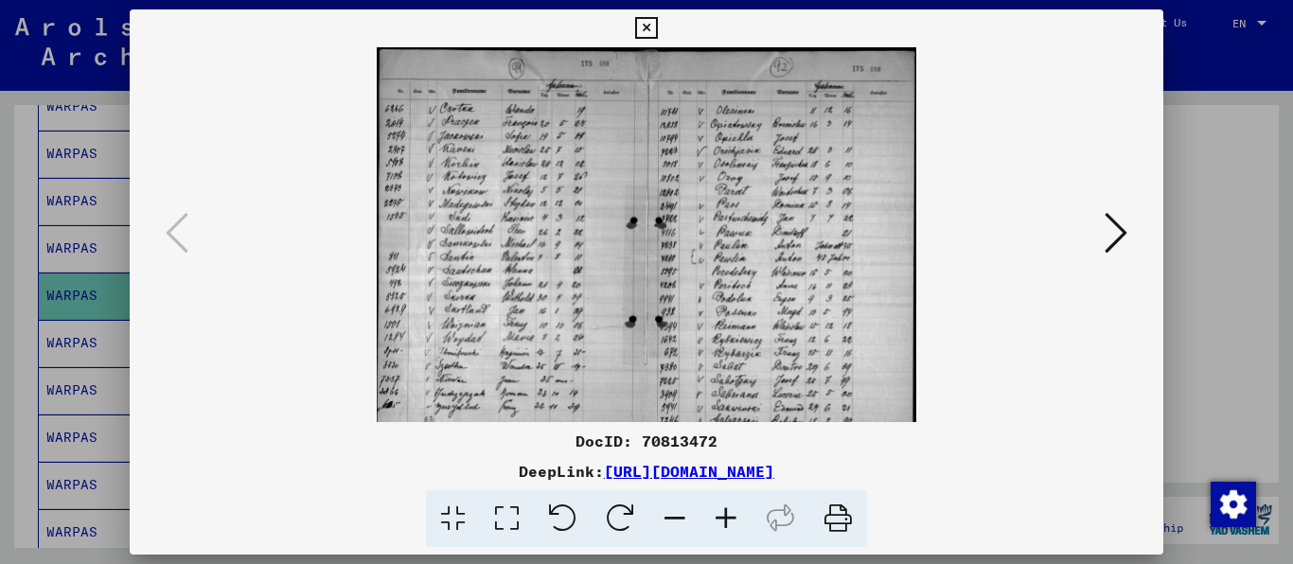
click at [748, 520] on icon at bounding box center [725, 519] width 51 height 58
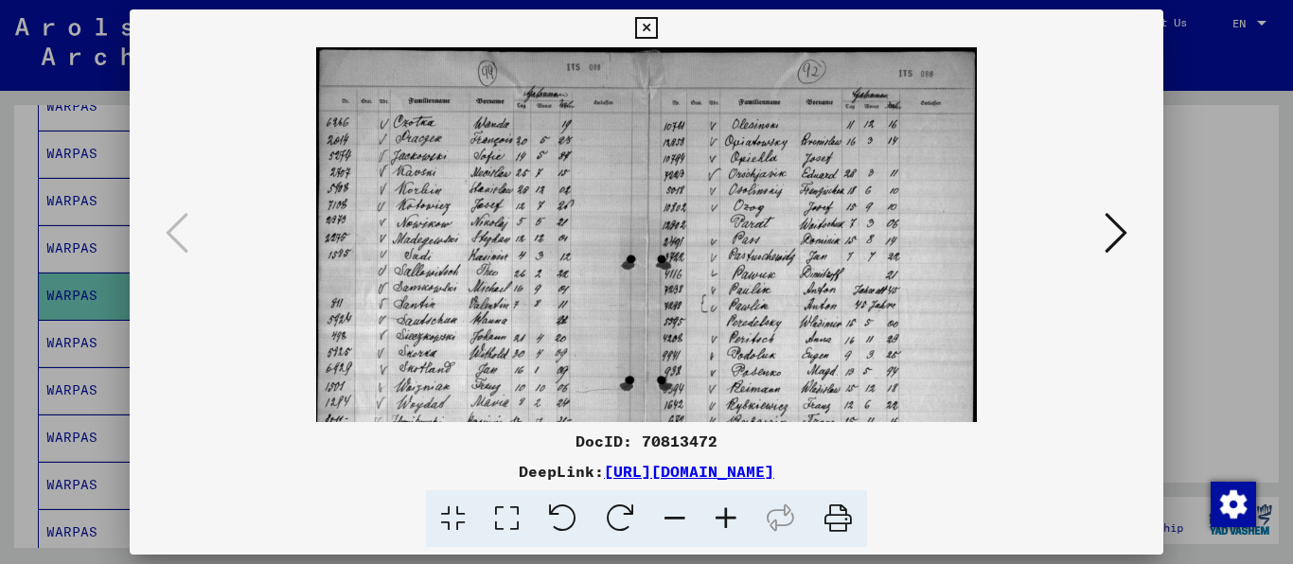
click at [748, 520] on icon at bounding box center [725, 519] width 51 height 58
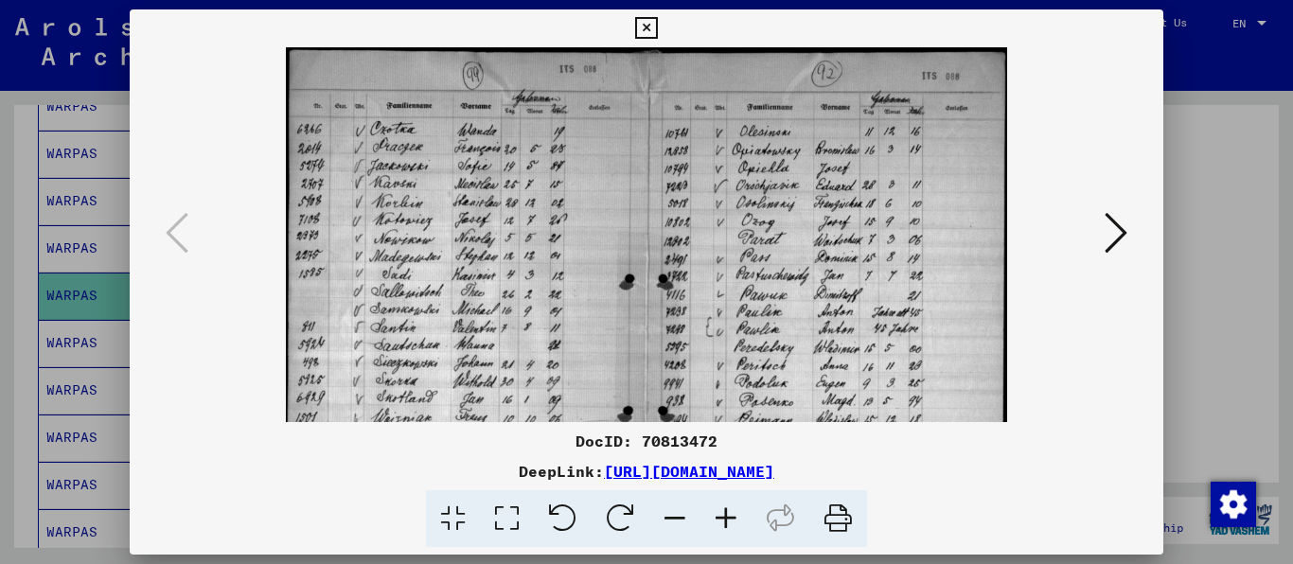
click at [748, 520] on icon at bounding box center [725, 519] width 51 height 58
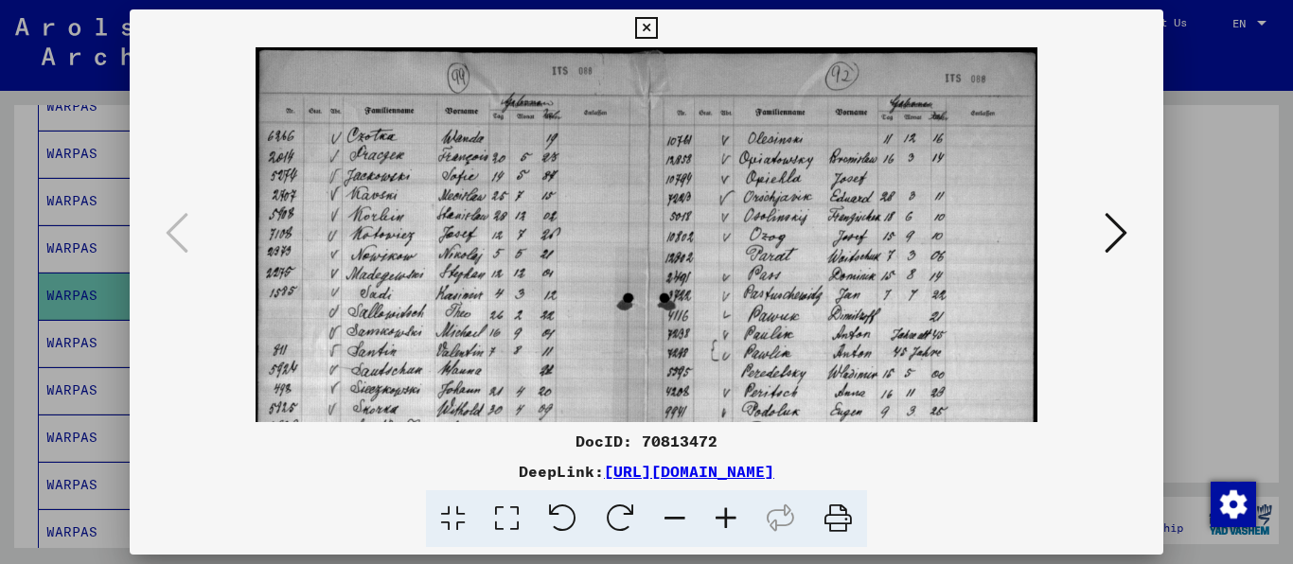
click at [748, 520] on icon at bounding box center [725, 519] width 51 height 58
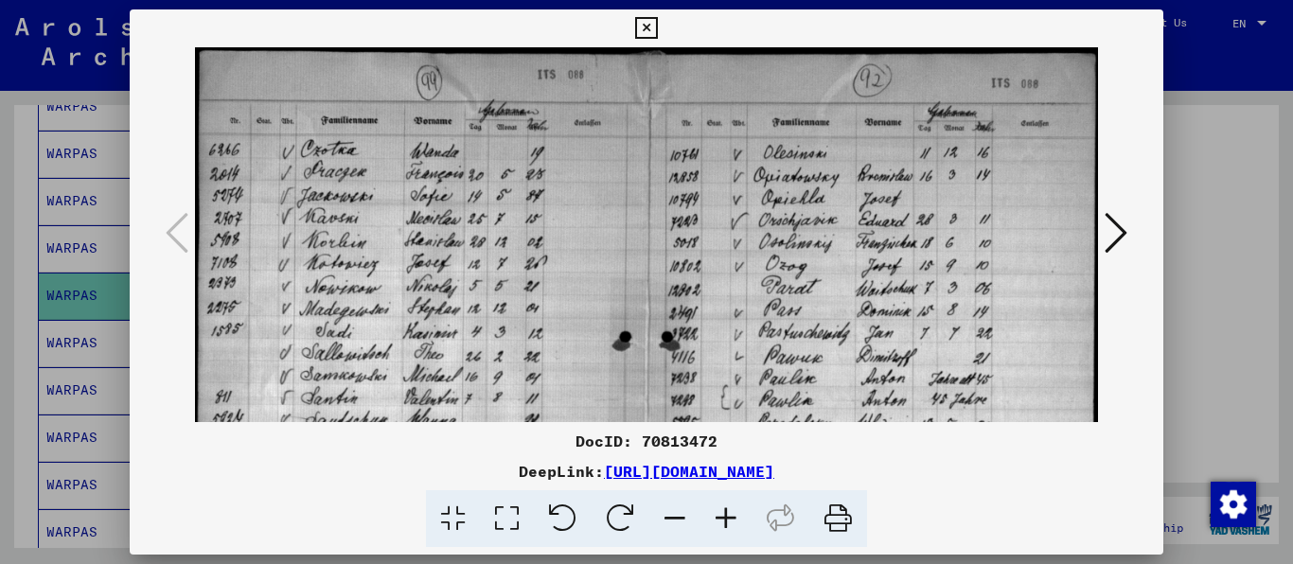
drag, startPoint x: 670, startPoint y: 186, endPoint x: 686, endPoint y: 249, distance: 64.5
click at [686, 249] on img at bounding box center [647, 400] width 904 height 706
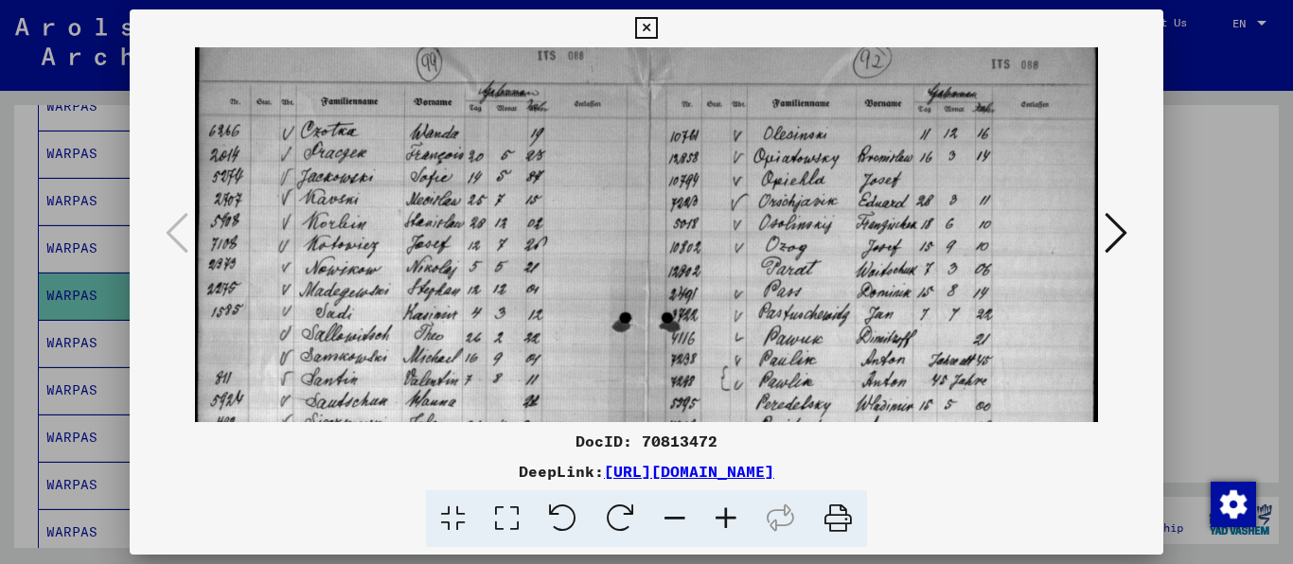
drag, startPoint x: 689, startPoint y: 249, endPoint x: 701, endPoint y: 230, distance: 22.6
click at [701, 230] on img at bounding box center [647, 381] width 904 height 706
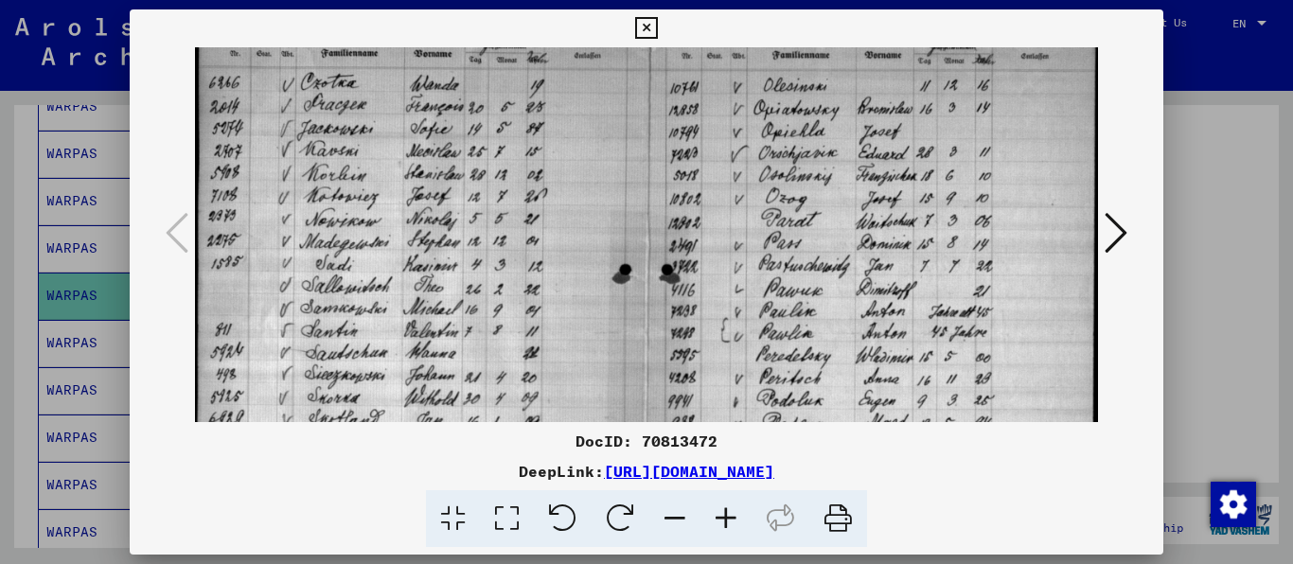
drag, startPoint x: 961, startPoint y: 289, endPoint x: 956, endPoint y: 245, distance: 43.8
click at [956, 245] on img at bounding box center [647, 333] width 904 height 706
click at [657, 24] on icon at bounding box center [646, 28] width 22 height 23
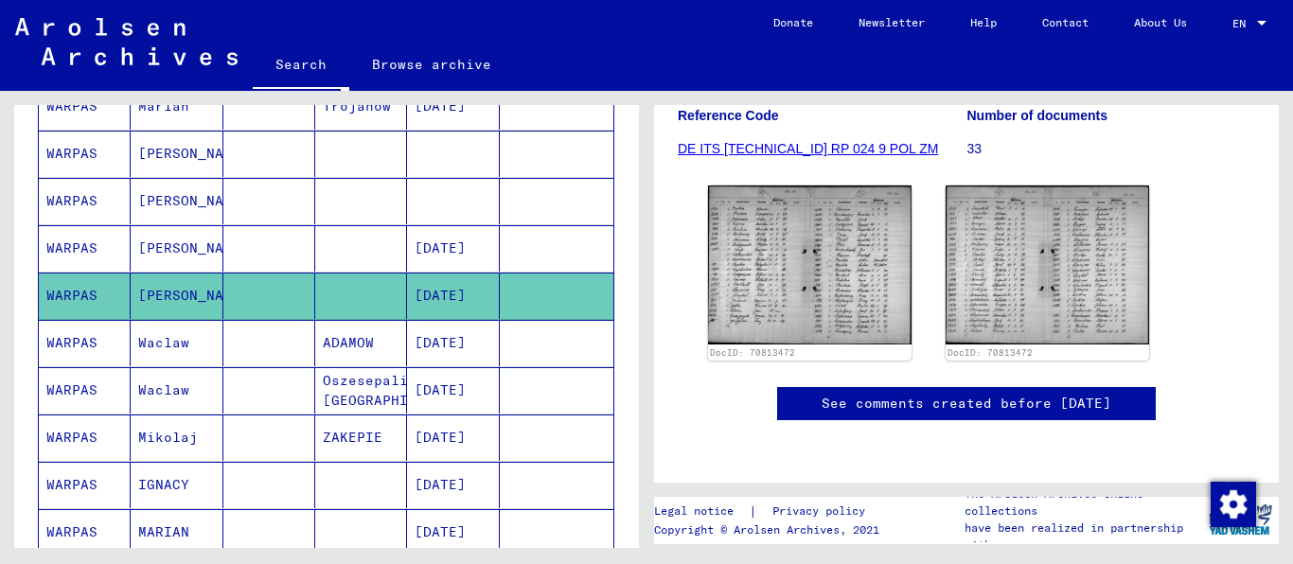
scroll to position [121, 0]
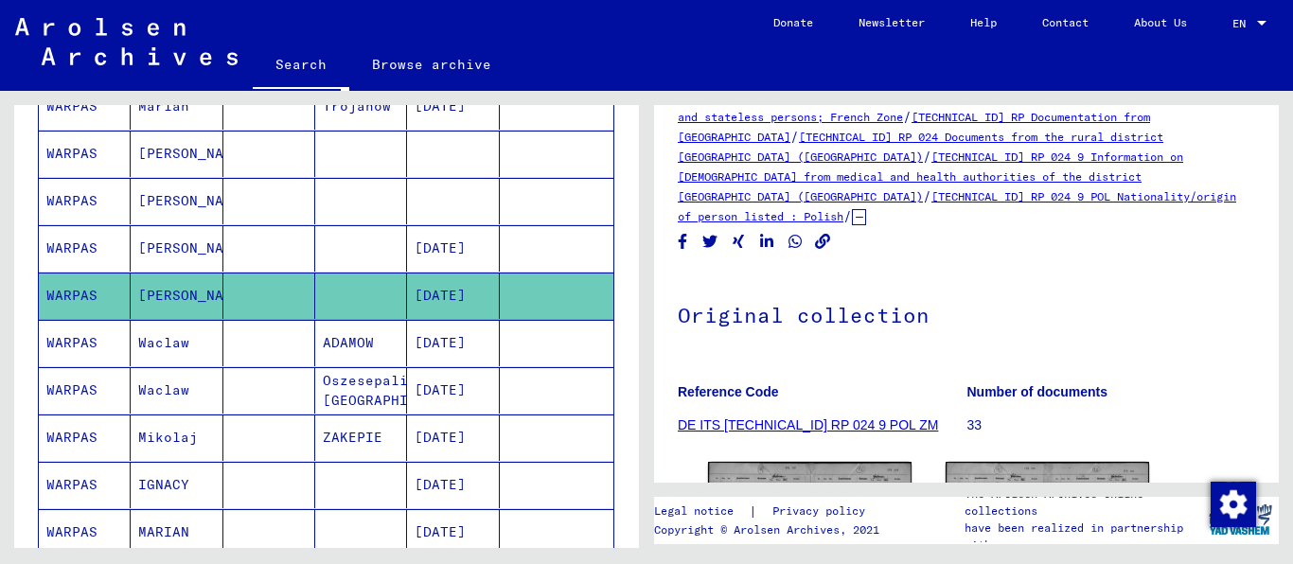
click at [758, 417] on link "DE ITS [TECHNICAL_ID] RP 024 9 POL ZM" at bounding box center [808, 424] width 260 height 15
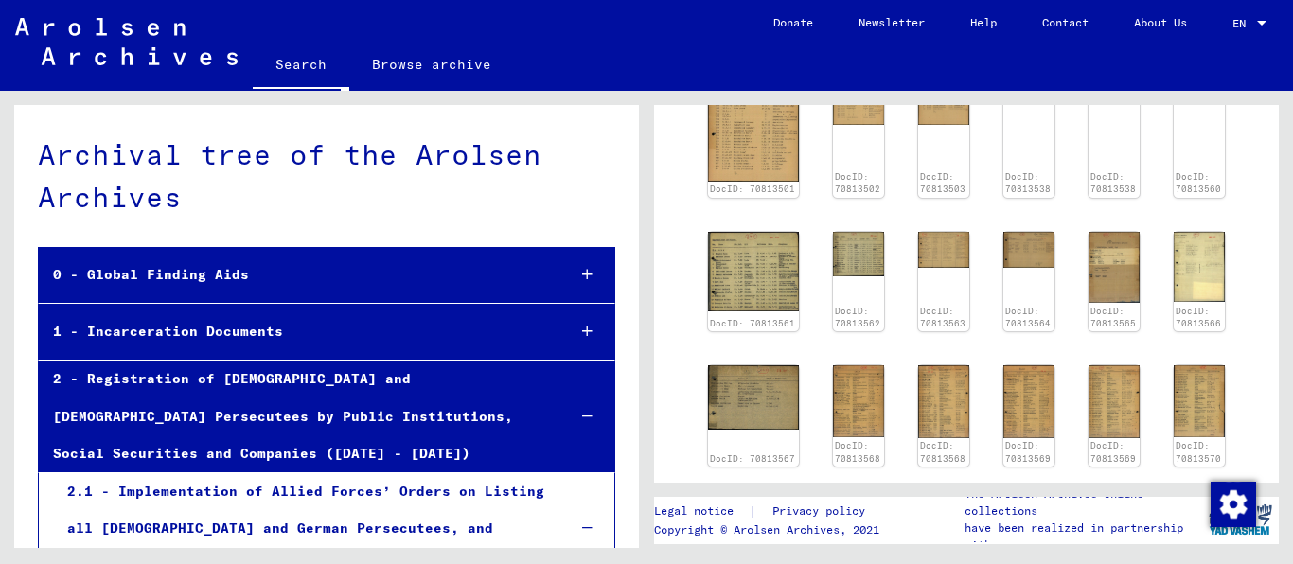
scroll to position [727, 0]
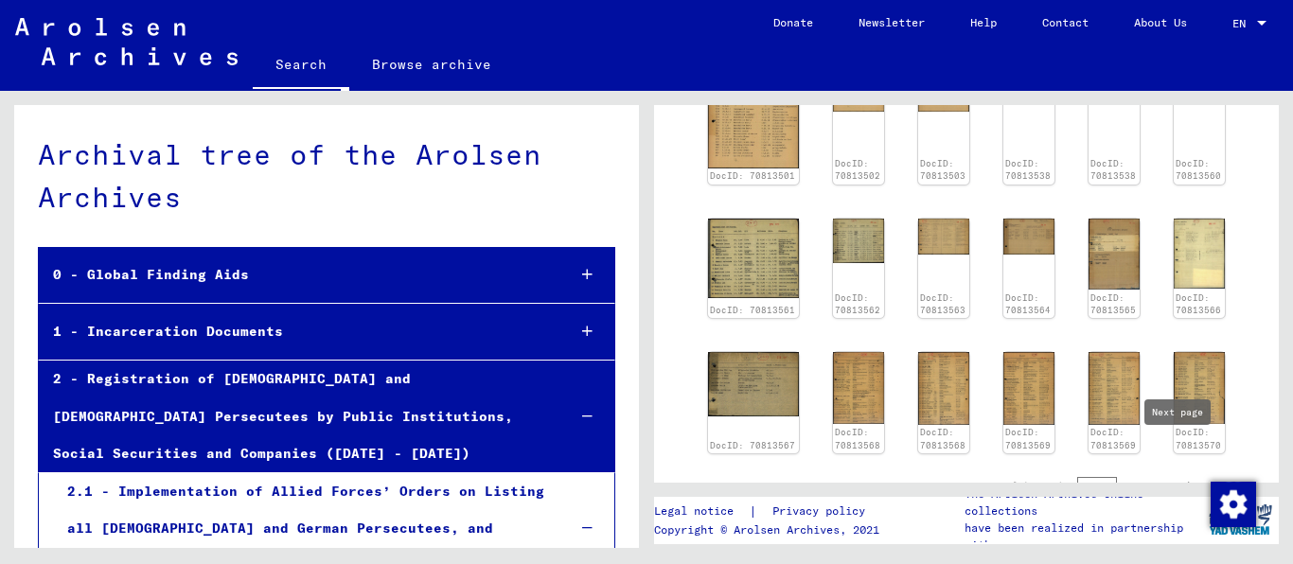
click at [1177, 475] on icon "Next page" at bounding box center [1190, 488] width 26 height 26
type input "*"
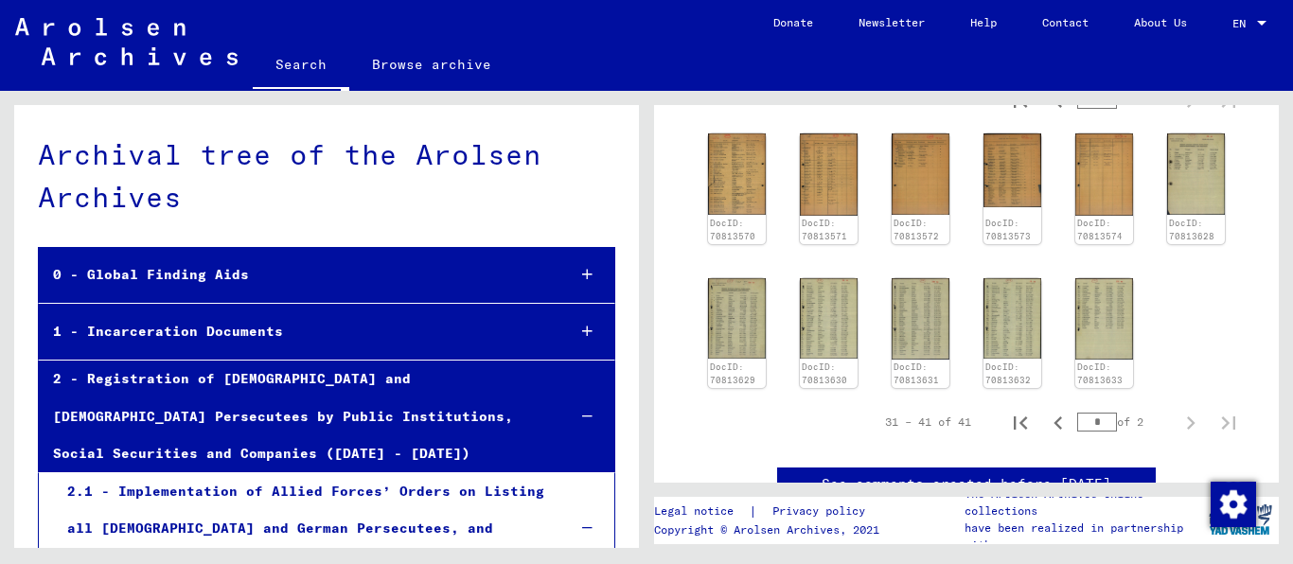
scroll to position [317, 0]
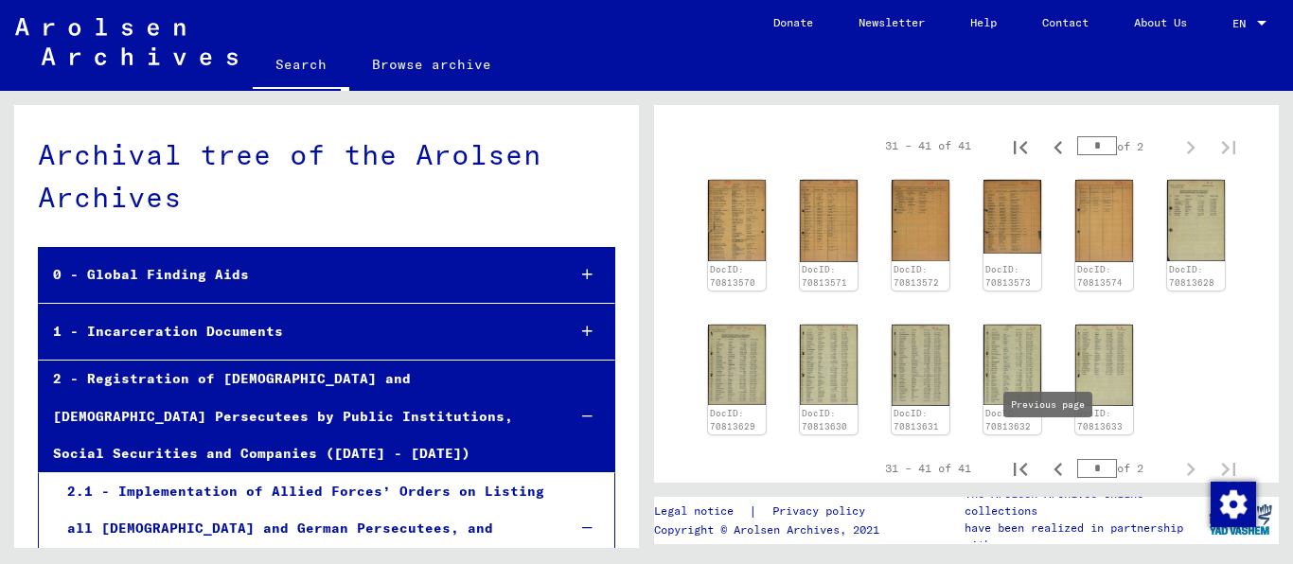
click at [1045, 456] on icon "Previous page" at bounding box center [1058, 469] width 26 height 26
type input "*"
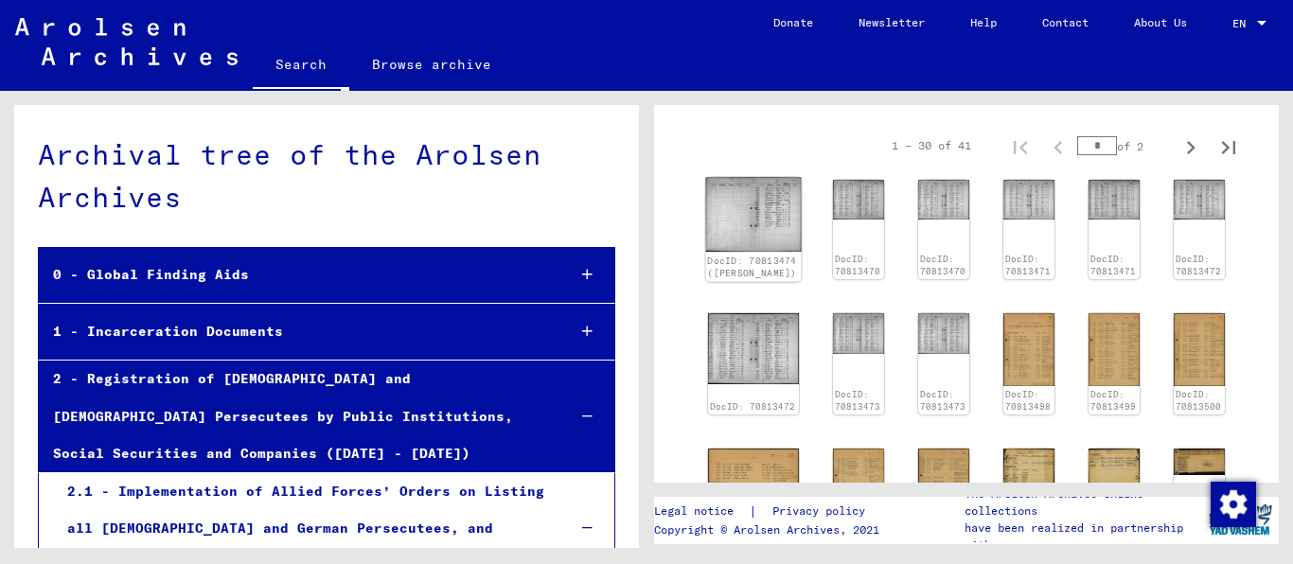
click at [756, 200] on img at bounding box center [754, 215] width 96 height 75
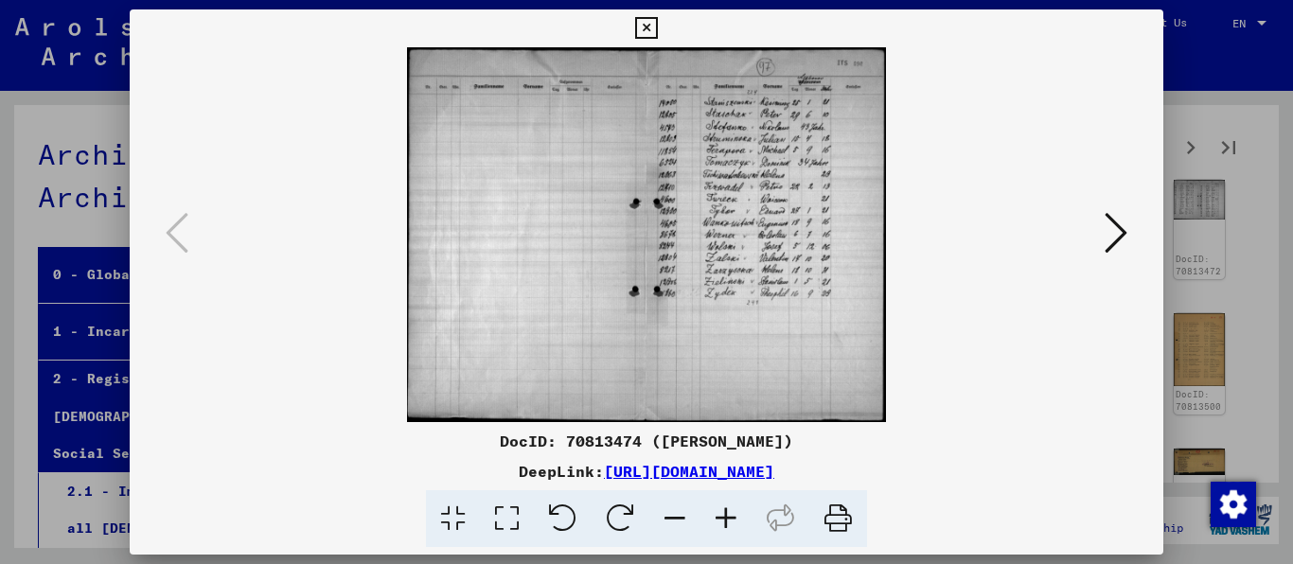
click at [1113, 222] on icon at bounding box center [1115, 232] width 23 height 45
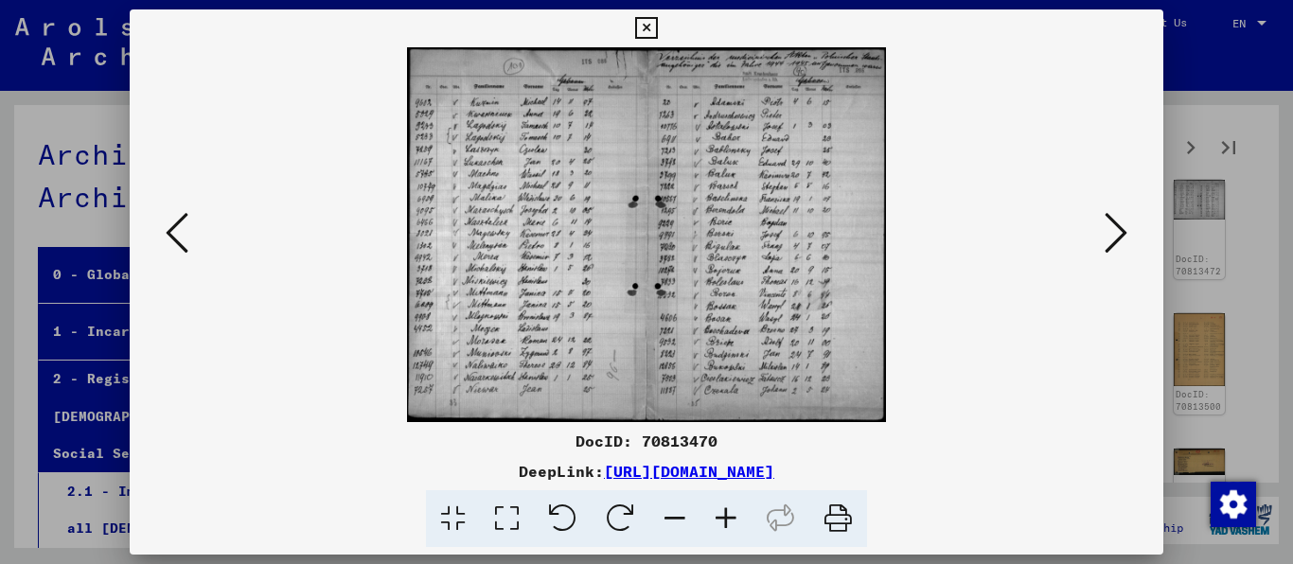
drag, startPoint x: 753, startPoint y: 528, endPoint x: 733, endPoint y: 522, distance: 20.7
click at [751, 528] on icon at bounding box center [725, 519] width 51 height 58
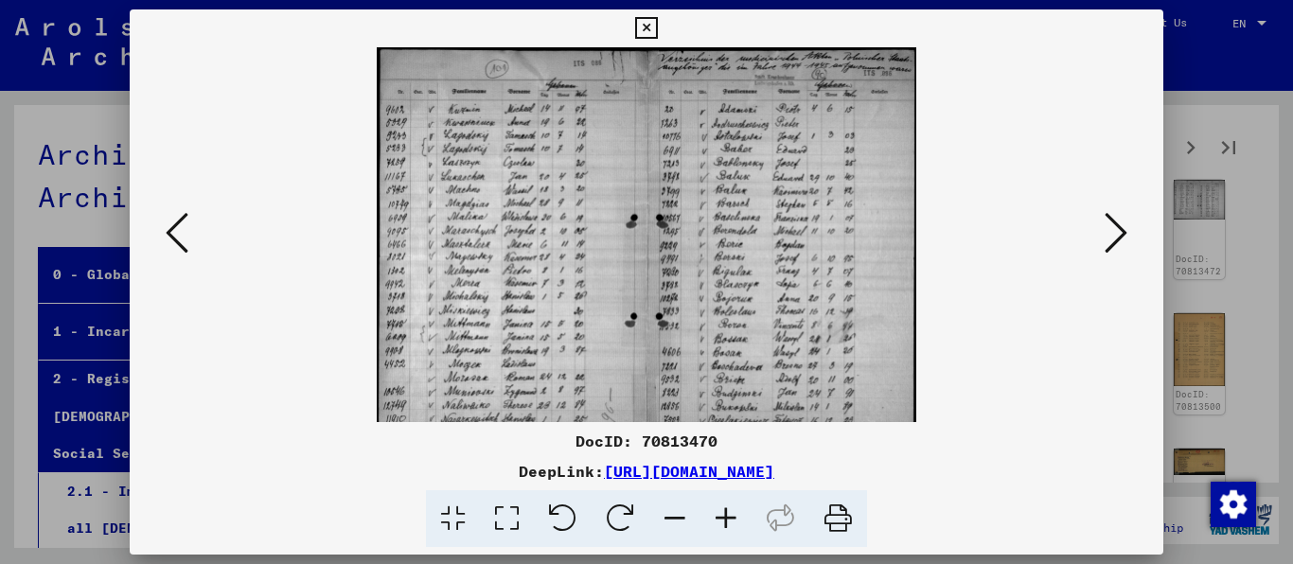
click at [732, 522] on icon at bounding box center [725, 519] width 51 height 58
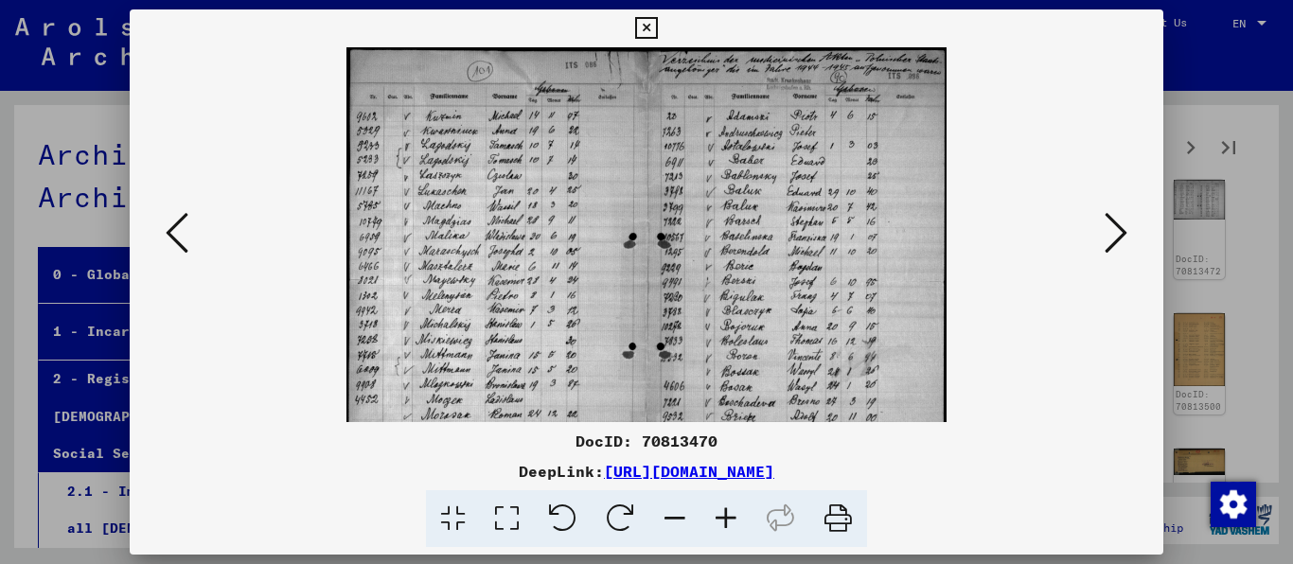
click at [732, 522] on icon at bounding box center [725, 519] width 51 height 58
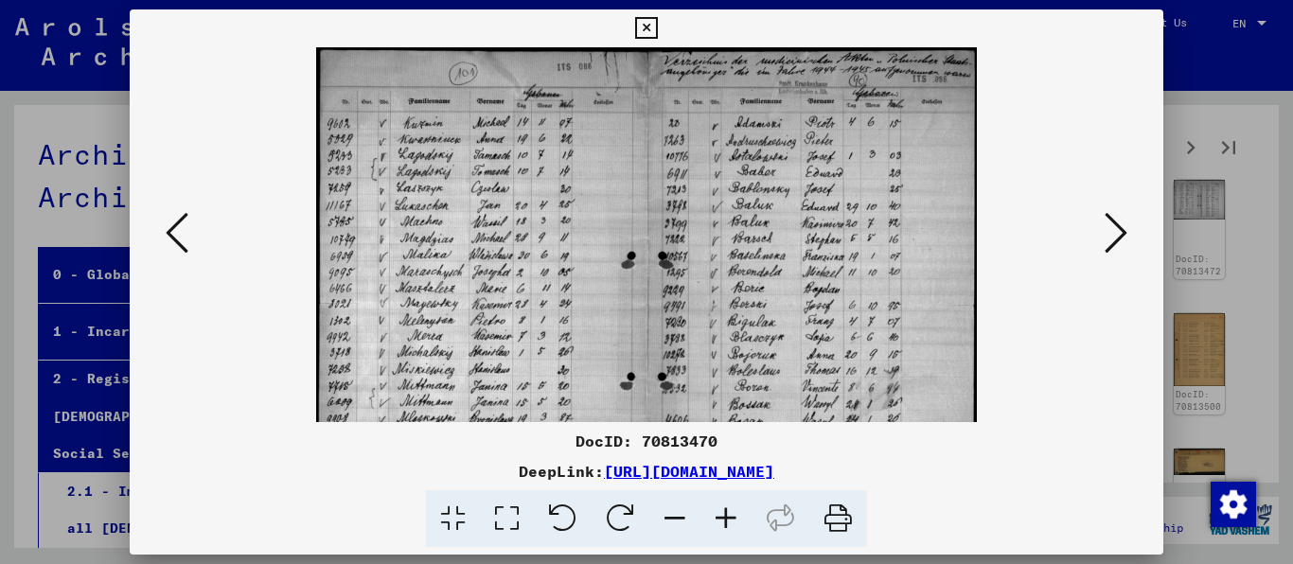
click at [732, 522] on icon at bounding box center [725, 519] width 51 height 58
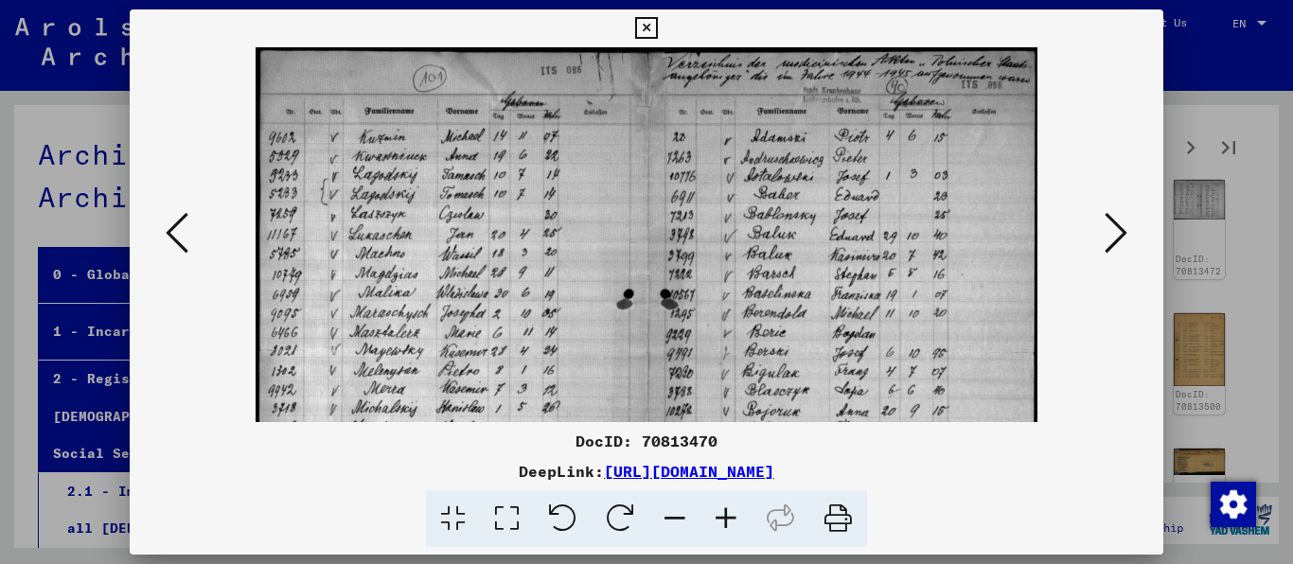
click at [732, 522] on icon at bounding box center [725, 519] width 51 height 58
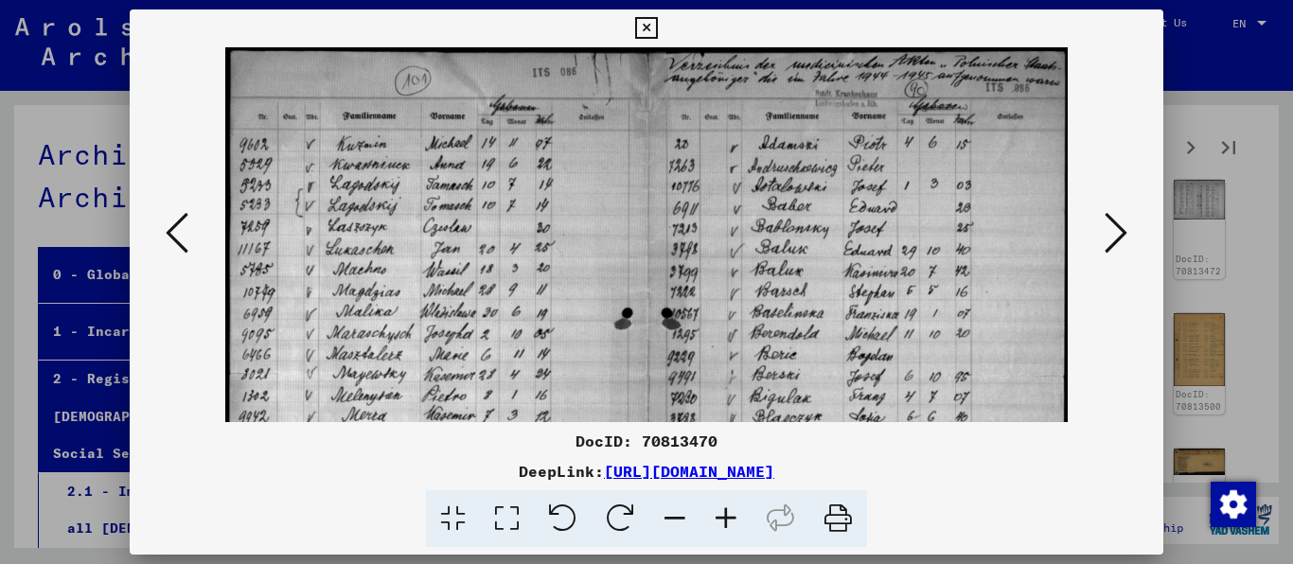
click at [732, 522] on icon at bounding box center [725, 519] width 51 height 58
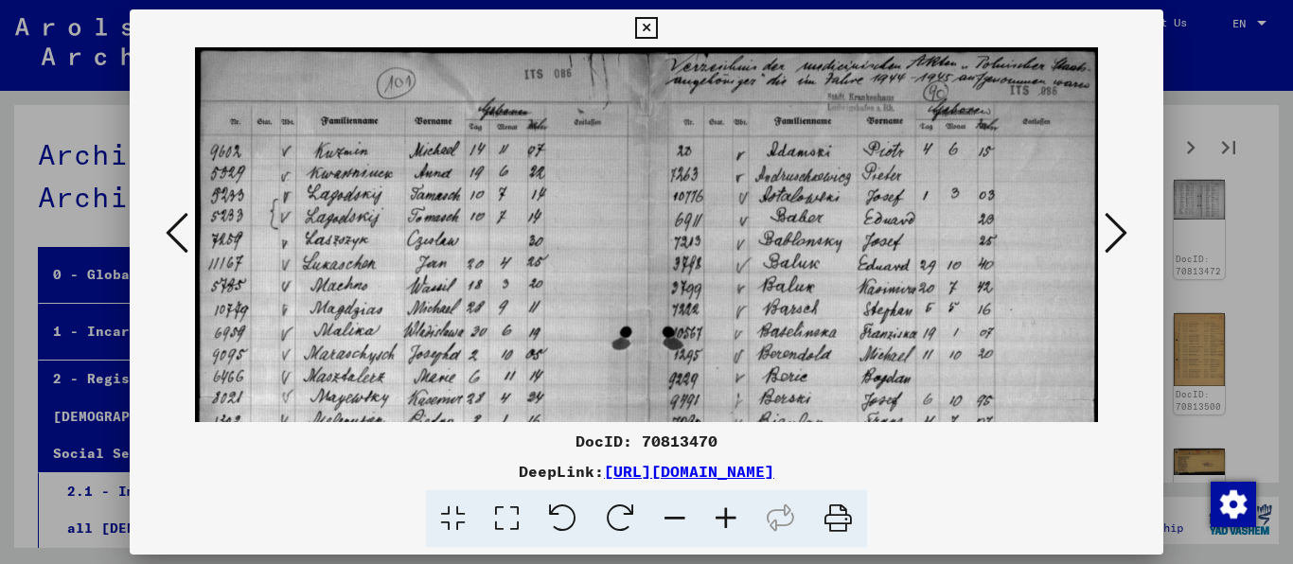
scroll to position [0, 4]
drag, startPoint x: 900, startPoint y: 203, endPoint x: 832, endPoint y: 350, distance: 162.6
click at [832, 350] on img at bounding box center [647, 400] width 904 height 706
click at [737, 518] on icon at bounding box center [725, 519] width 51 height 58
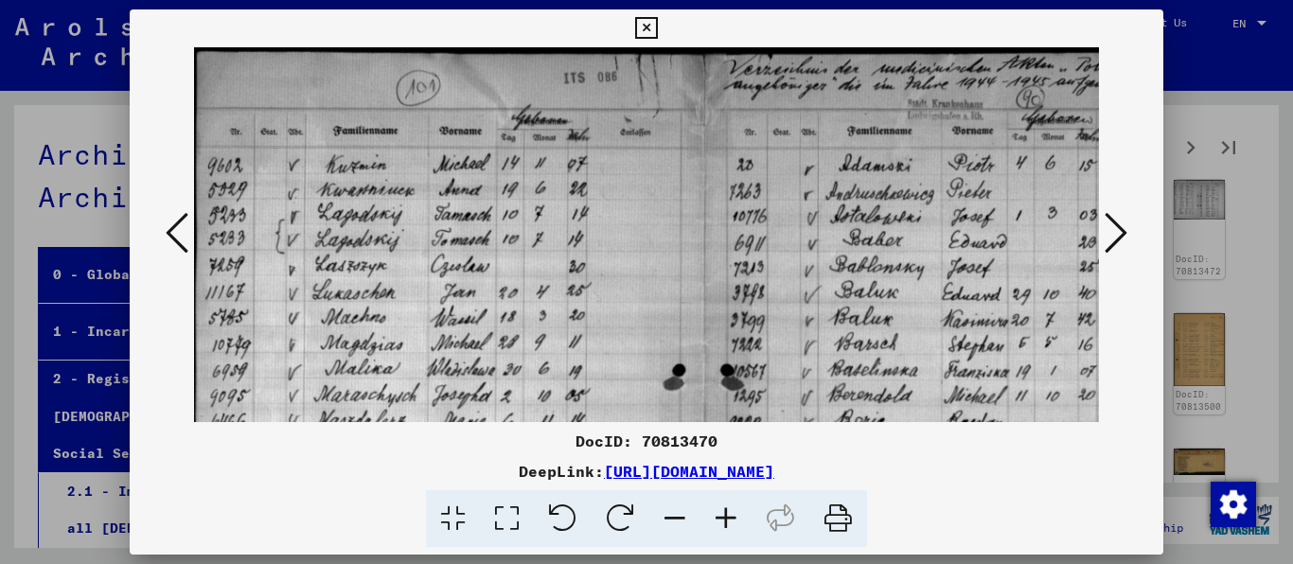
click at [737, 518] on icon at bounding box center [725, 519] width 51 height 58
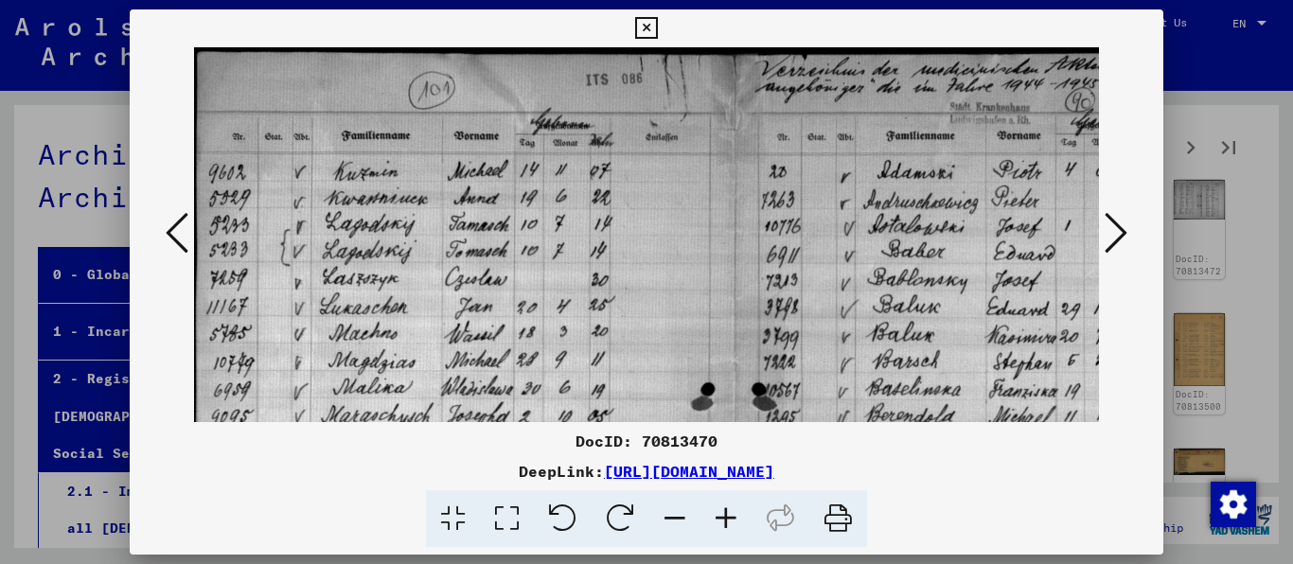
click at [737, 518] on icon at bounding box center [725, 519] width 51 height 58
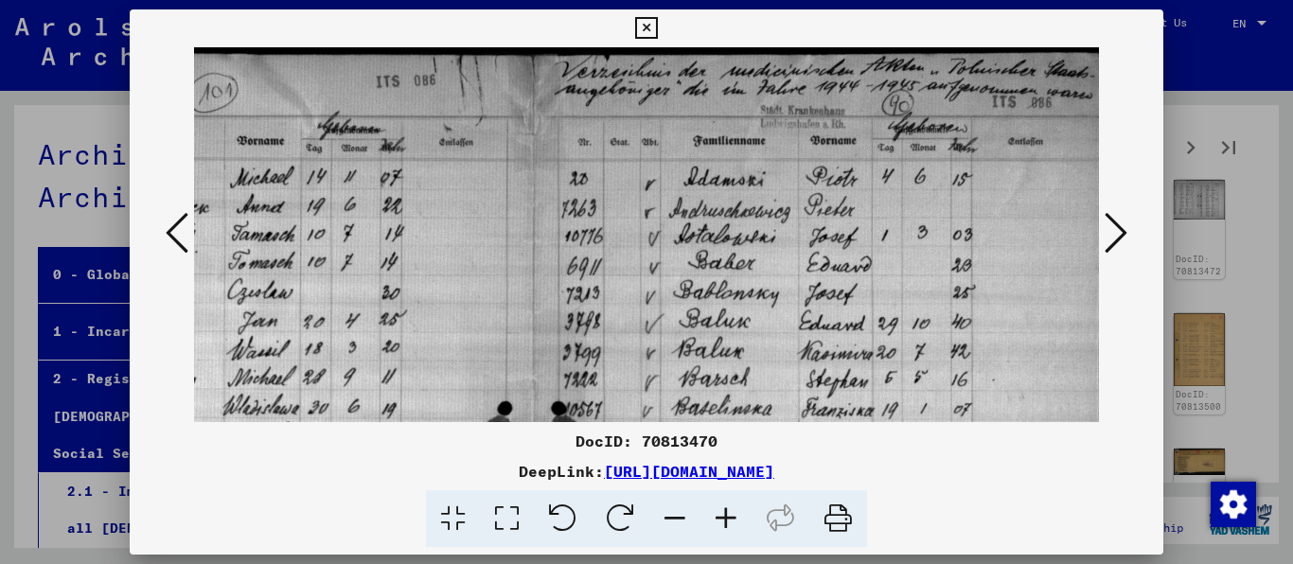
scroll to position [0, 246]
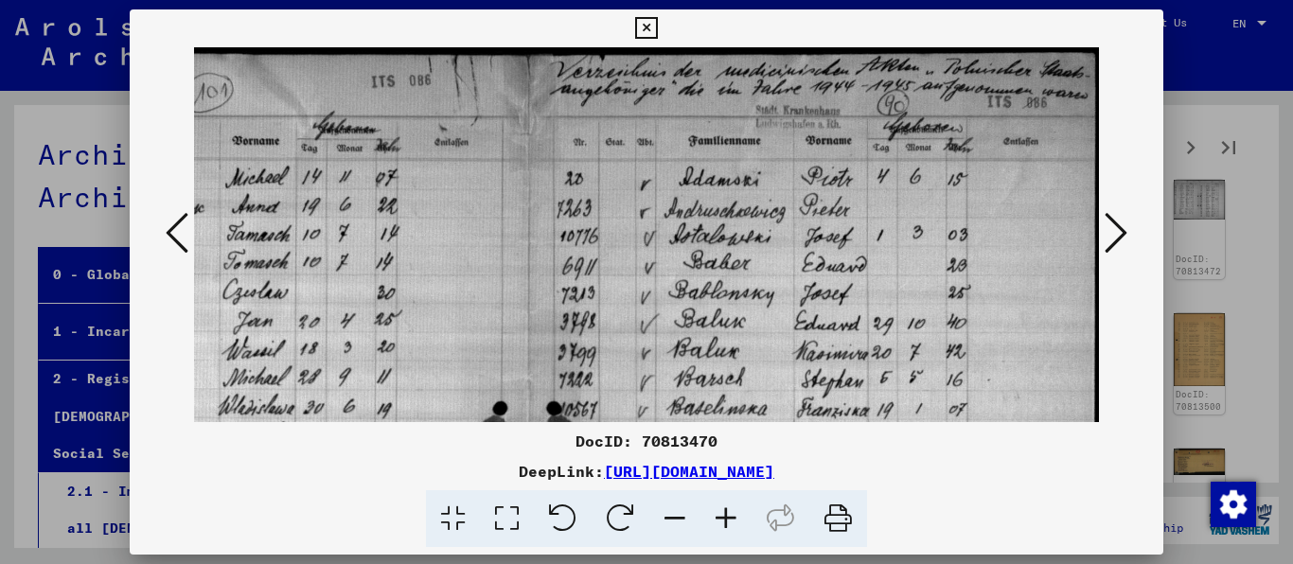
drag, startPoint x: 976, startPoint y: 139, endPoint x: 580, endPoint y: 326, distance: 437.3
click at [580, 326] on img at bounding box center [527, 494] width 1146 height 895
click at [657, 24] on icon at bounding box center [646, 28] width 22 height 23
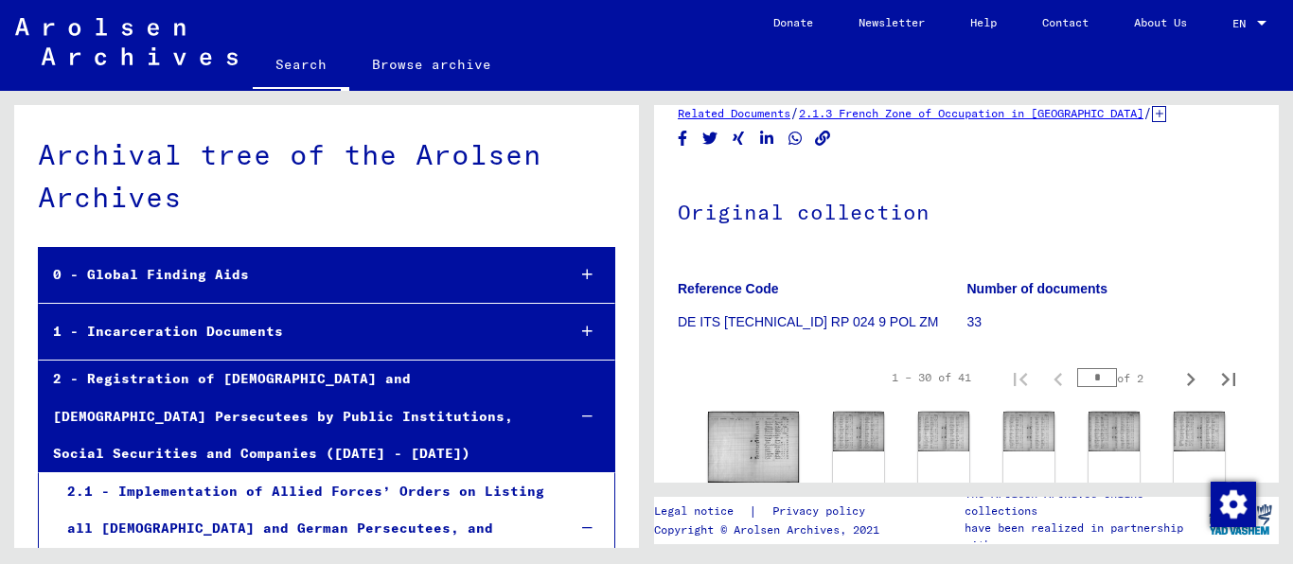
scroll to position [0, 0]
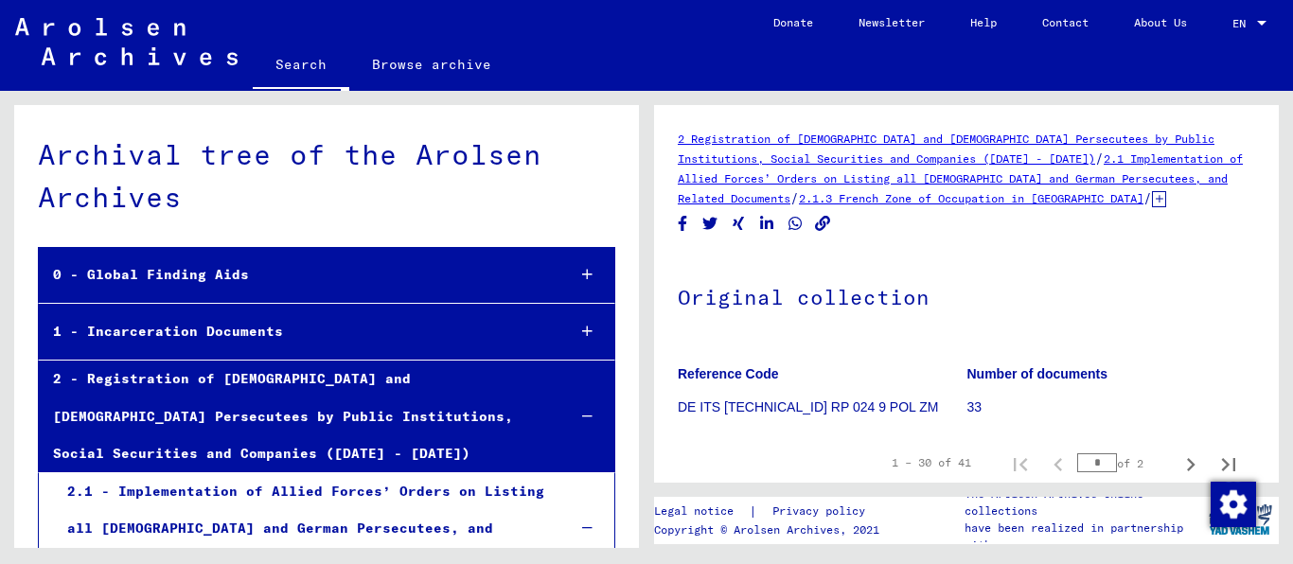
click at [1166, 191] on icon at bounding box center [1159, 199] width 14 height 16
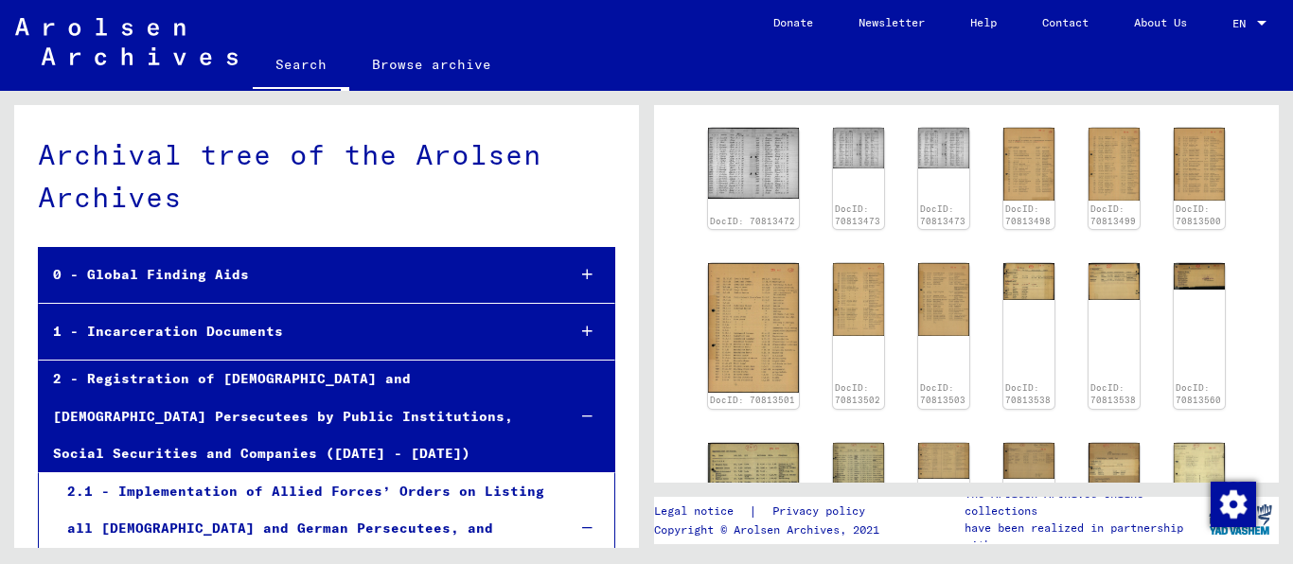
scroll to position [727, 0]
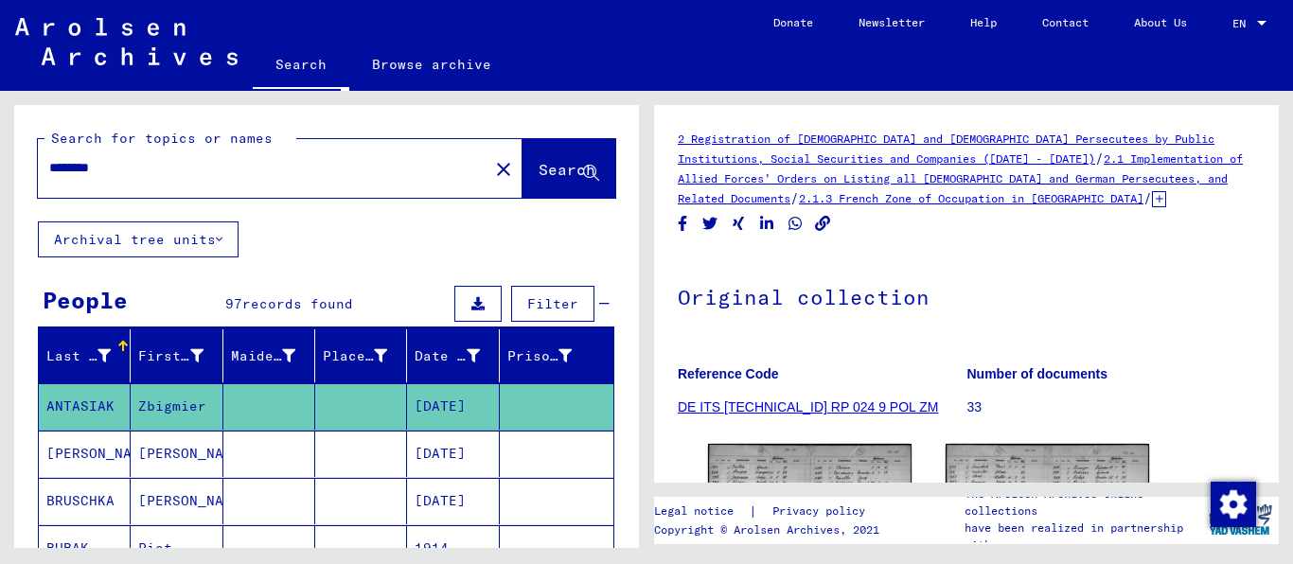
click at [270, 189] on div "********" at bounding box center [257, 168] width 439 height 43
click at [265, 168] on div "********" at bounding box center [257, 168] width 439 height 43
click at [262, 178] on input "********" at bounding box center [263, 168] width 428 height 20
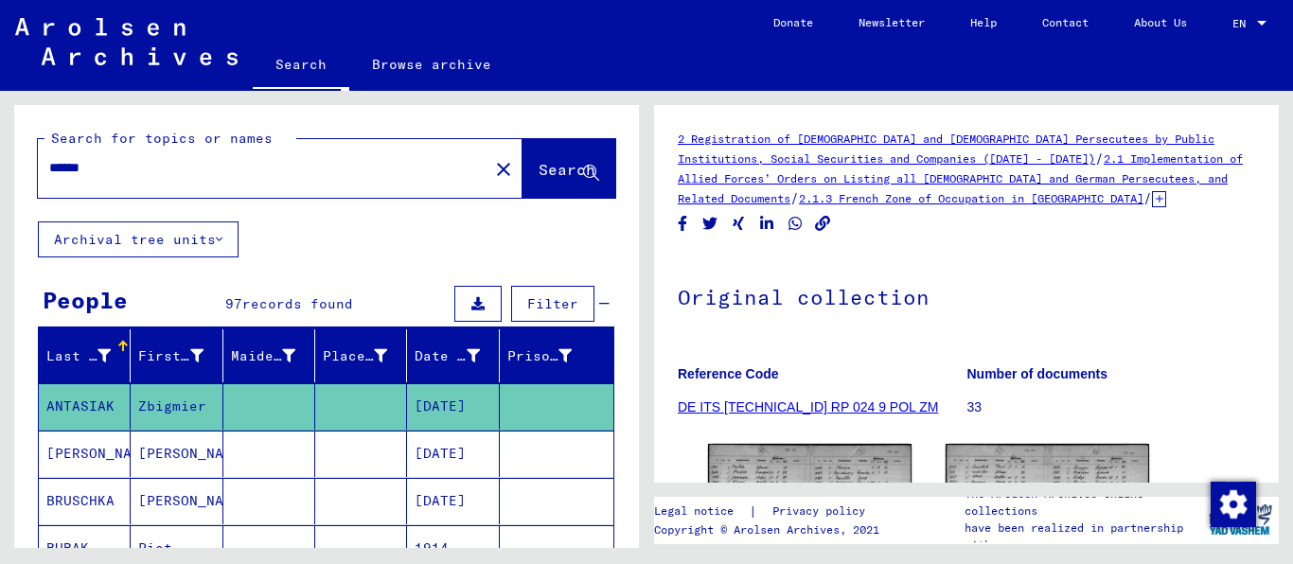
type input "******"
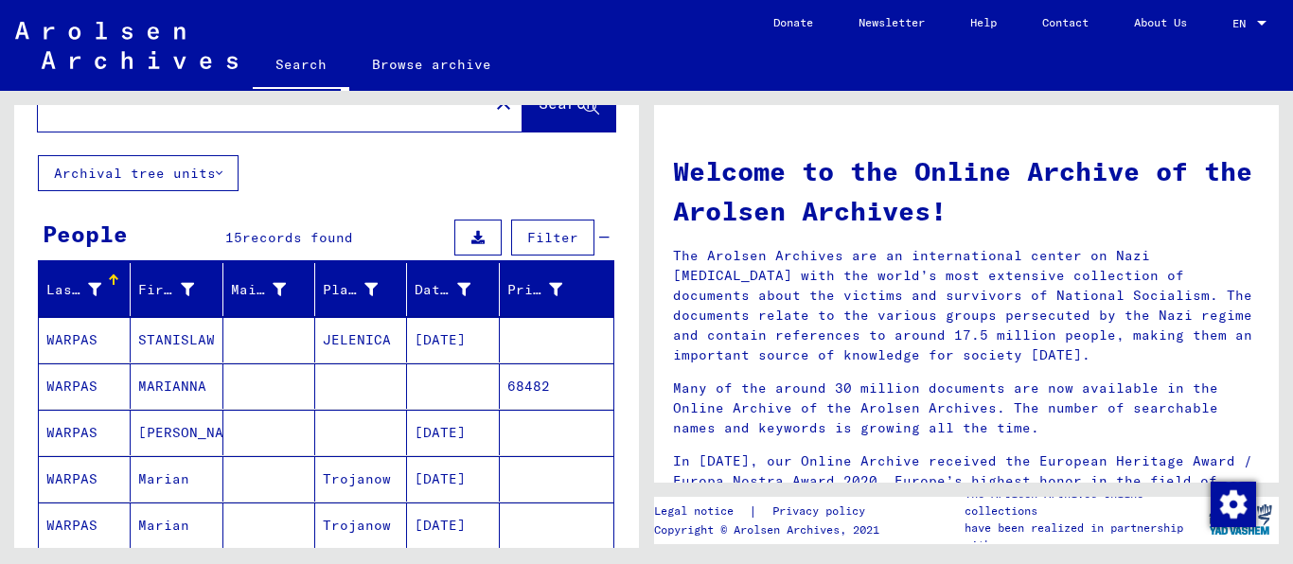
scroll to position [121, 0]
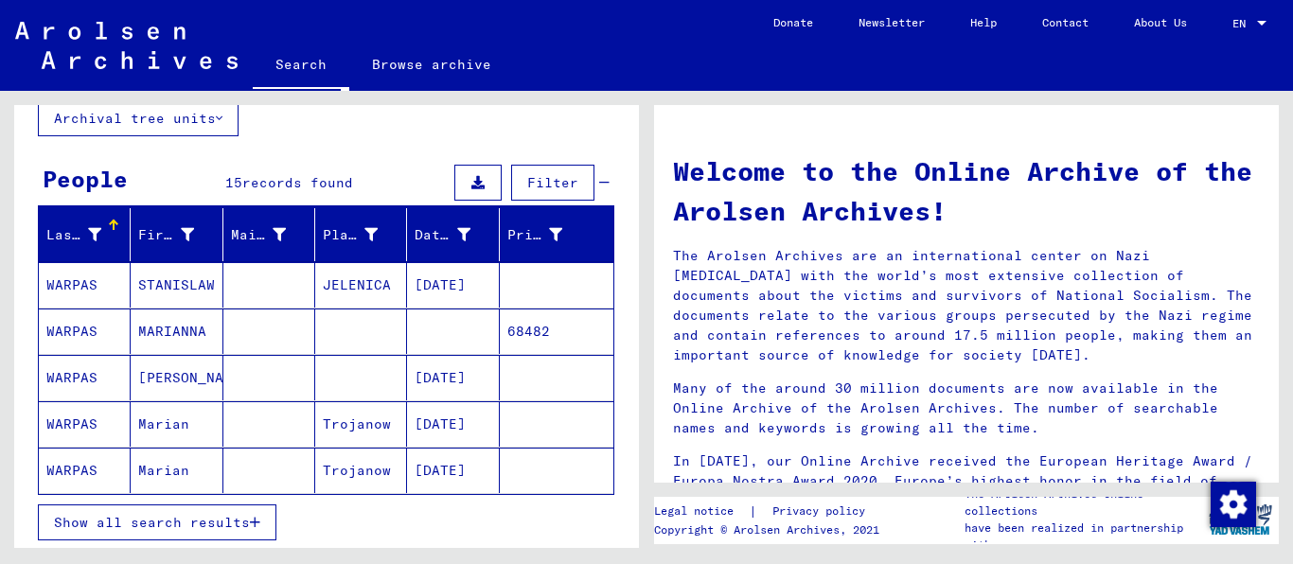
click at [162, 530] on button "Show all search results" at bounding box center [157, 522] width 238 height 36
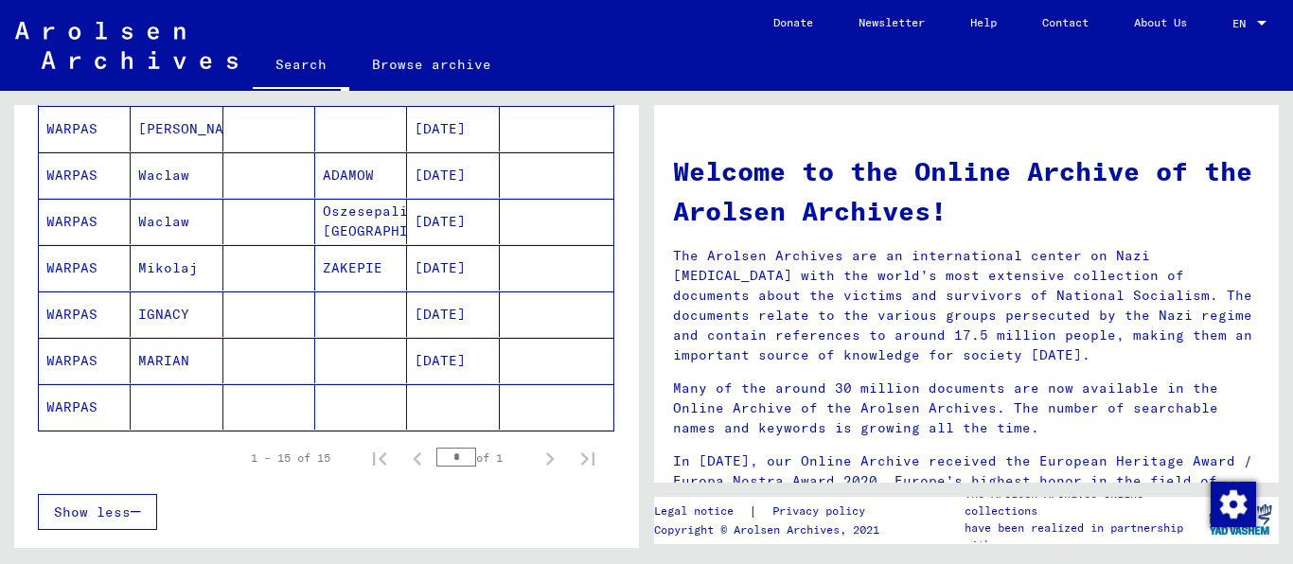
scroll to position [606, 0]
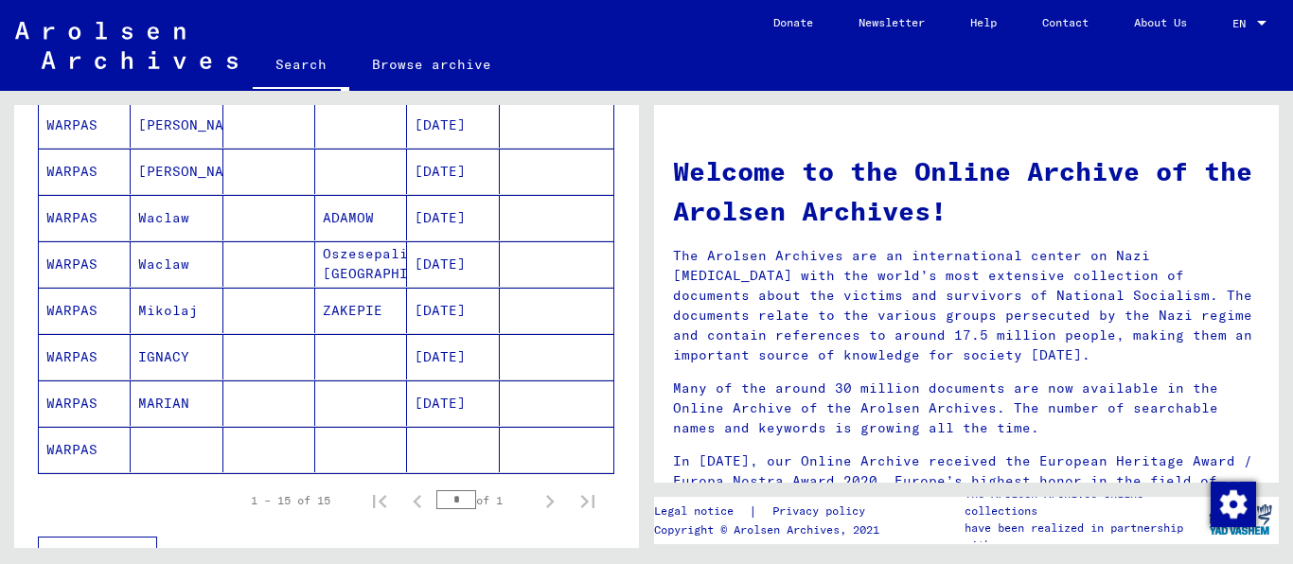
click at [62, 472] on mat-cell "WARPAS" at bounding box center [85, 449] width 92 height 45
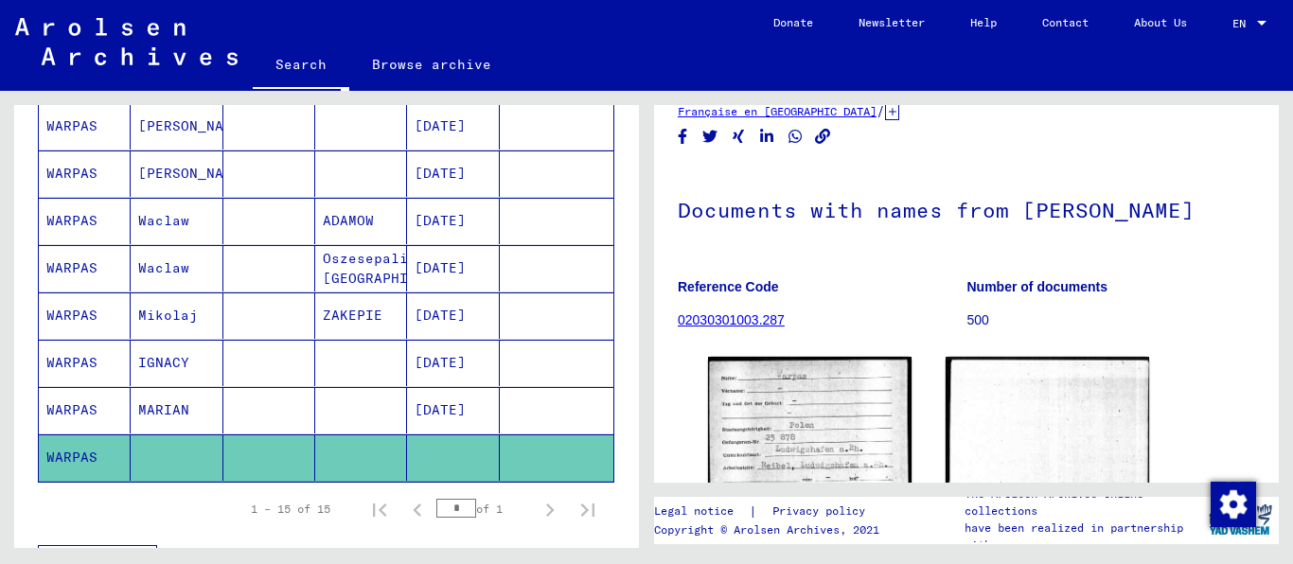
scroll to position [121, 0]
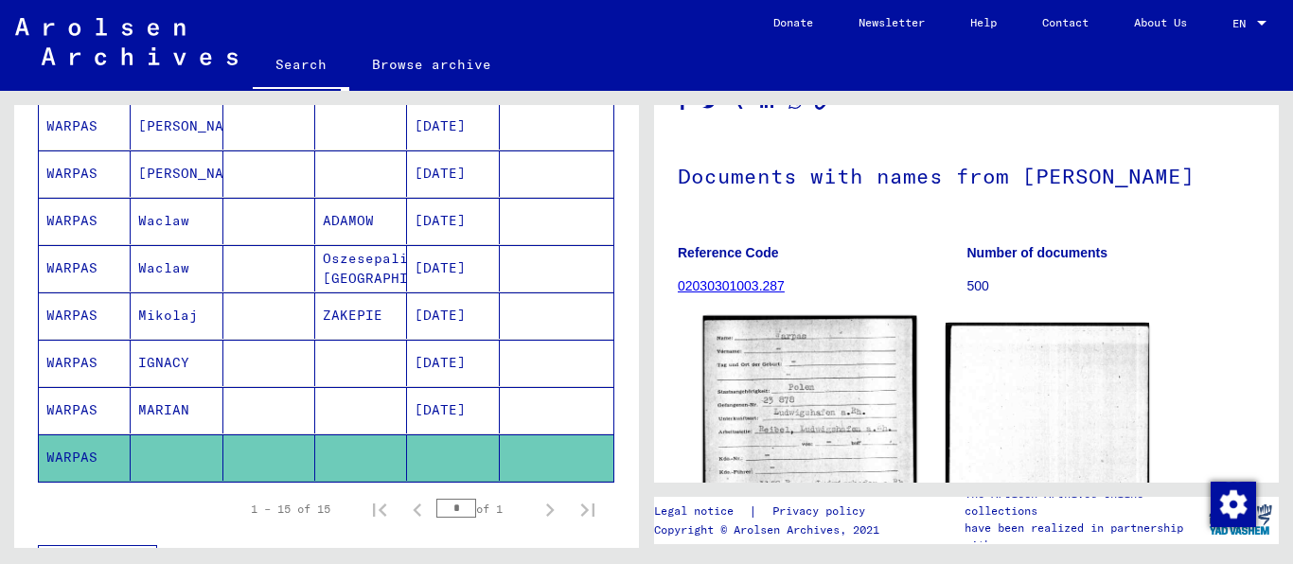
click at [810, 398] on img at bounding box center [810, 454] width 214 height 276
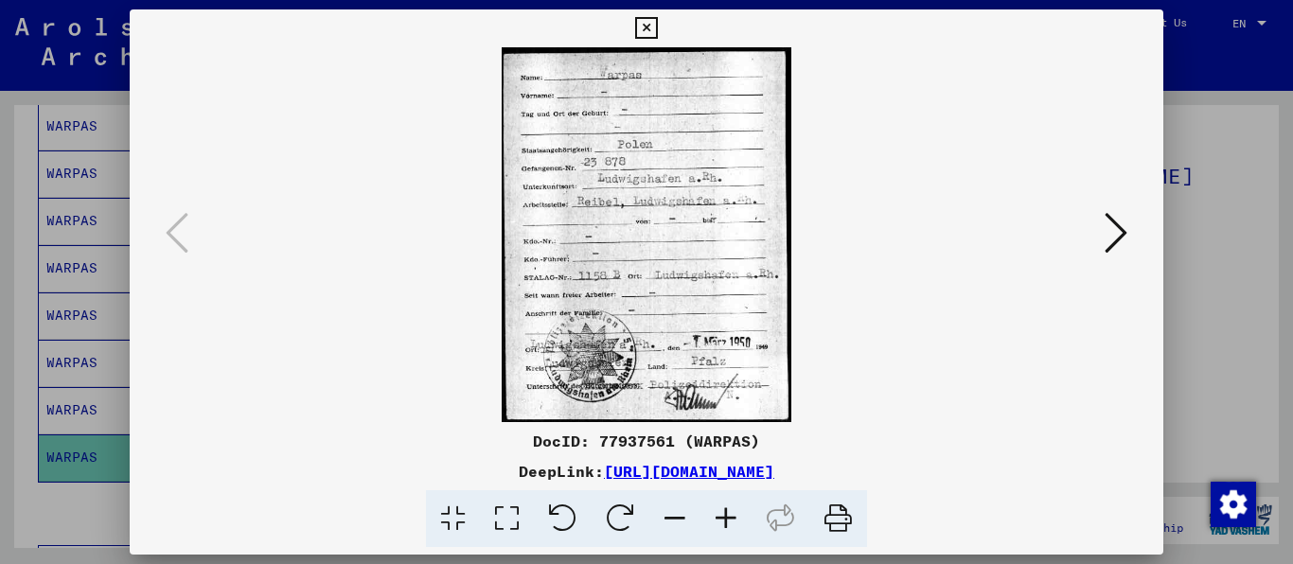
click at [739, 523] on icon at bounding box center [725, 519] width 51 height 58
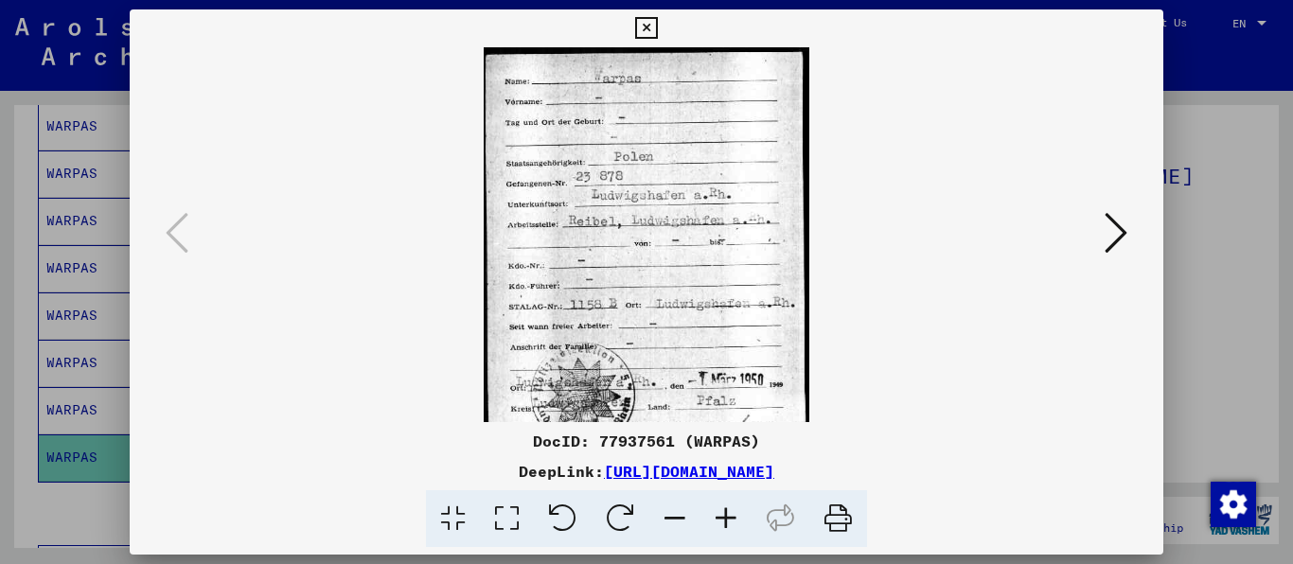
click at [739, 523] on icon at bounding box center [725, 519] width 51 height 58
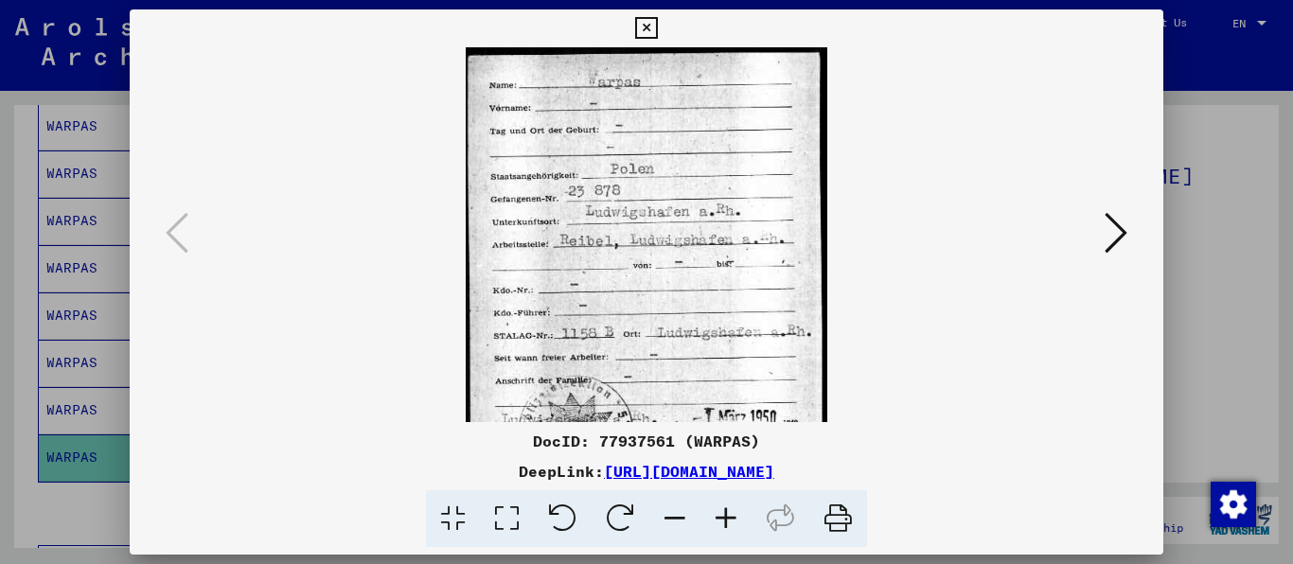
click at [739, 523] on icon at bounding box center [725, 519] width 51 height 58
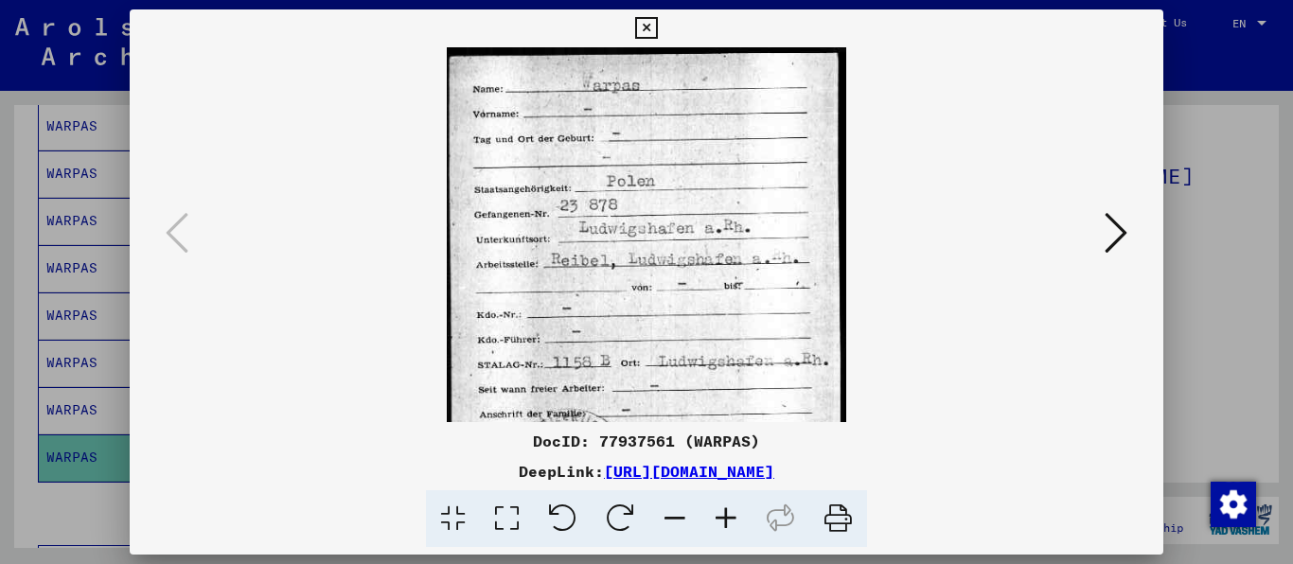
click at [739, 523] on icon at bounding box center [725, 519] width 51 height 58
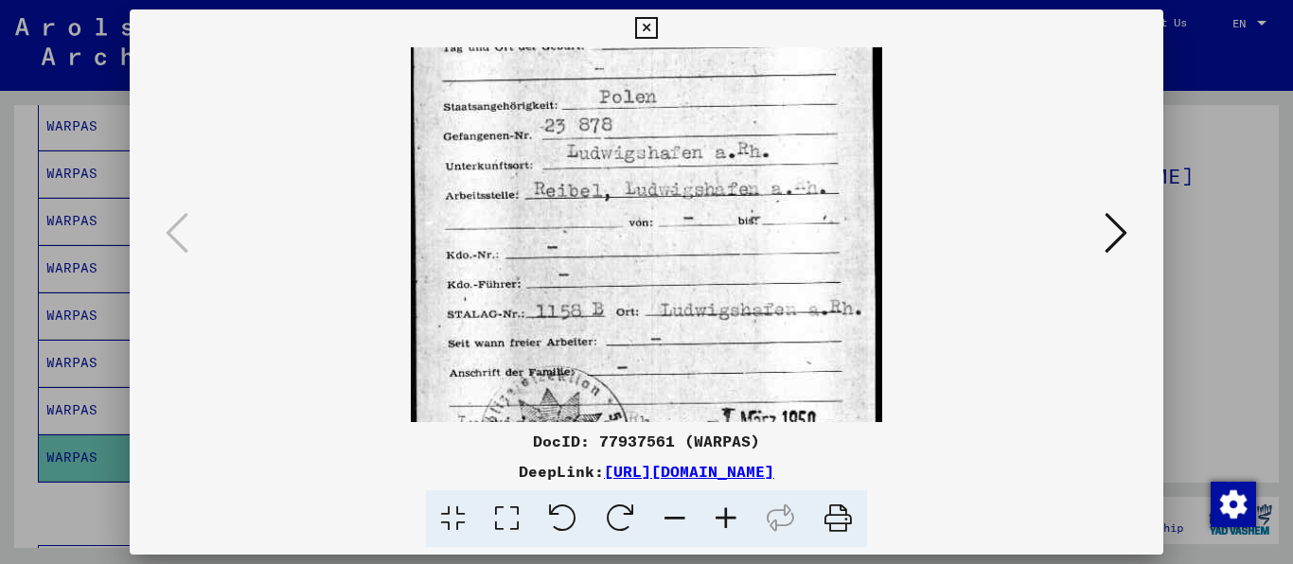
drag, startPoint x: 797, startPoint y: 282, endPoint x: 796, endPoint y: 173, distance: 108.8
click at [796, 173] on img at bounding box center [647, 243] width 472 height 611
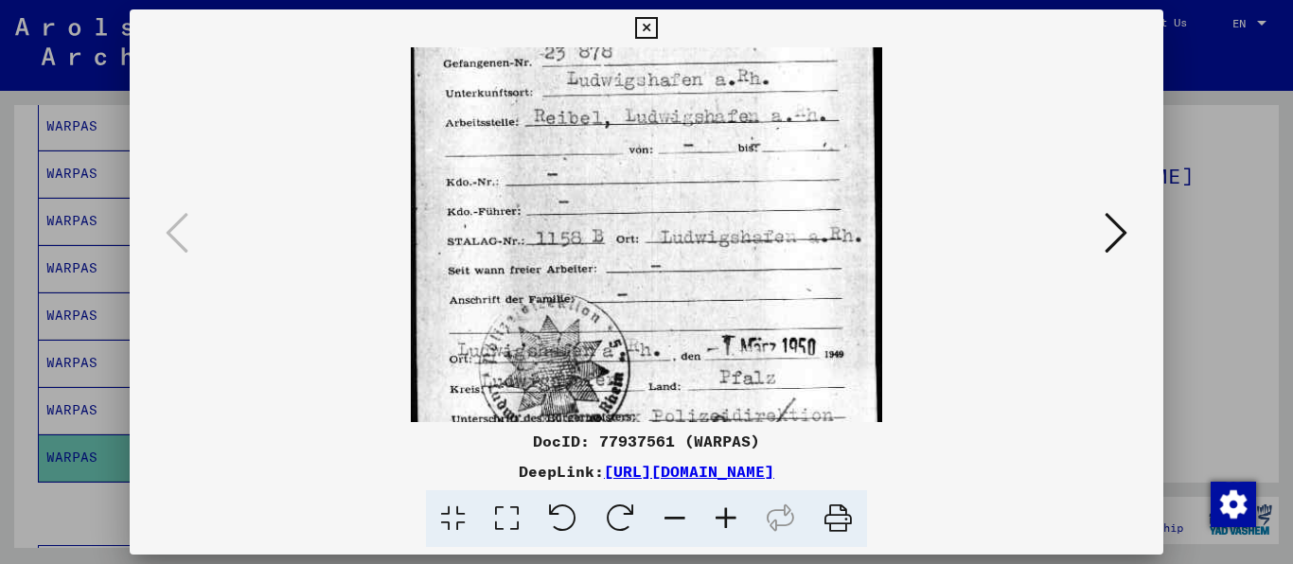
scroll to position [210, 0]
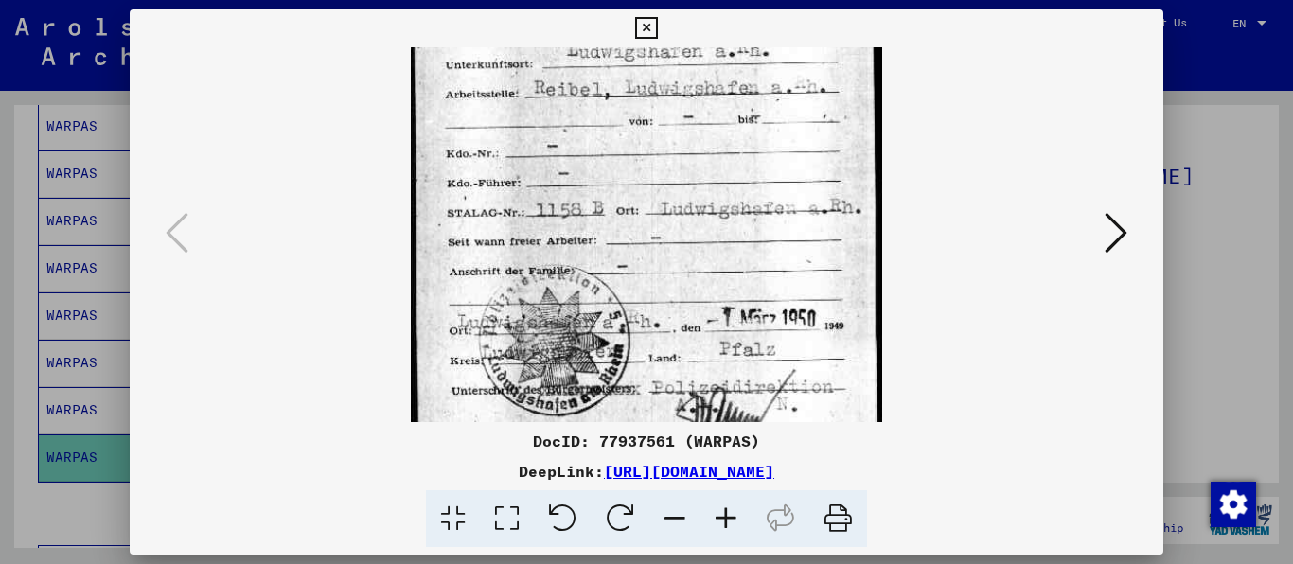
drag, startPoint x: 812, startPoint y: 298, endPoint x: 809, endPoint y: 197, distance: 101.3
click at [809, 197] on img at bounding box center [647, 142] width 472 height 611
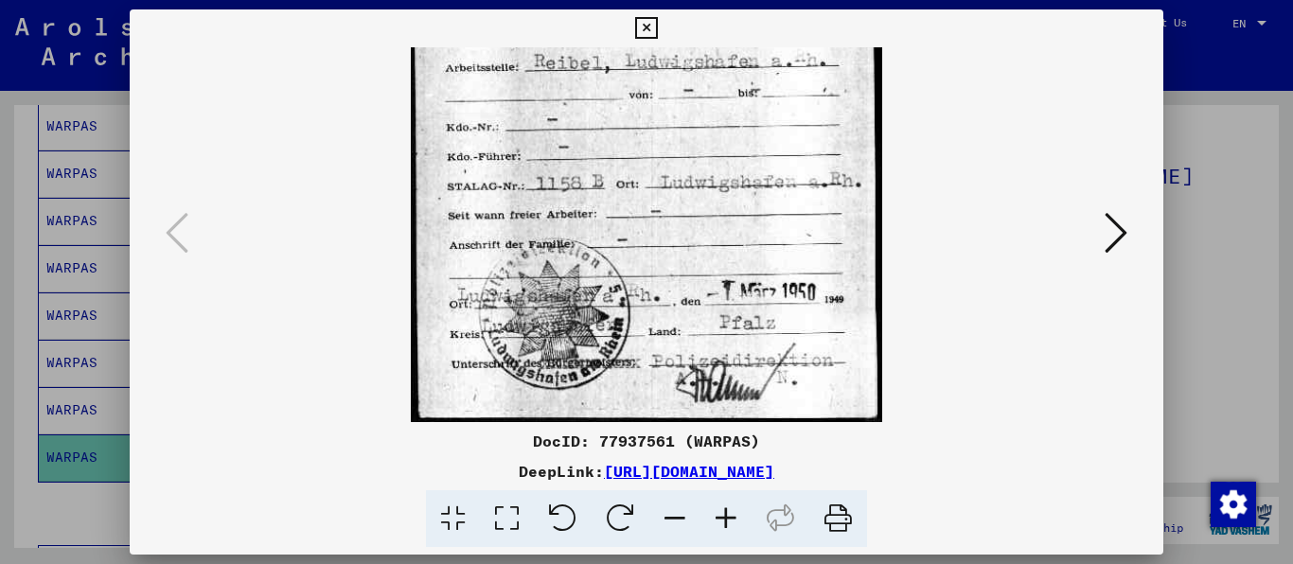
drag, startPoint x: 798, startPoint y: 271, endPoint x: 797, endPoint y: 219, distance: 52.1
click at [797, 219] on img at bounding box center [647, 116] width 472 height 611
drag, startPoint x: 661, startPoint y: 236, endPoint x: 657, endPoint y: 205, distance: 30.5
click at [657, 205] on img at bounding box center [647, 116] width 472 height 611
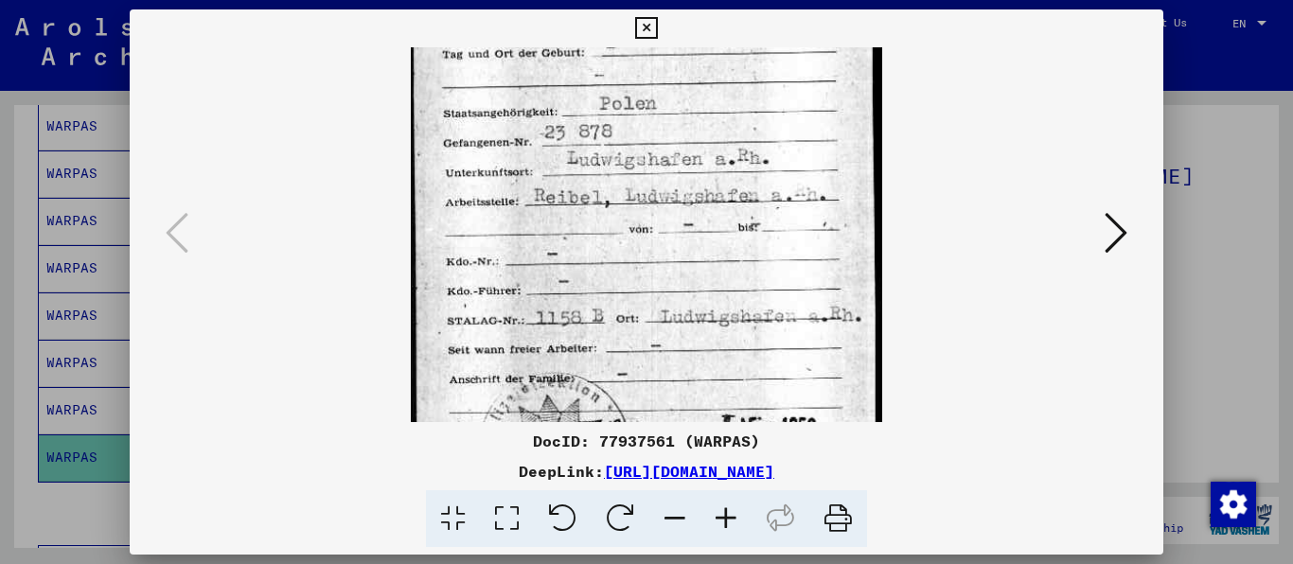
scroll to position [0, 0]
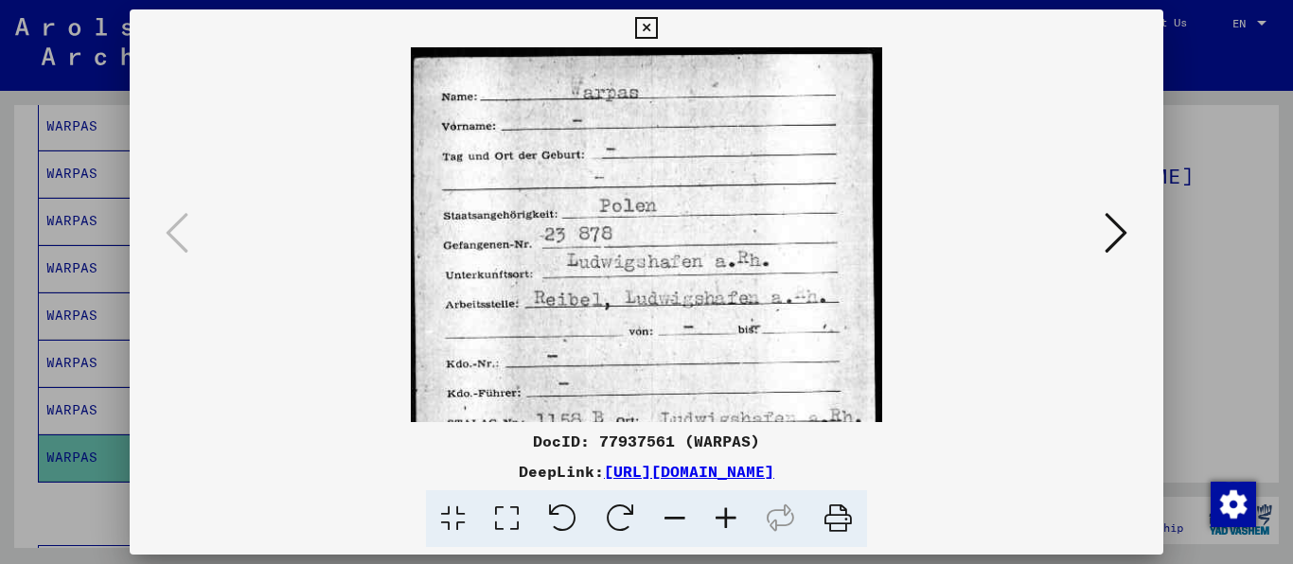
drag, startPoint x: 673, startPoint y: 152, endPoint x: 681, endPoint y: 417, distance: 265.1
click at [681, 417] on img at bounding box center [647, 352] width 472 height 611
click at [657, 26] on icon at bounding box center [646, 28] width 22 height 23
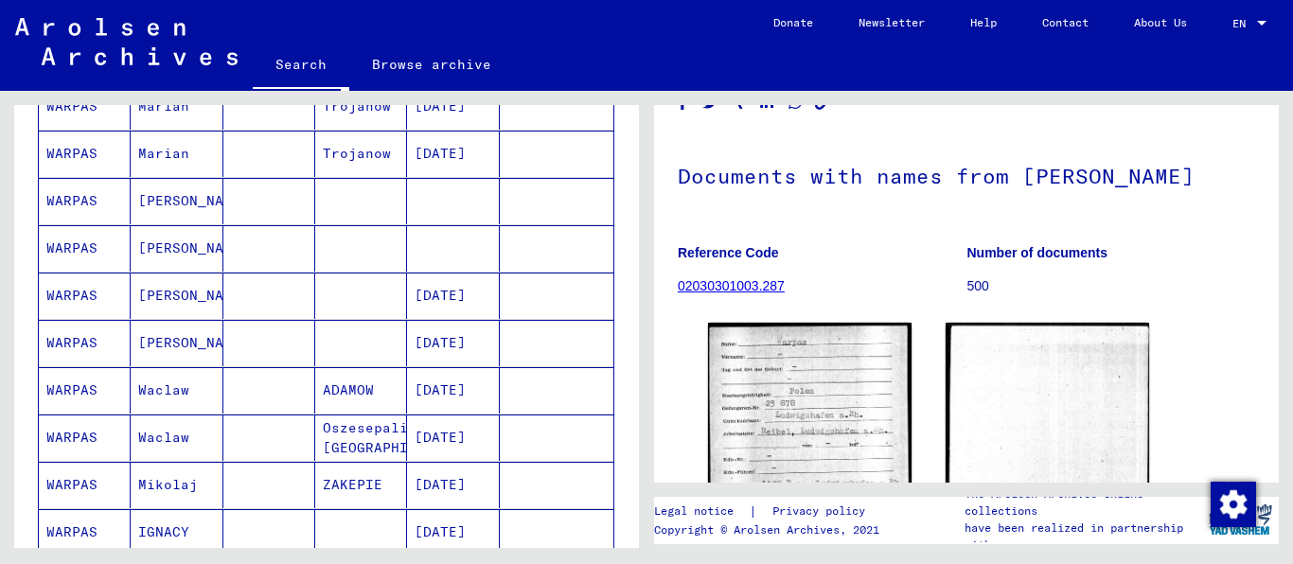
scroll to position [490, 0]
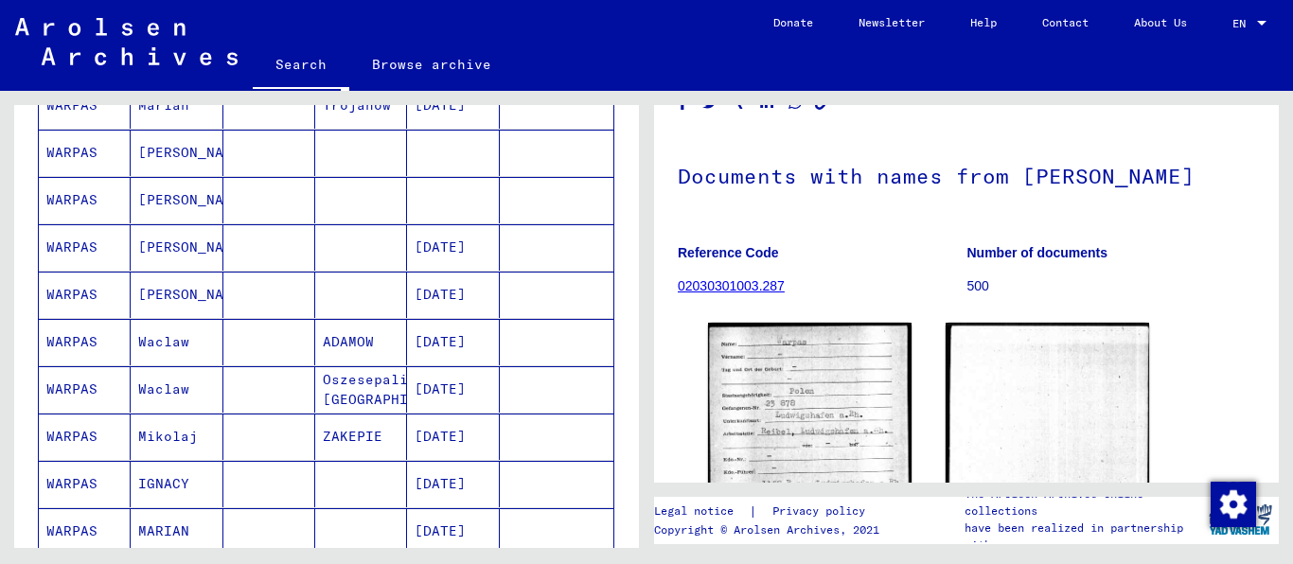
click at [85, 267] on mat-cell "WARPAS" at bounding box center [85, 247] width 92 height 46
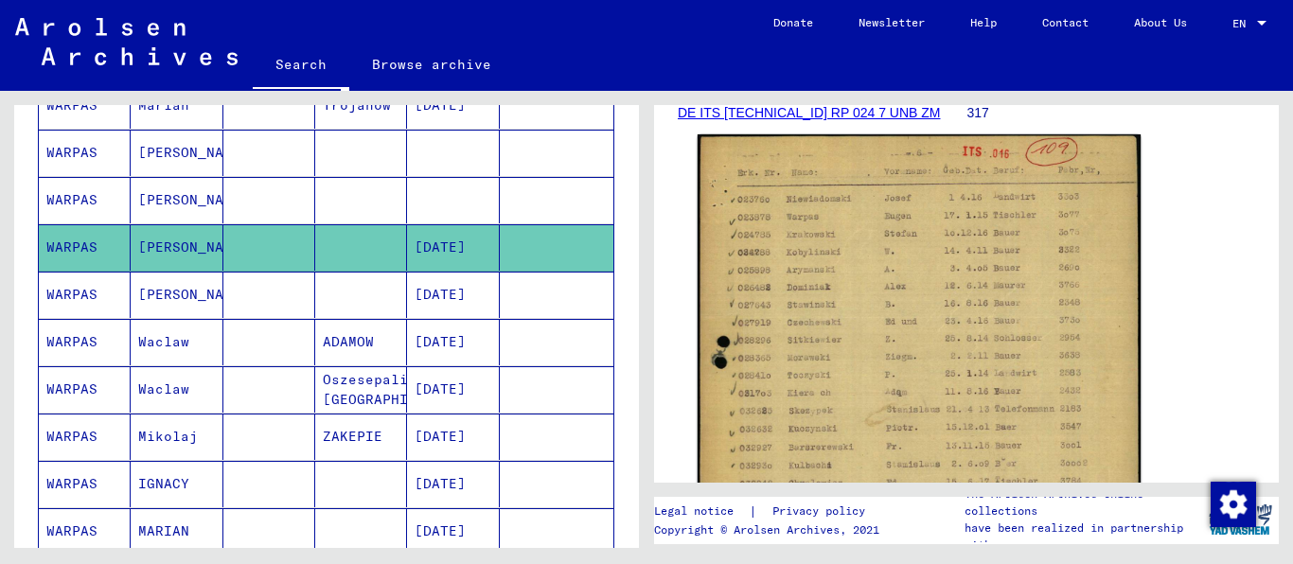
scroll to position [242, 0]
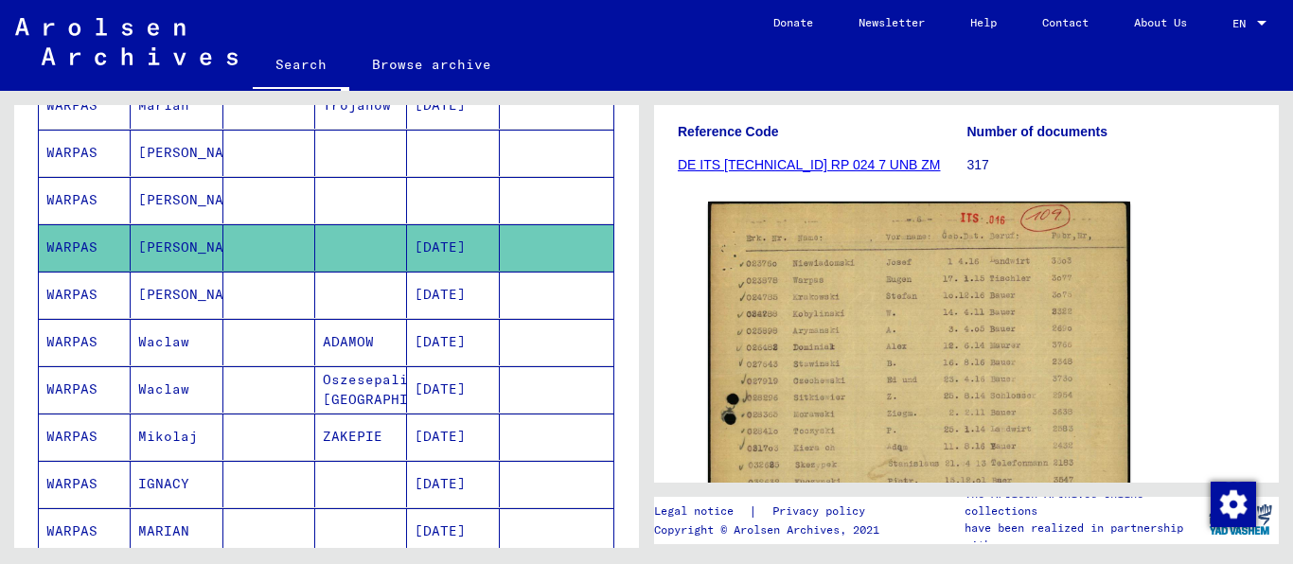
click at [131, 317] on mat-cell "[PERSON_NAME]" at bounding box center [177, 295] width 92 height 46
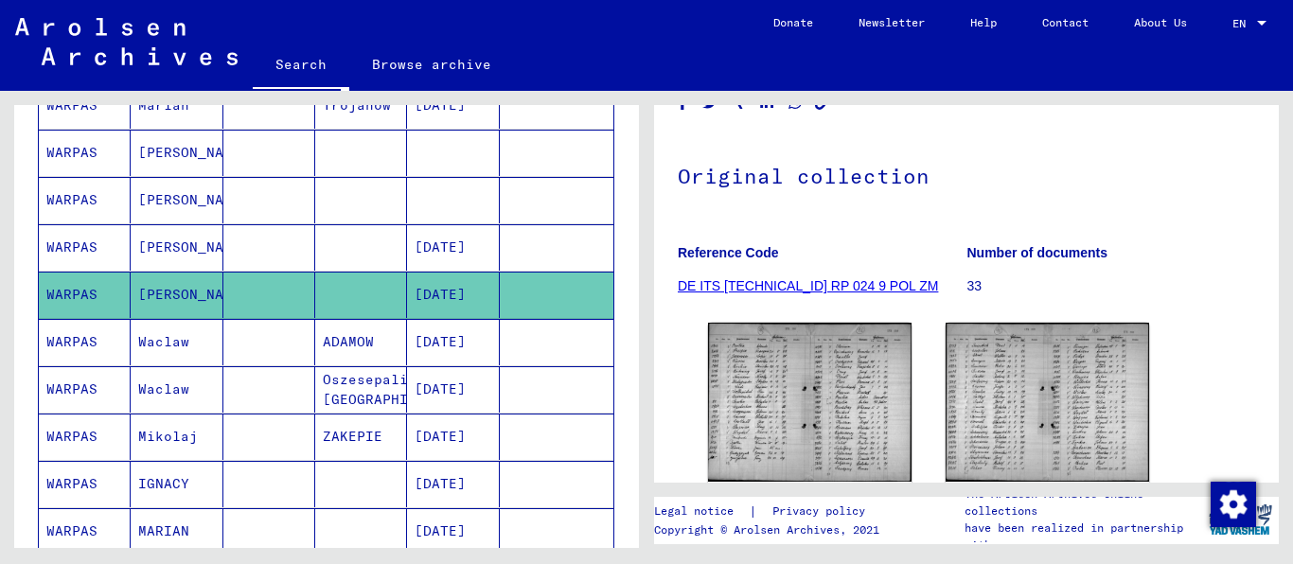
scroll to position [242, 0]
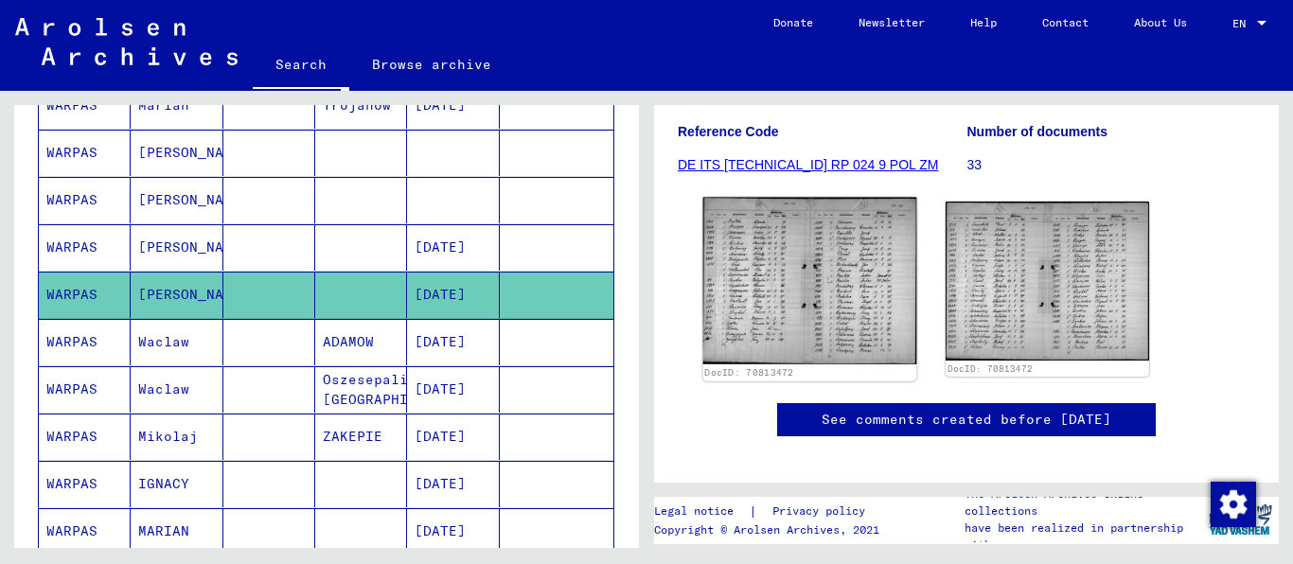
click at [819, 251] on img at bounding box center [810, 281] width 214 height 167
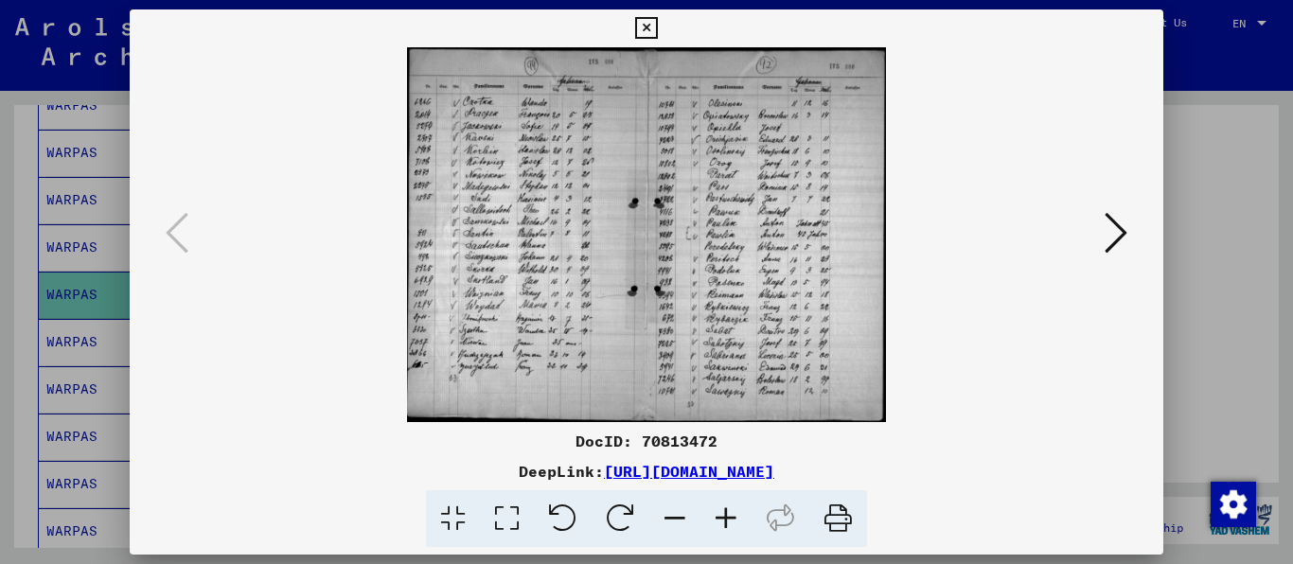
click at [736, 523] on icon at bounding box center [725, 519] width 51 height 58
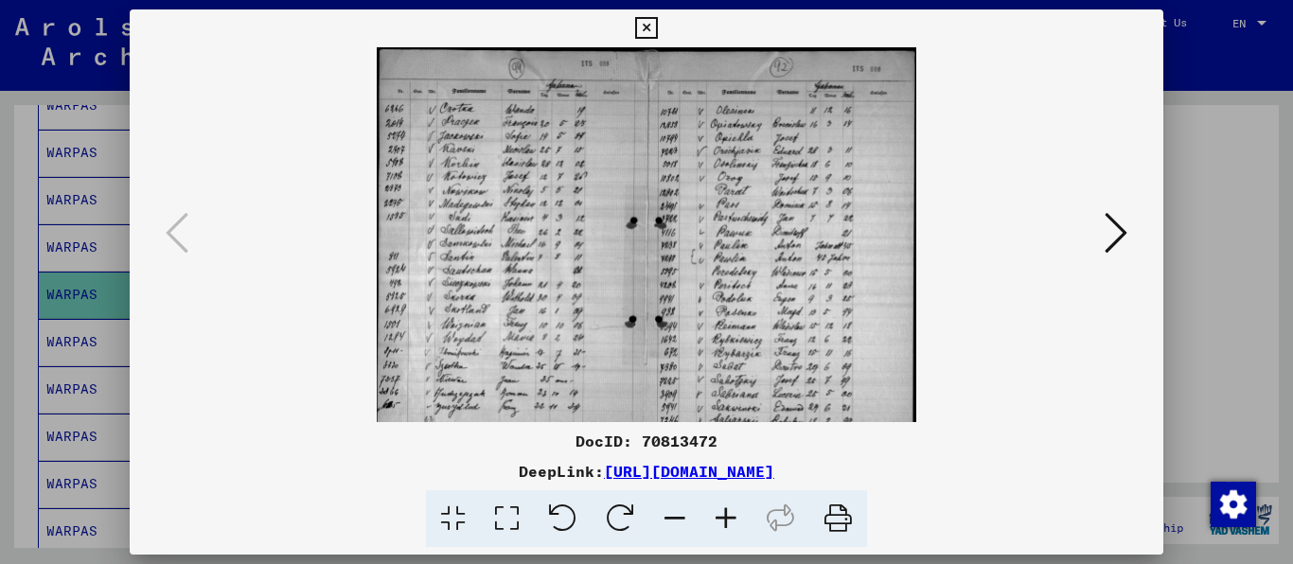
click at [736, 523] on icon at bounding box center [725, 519] width 51 height 58
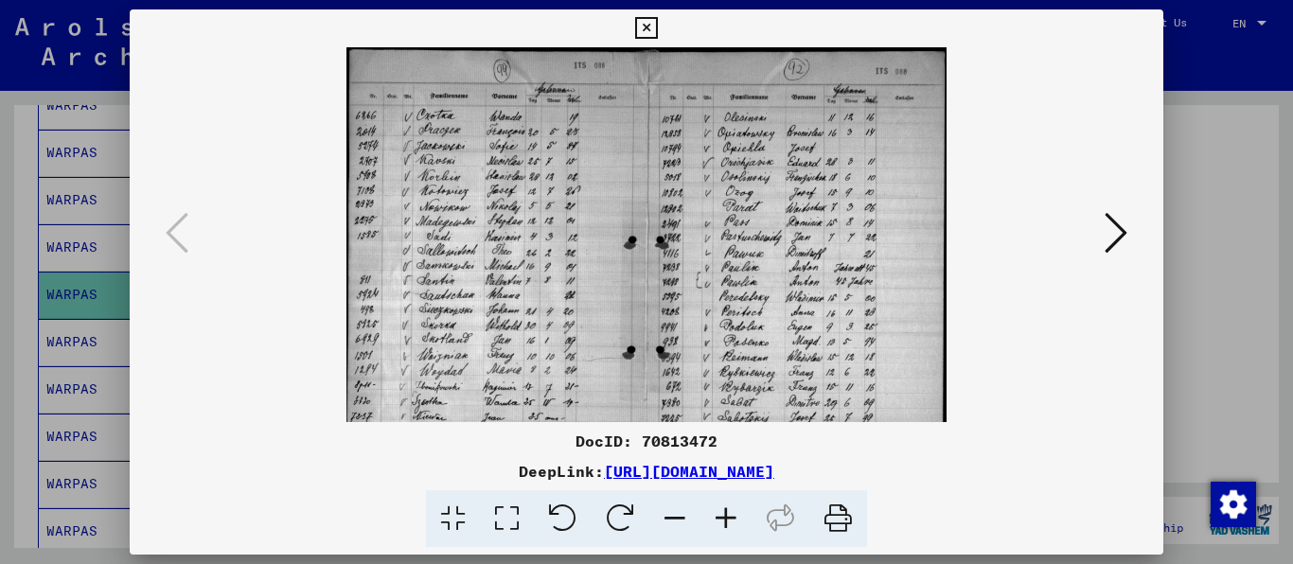
click at [736, 523] on icon at bounding box center [725, 519] width 51 height 58
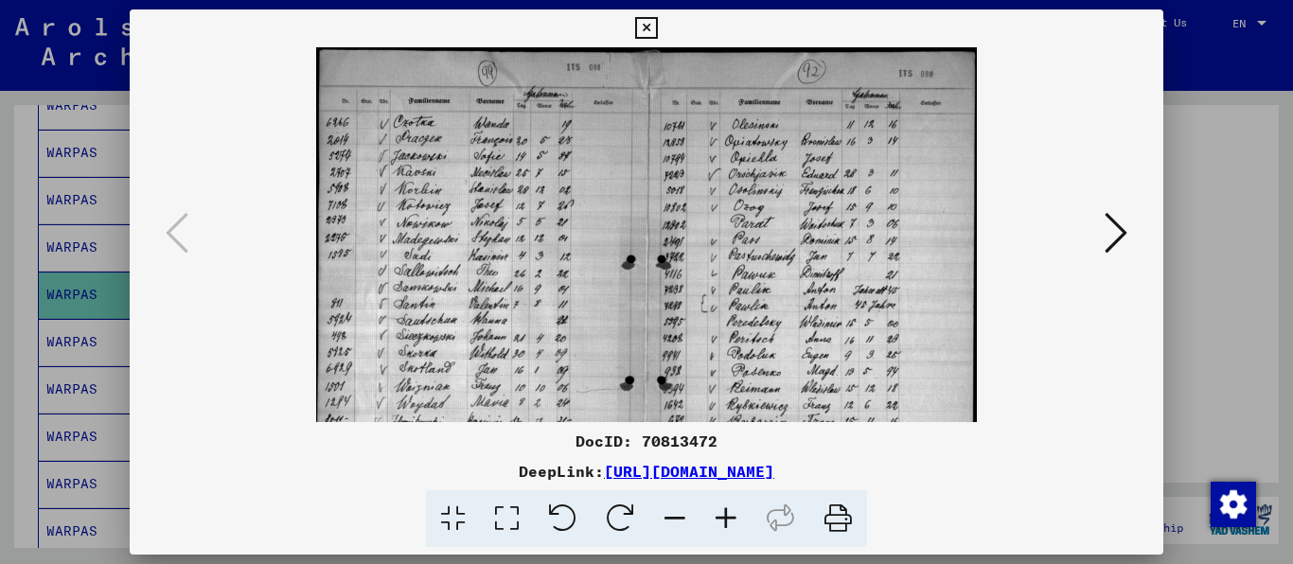
click at [736, 523] on icon at bounding box center [725, 519] width 51 height 58
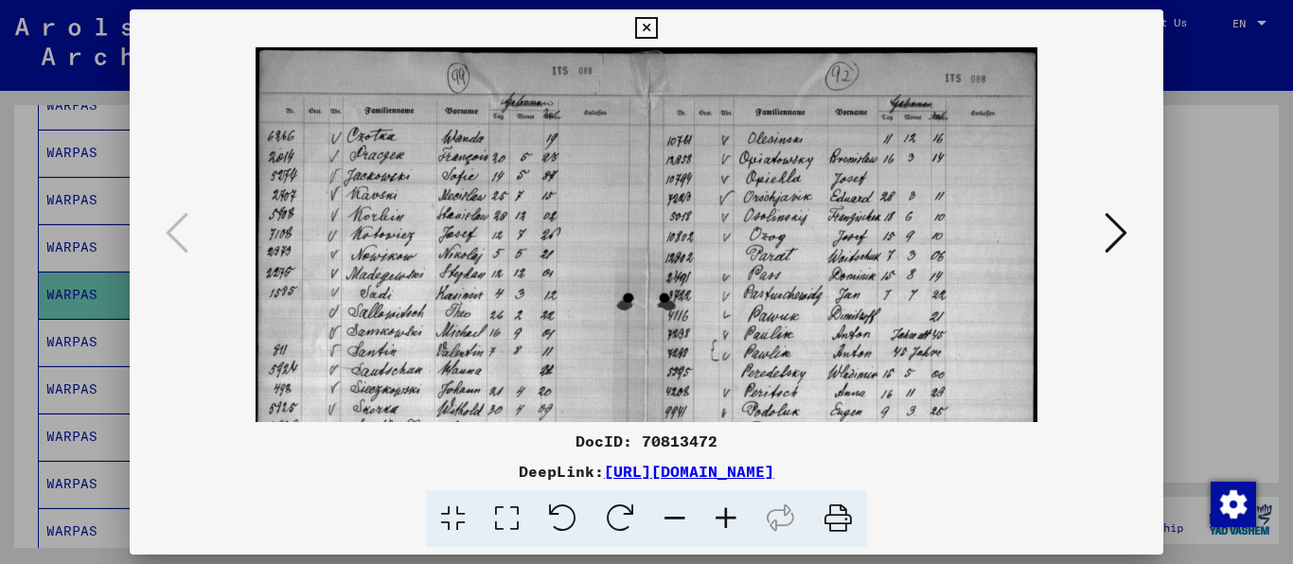
click at [736, 523] on icon at bounding box center [725, 519] width 51 height 58
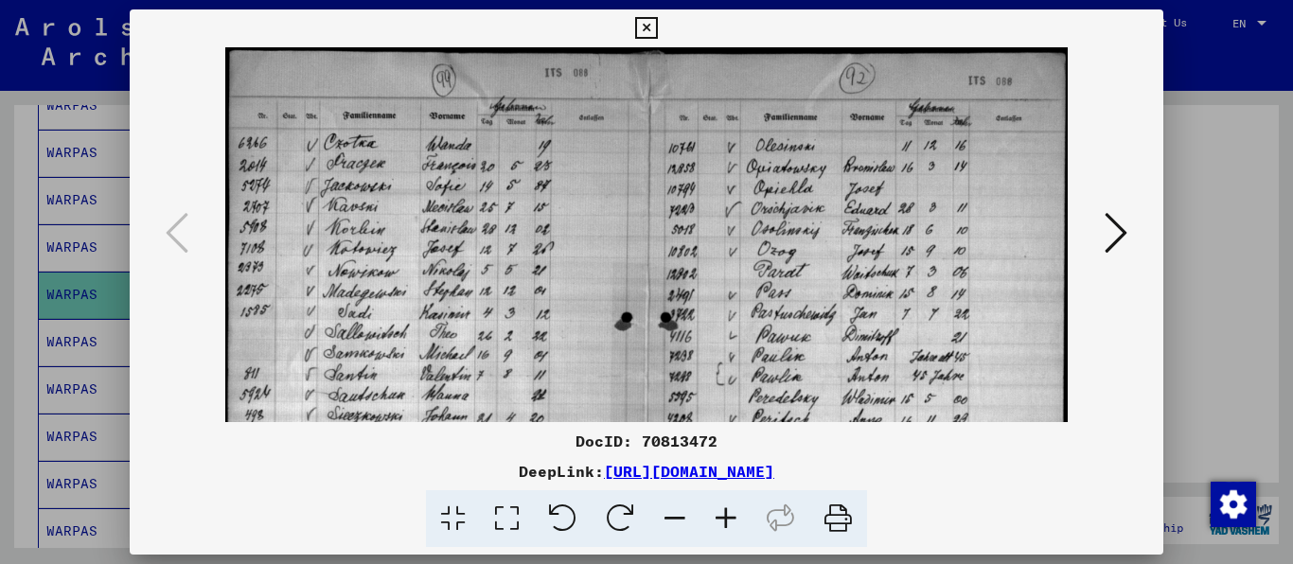
click at [736, 523] on icon at bounding box center [725, 519] width 51 height 58
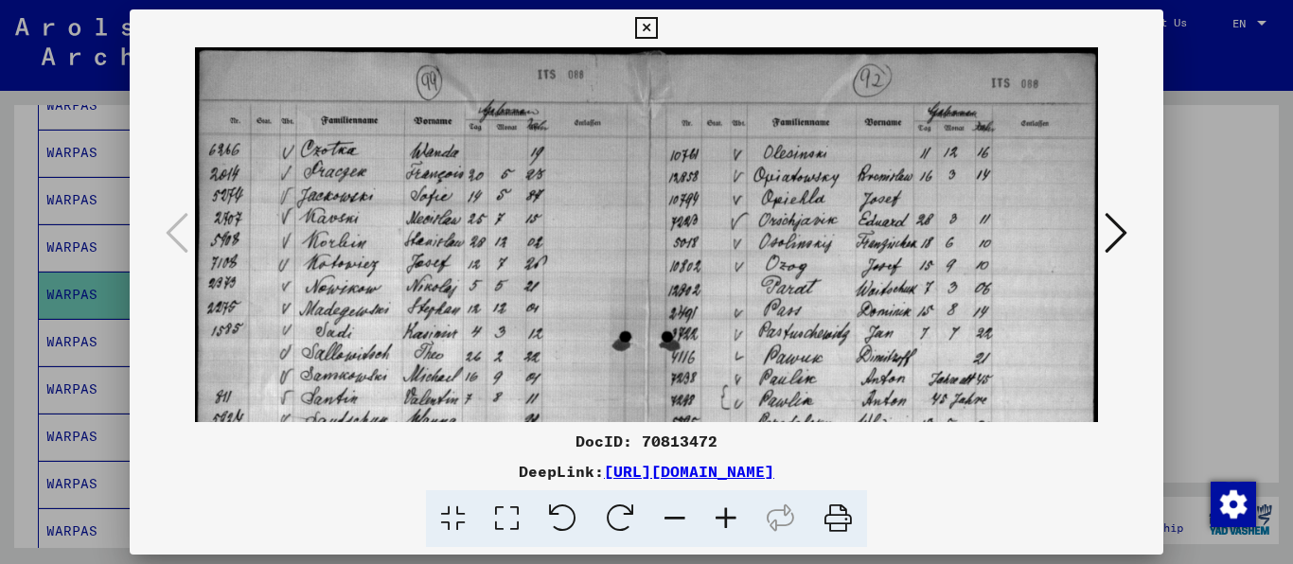
click at [736, 523] on icon at bounding box center [725, 519] width 51 height 58
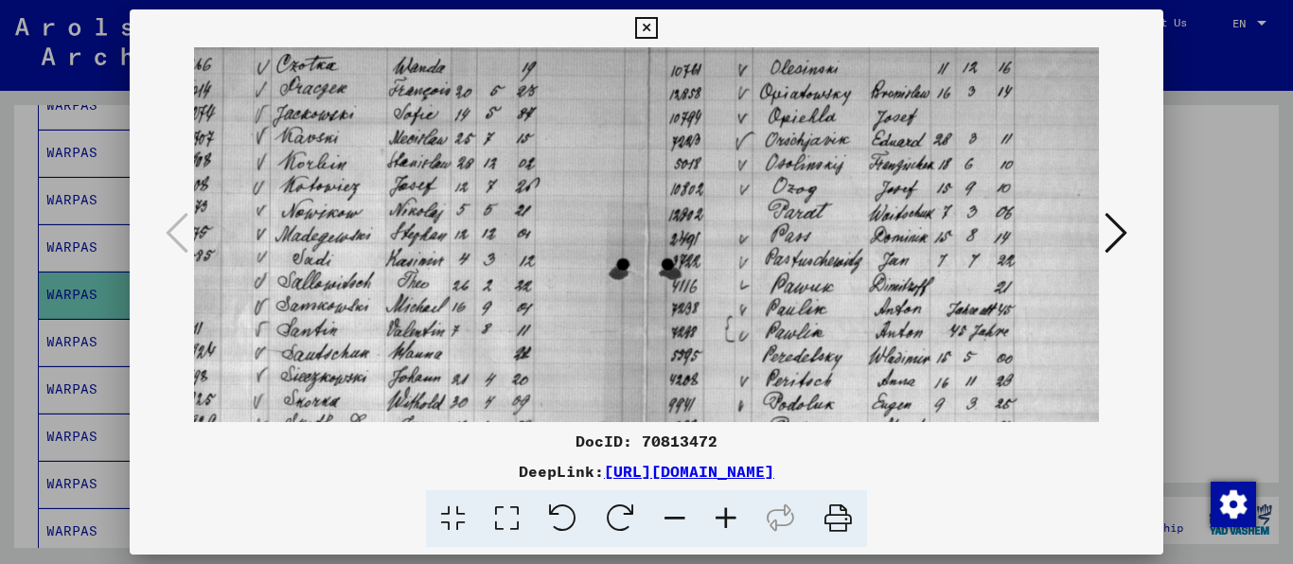
drag, startPoint x: 888, startPoint y: 260, endPoint x: 856, endPoint y: 167, distance: 97.9
click at [856, 167] on img at bounding box center [646, 332] width 964 height 753
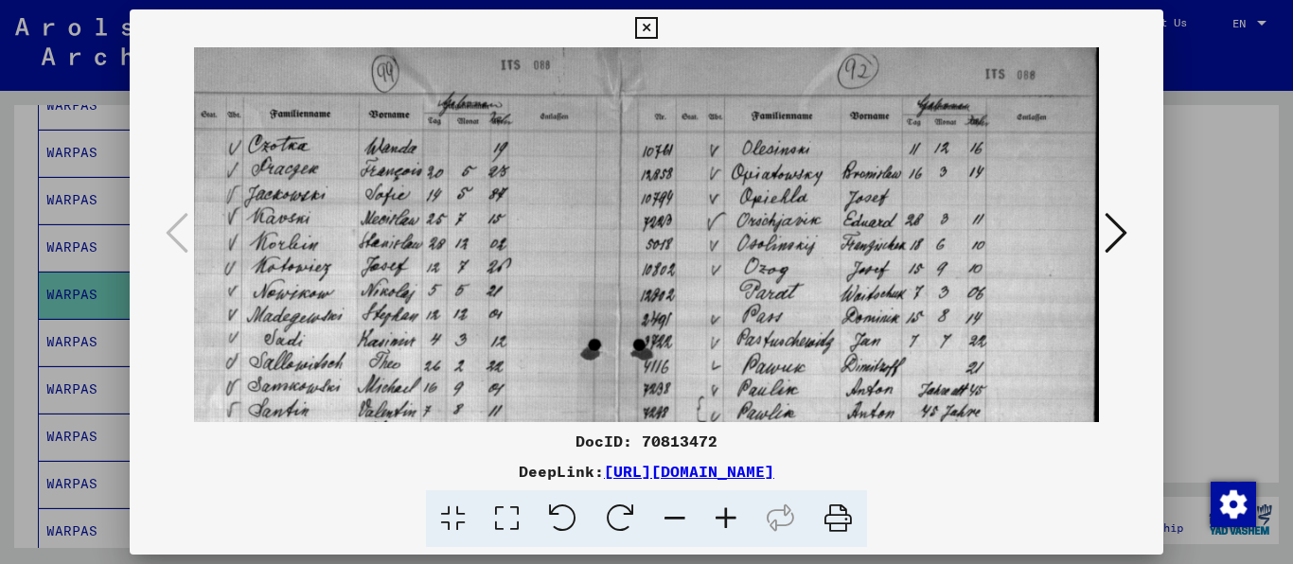
scroll to position [0, 62]
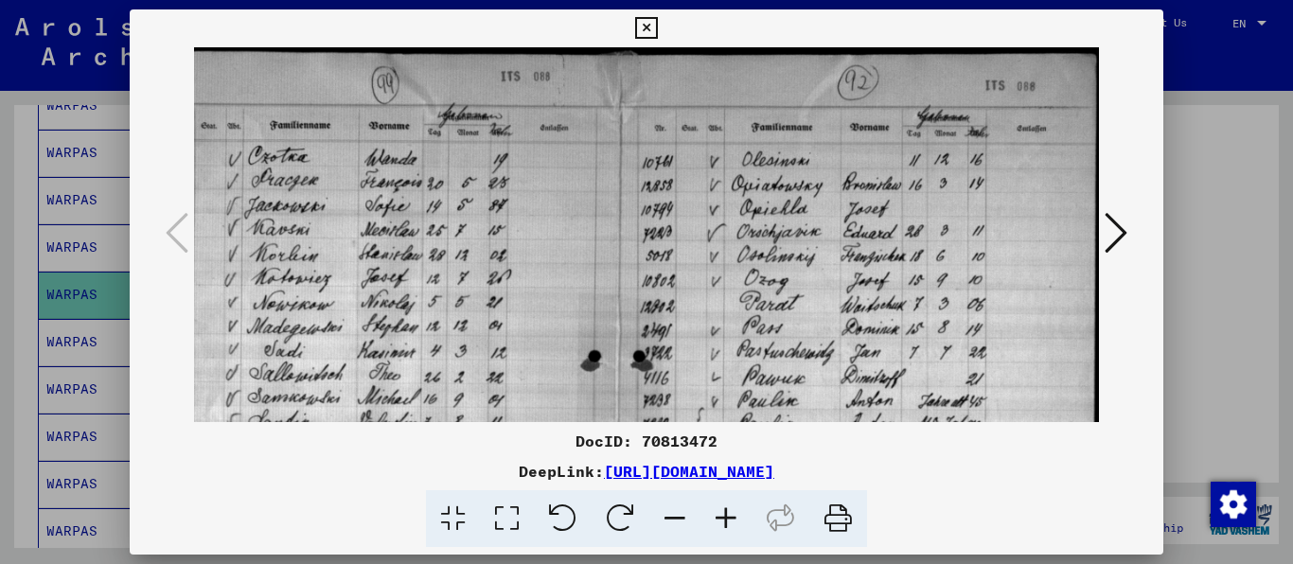
drag, startPoint x: 944, startPoint y: 337, endPoint x: 873, endPoint y: 403, distance: 97.8
click at [873, 403] on img at bounding box center [617, 423] width 964 height 753
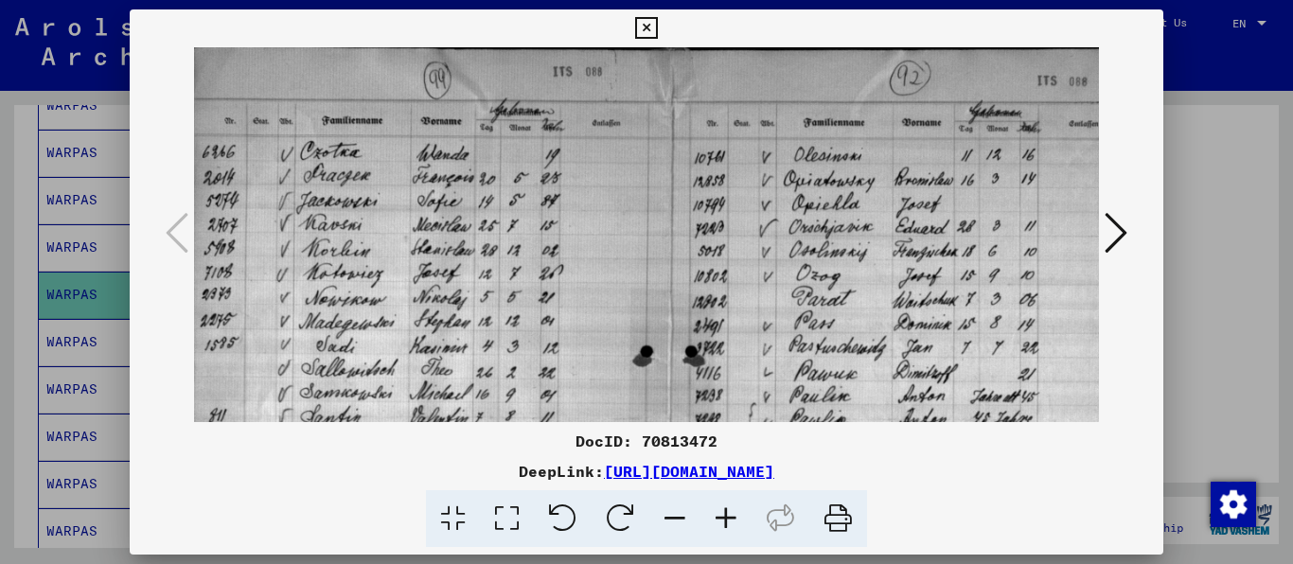
scroll to position [18, 0]
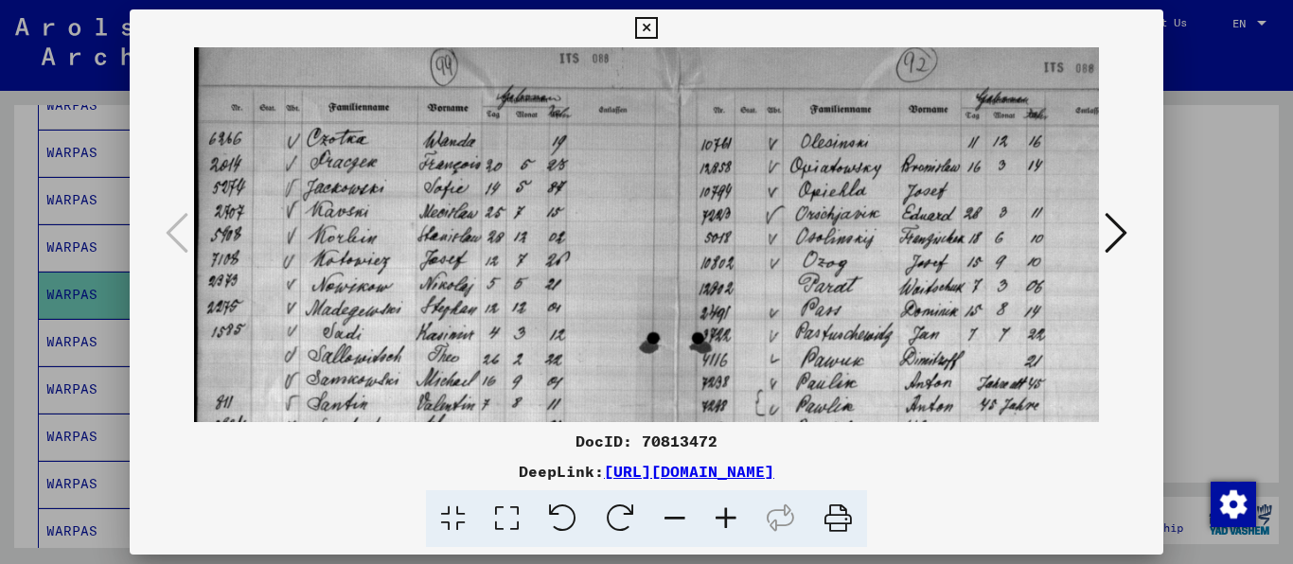
drag, startPoint x: 667, startPoint y: 284, endPoint x: 855, endPoint y: 266, distance: 188.2
click at [855, 266] on img at bounding box center [676, 405] width 964 height 753
click at [1131, 229] on div at bounding box center [647, 234] width 1034 height 375
click at [1110, 231] on icon at bounding box center [1115, 232] width 23 height 45
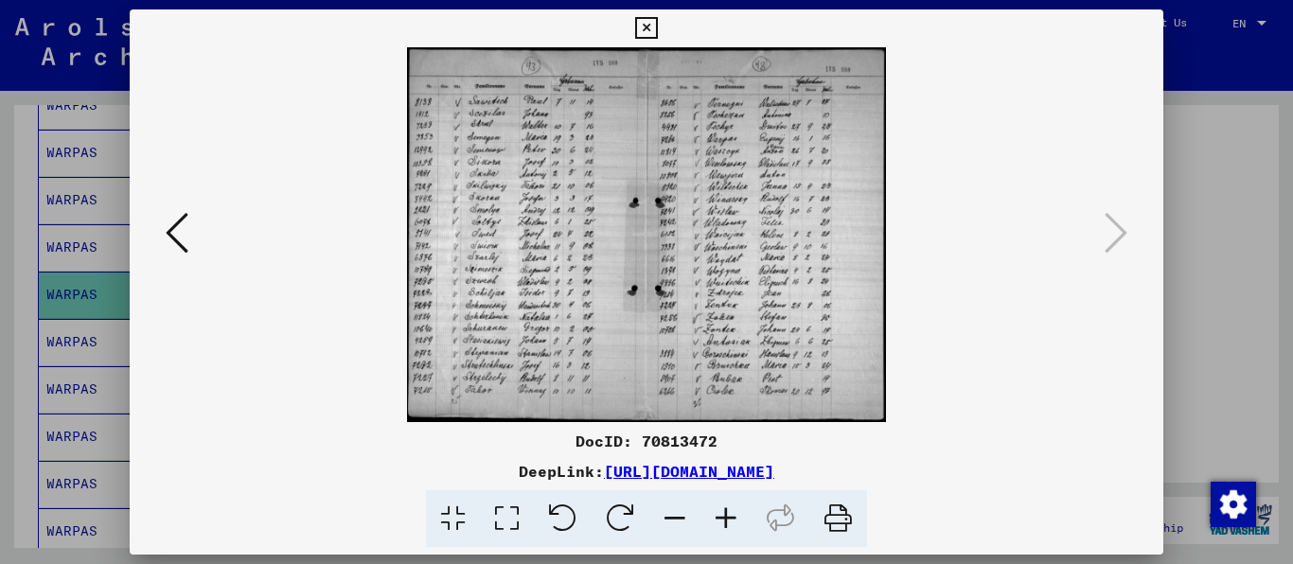
scroll to position [0, 0]
click at [741, 521] on icon at bounding box center [725, 519] width 51 height 58
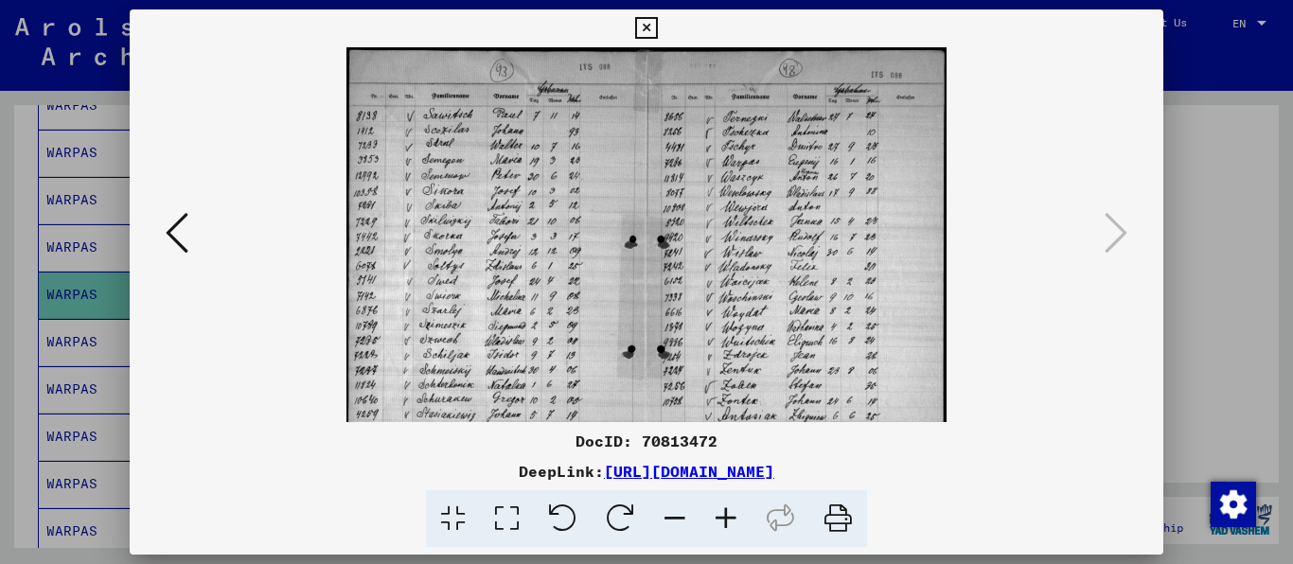
click at [741, 521] on icon at bounding box center [725, 519] width 51 height 58
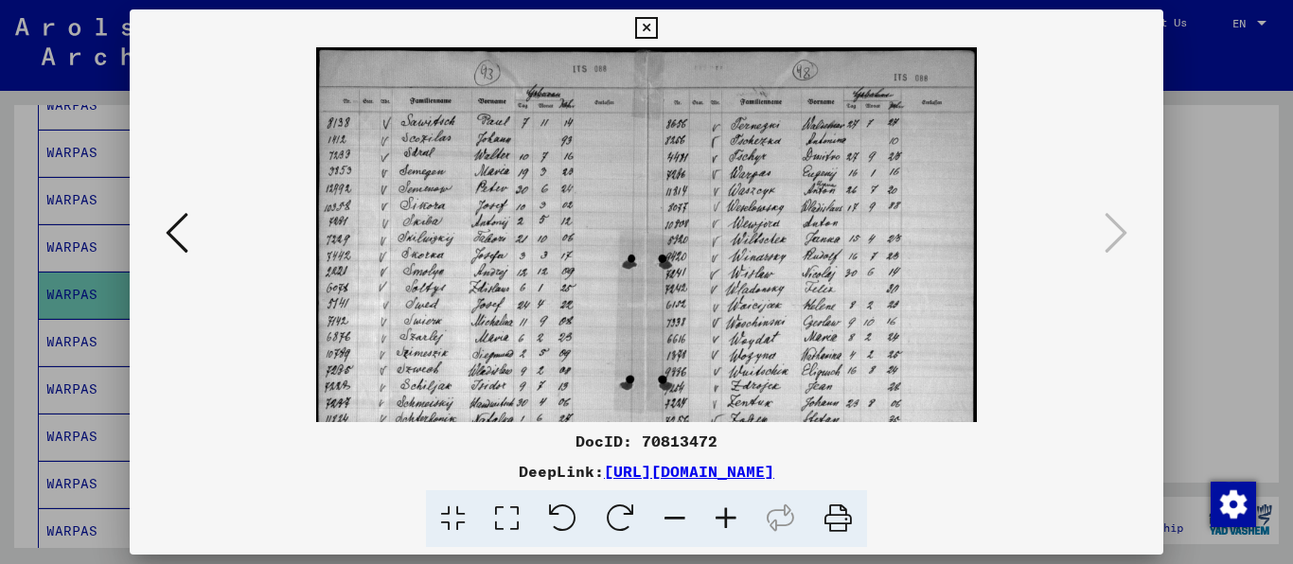
click at [741, 521] on icon at bounding box center [725, 519] width 51 height 58
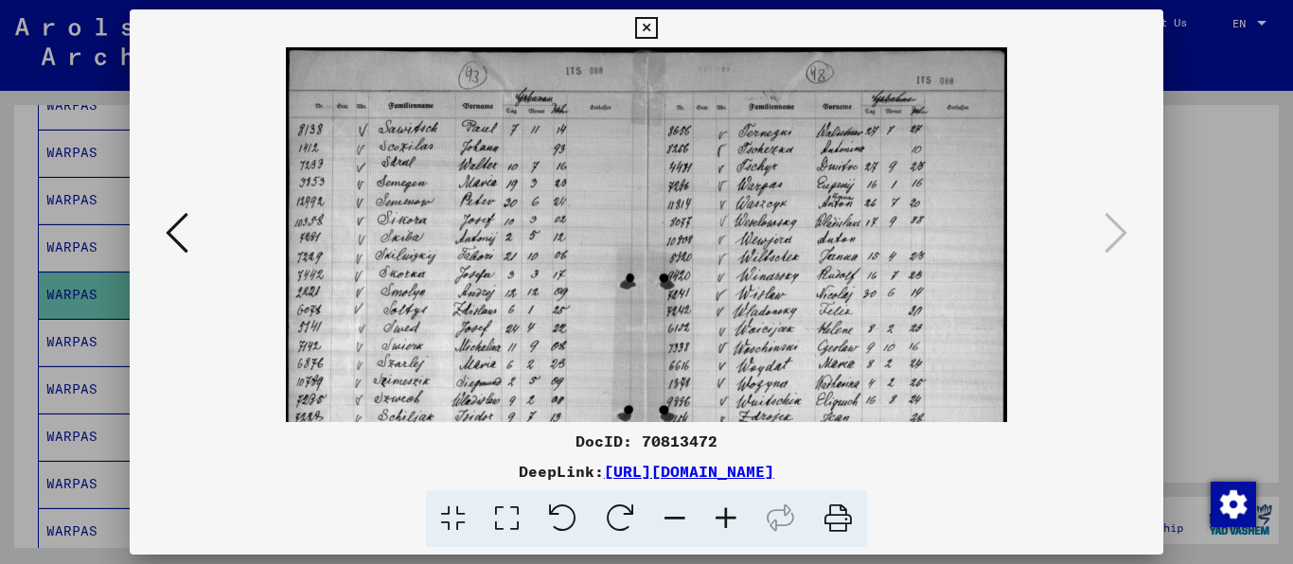
click at [741, 521] on icon at bounding box center [725, 519] width 51 height 58
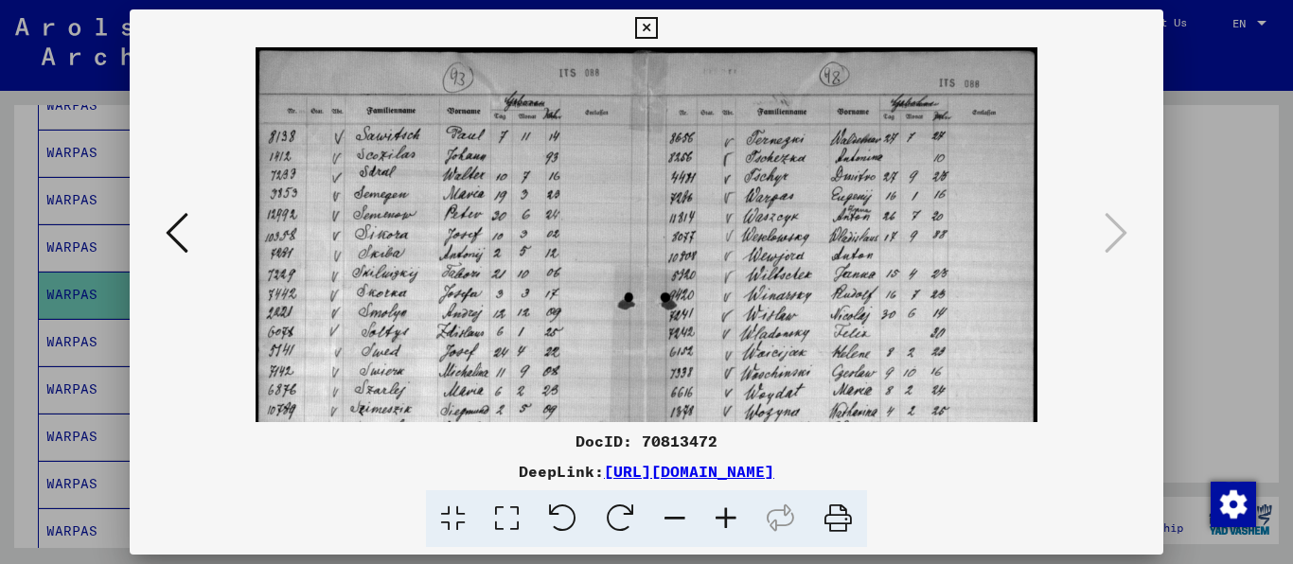
click at [741, 521] on icon at bounding box center [725, 519] width 51 height 58
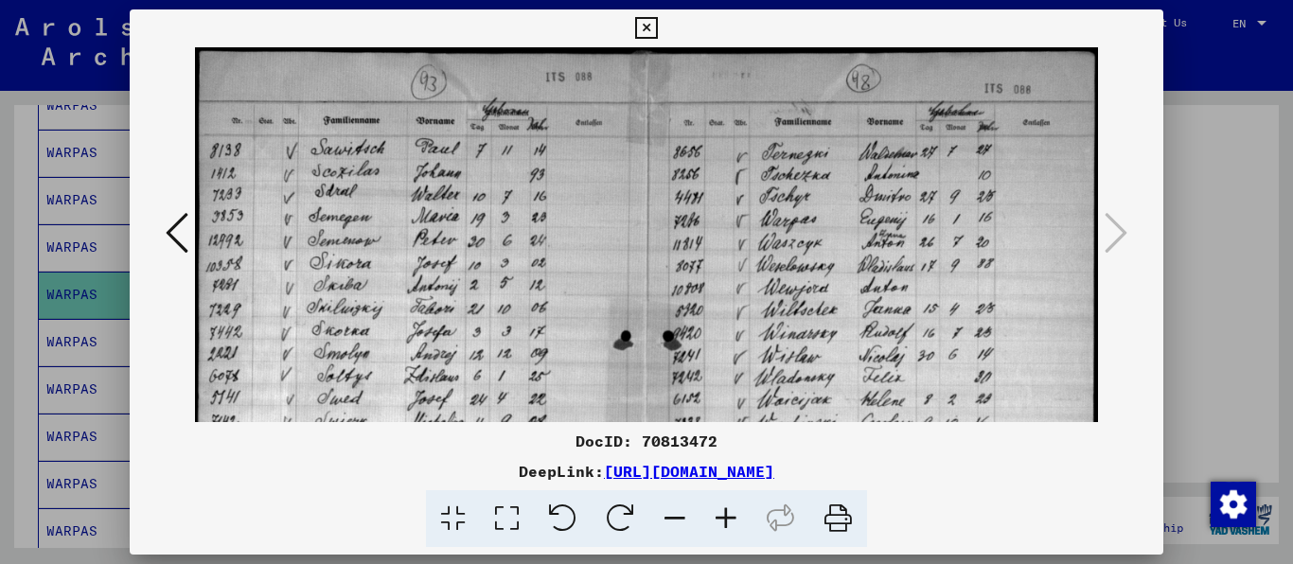
click at [741, 521] on icon at bounding box center [725, 519] width 51 height 58
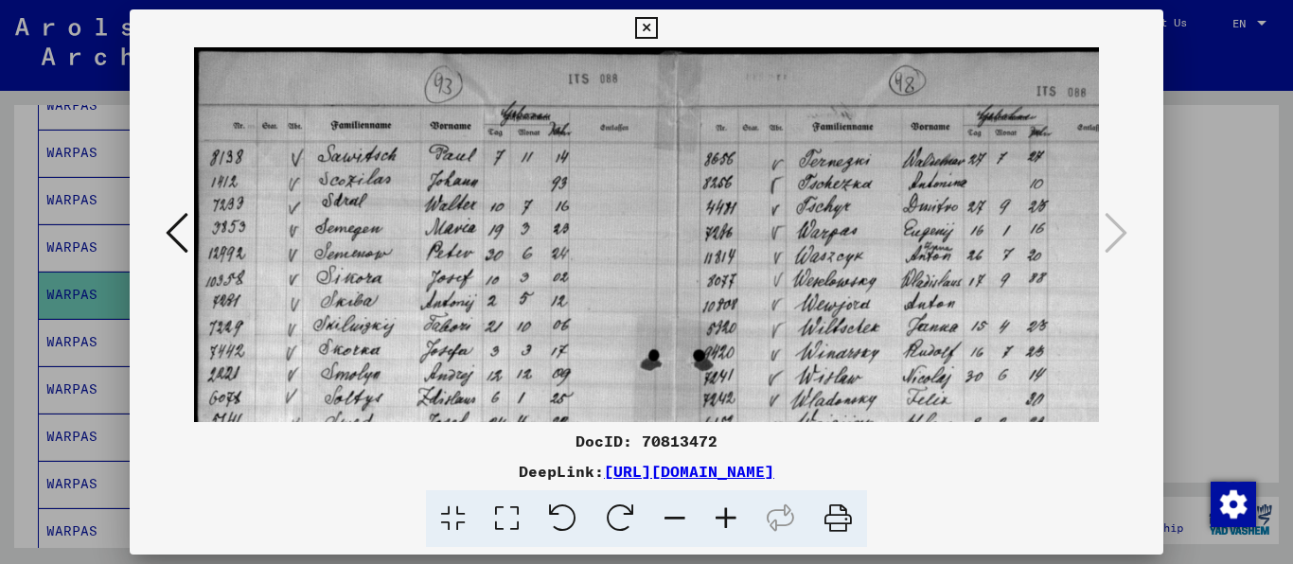
click at [741, 521] on icon at bounding box center [725, 519] width 51 height 58
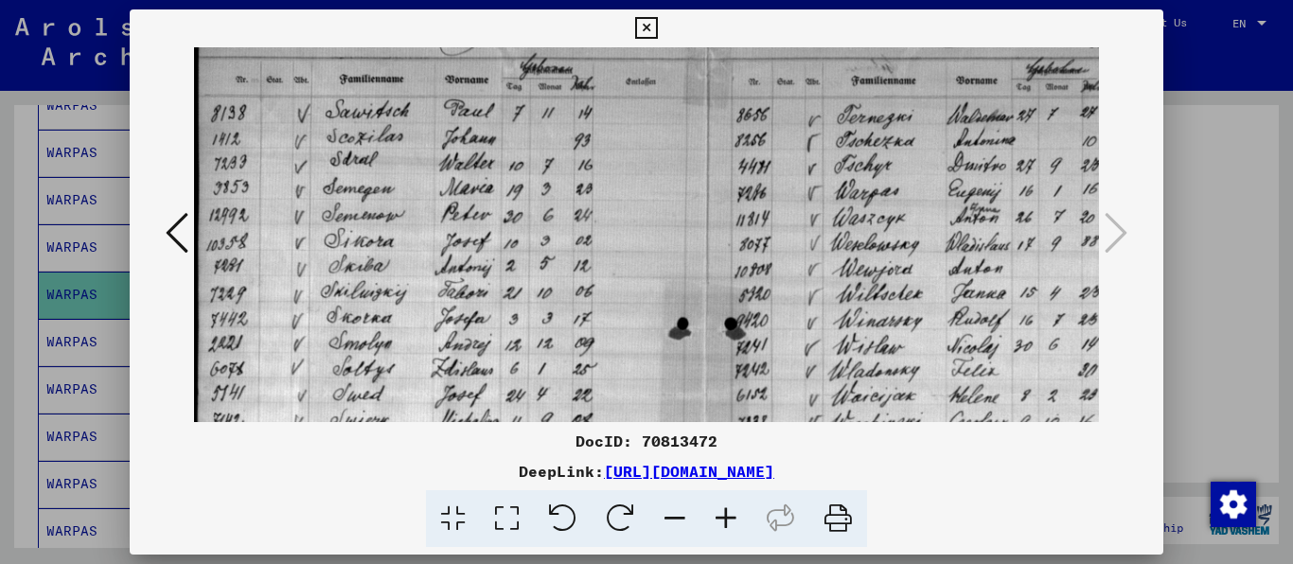
scroll to position [52, 0]
drag, startPoint x: 898, startPoint y: 315, endPoint x: 1049, endPoint y: 280, distance: 155.4
click at [1049, 280] on img at bounding box center [706, 395] width 1025 height 801
click at [774, 462] on link "[URL][DOMAIN_NAME]" at bounding box center [689, 471] width 170 height 19
